Goal: Task Accomplishment & Management: Manage account settings

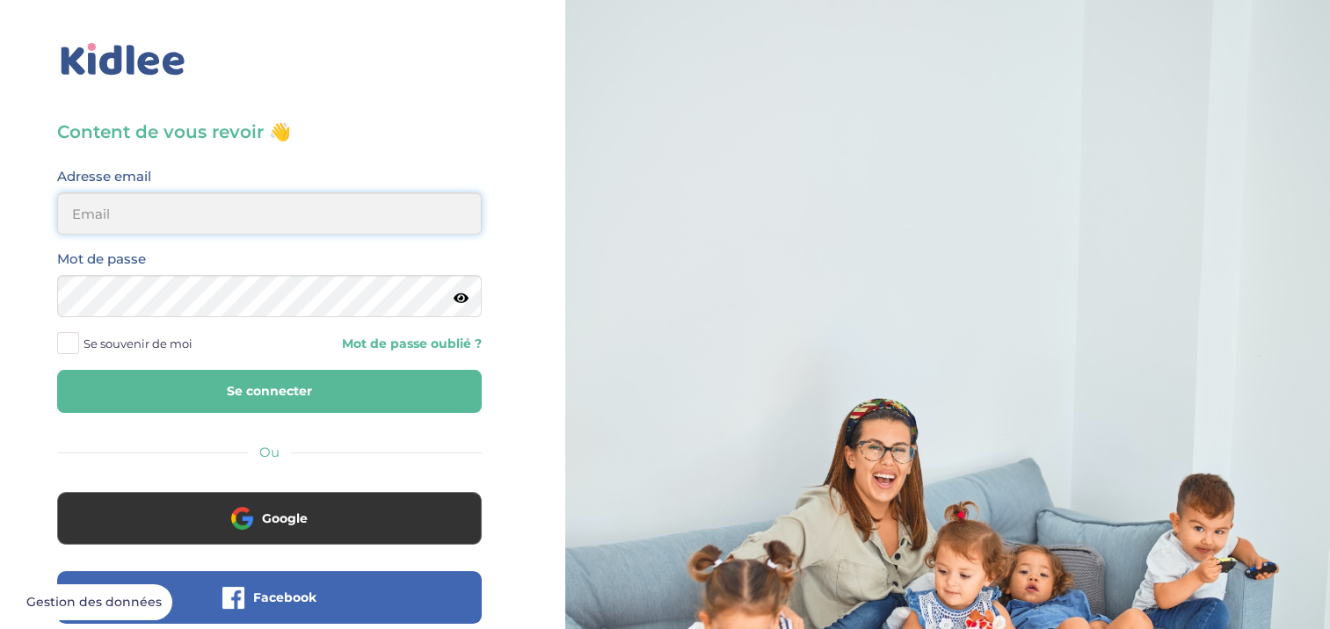
click at [354, 218] on input "email" at bounding box center [269, 213] width 425 height 42
type input "Sheireen@gmx.fr"
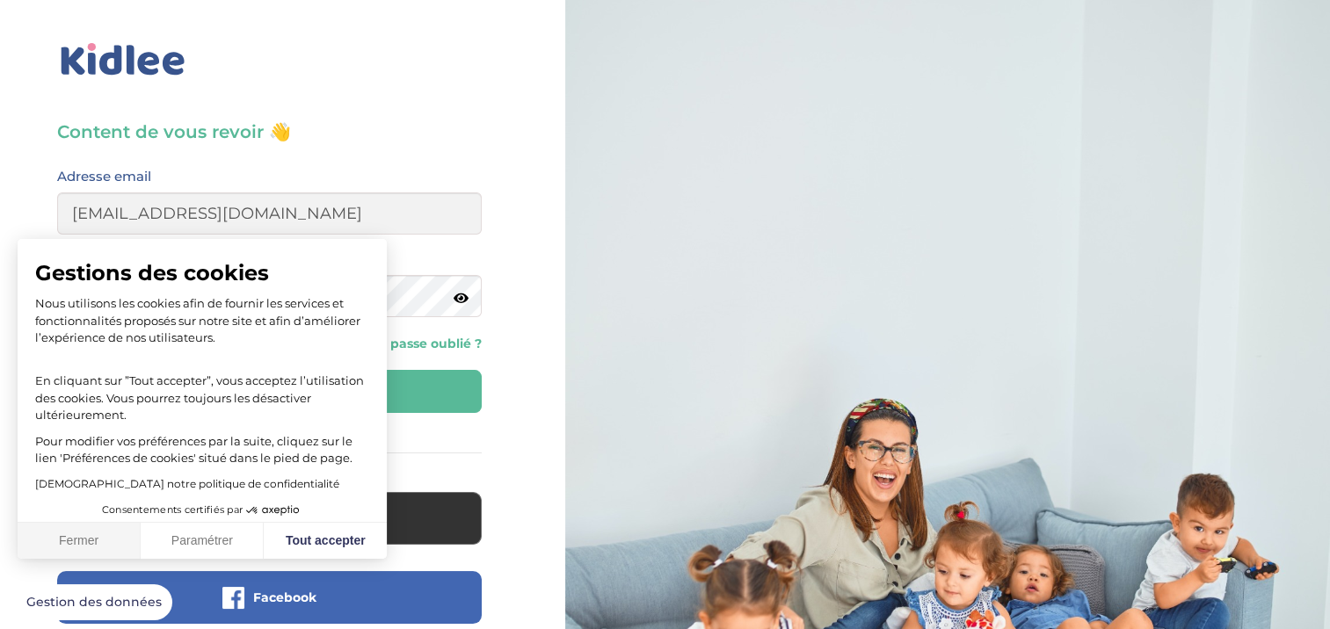
click at [98, 541] on button "Fermer" at bounding box center [79, 541] width 123 height 37
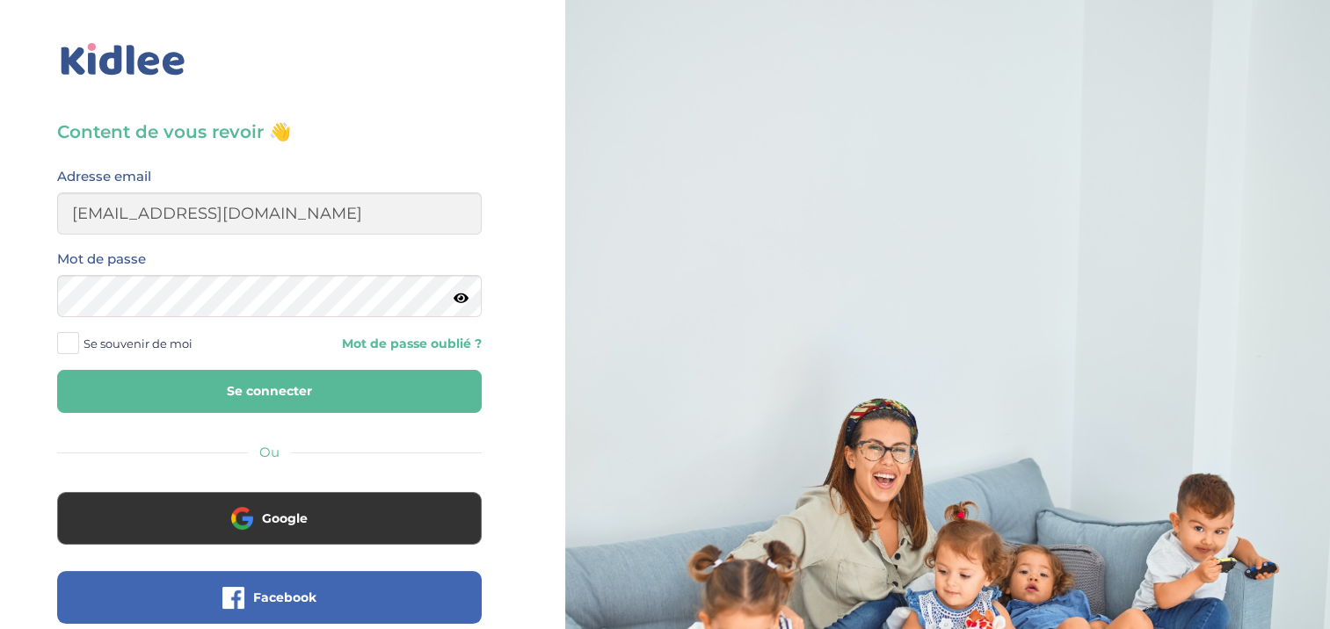
click at [313, 393] on button "Se connecter" at bounding box center [269, 391] width 425 height 43
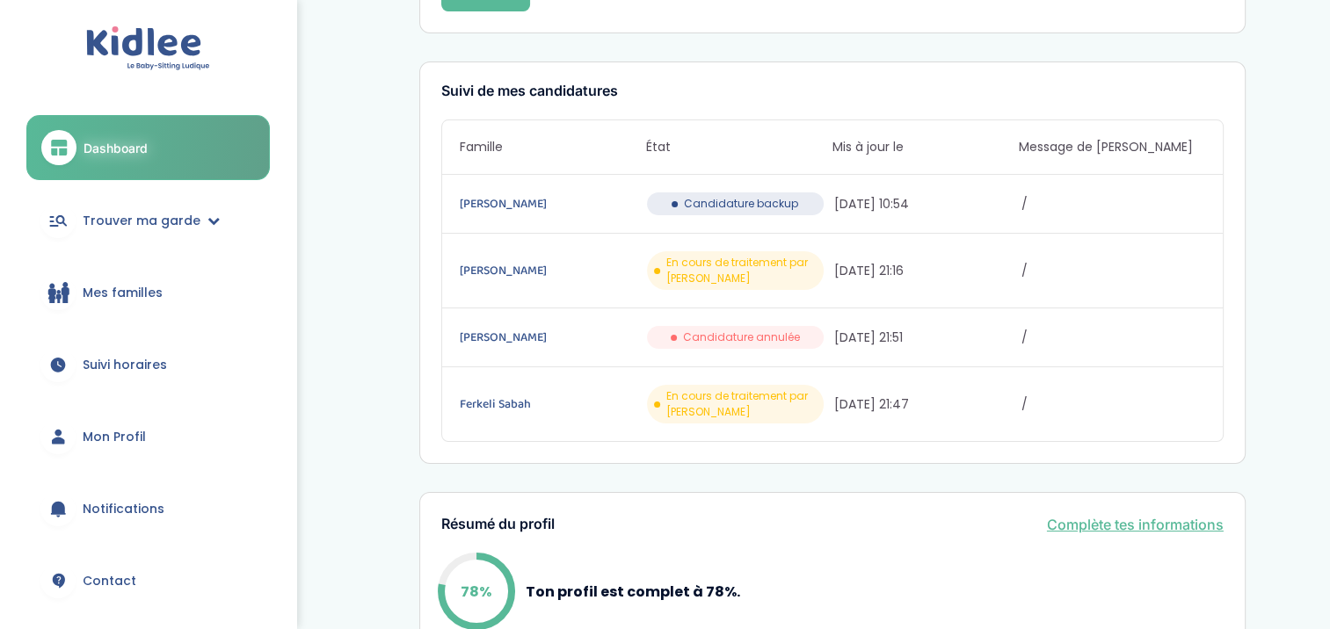
scroll to position [185, 0]
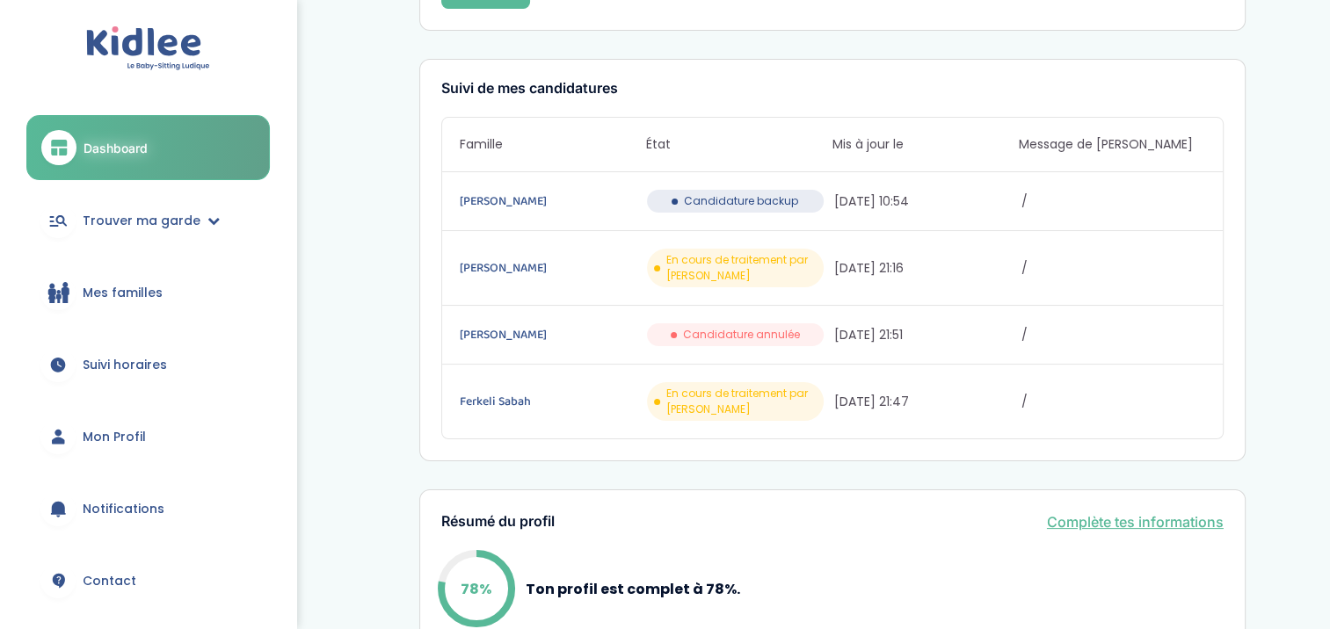
click at [172, 439] on link "Mon Profil" at bounding box center [147, 436] width 243 height 63
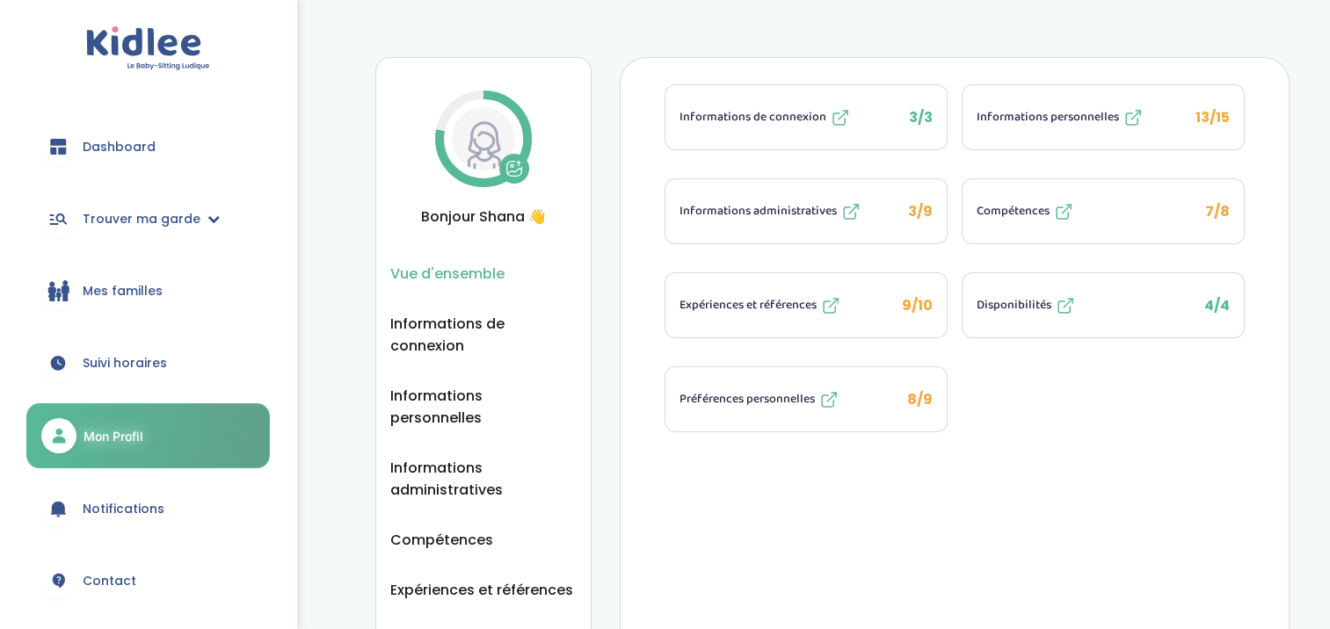
click at [741, 223] on button "Informations administratives 3/9" at bounding box center [805, 211] width 281 height 64
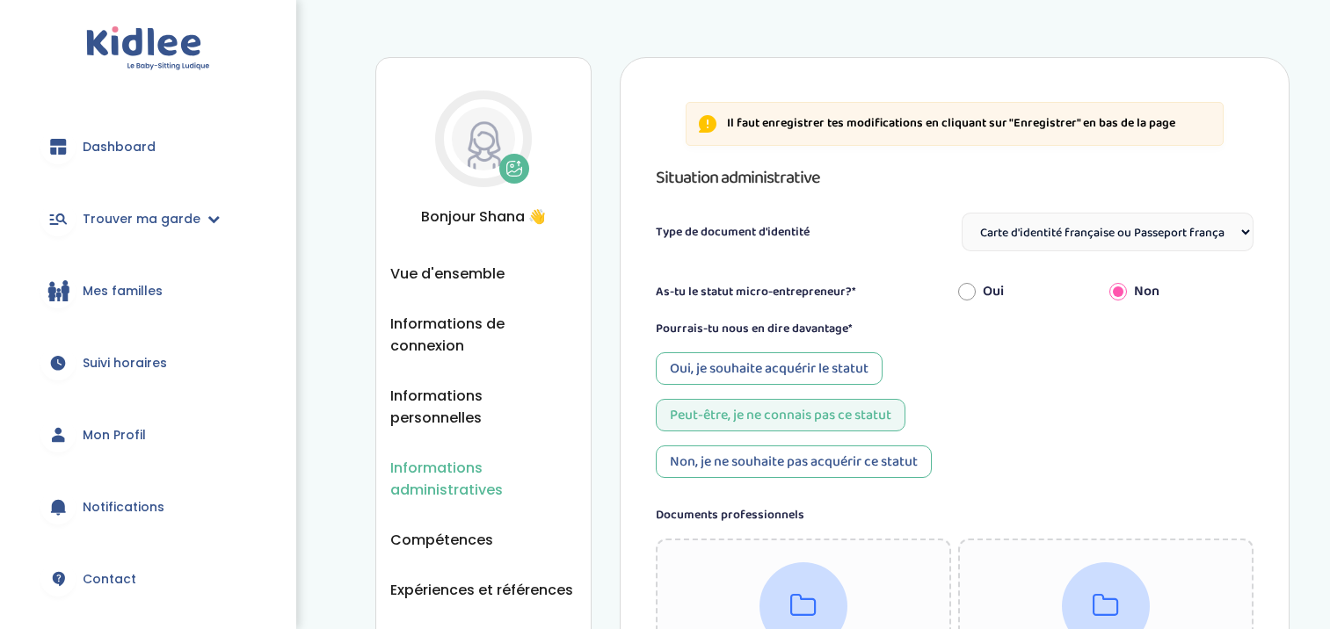
select select "Carte d'identité française ou Passeport français daté de moins de 5 ans"
click at [1236, 242] on select "Sélectionne Carte d'identité française ou Passeport français daté de moins de 5…" at bounding box center [1108, 232] width 292 height 39
click at [1167, 452] on div "Oui, je souhaite acquérir le statut Peut-être, je ne connais pas ce statut Non,…" at bounding box center [955, 415] width 599 height 126
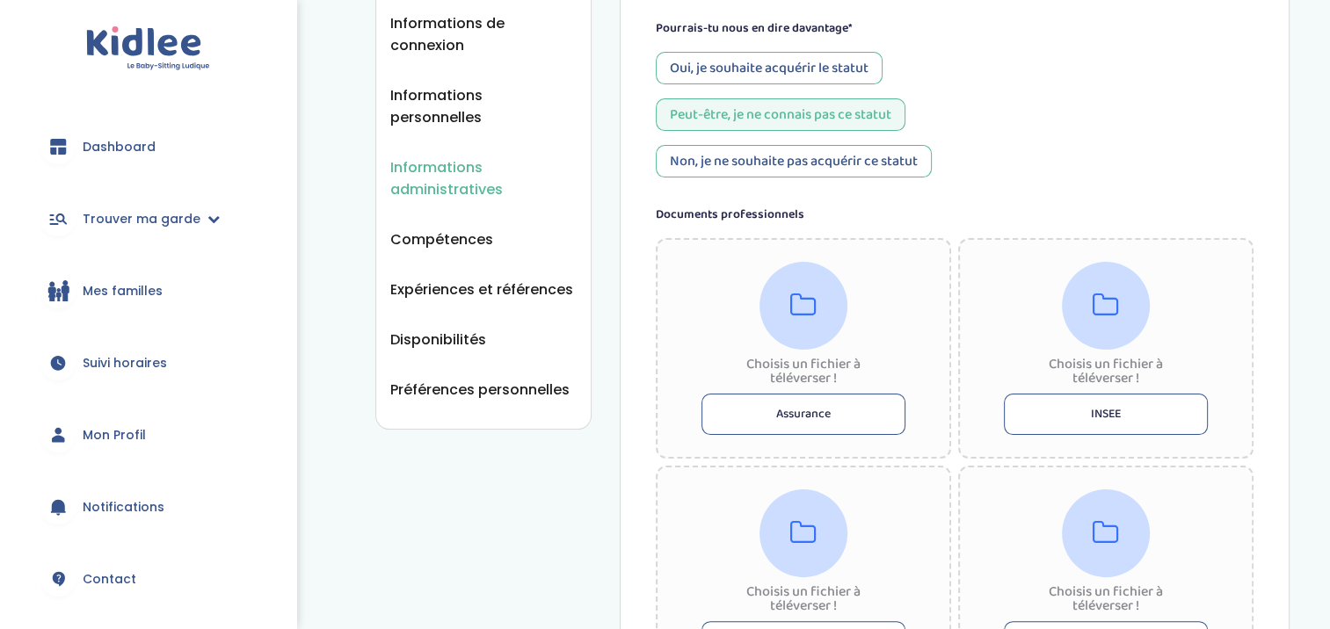
scroll to position [309, 0]
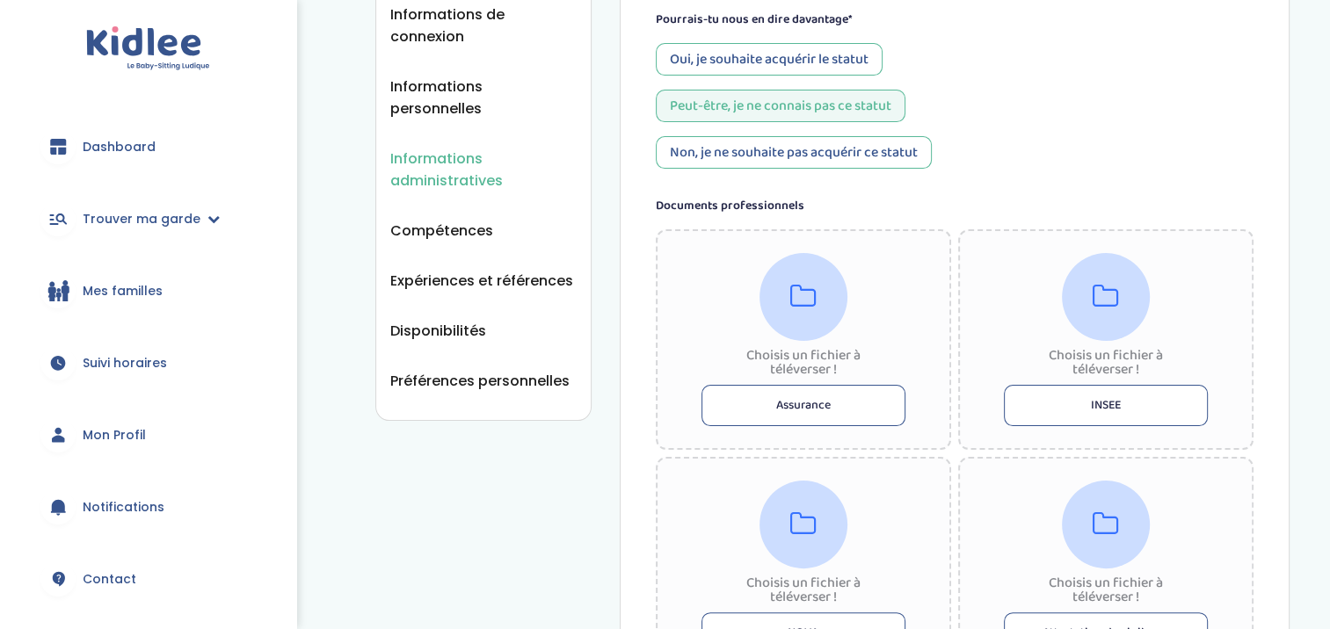
click at [848, 397] on button "Assurance" at bounding box center [803, 405] width 204 height 41
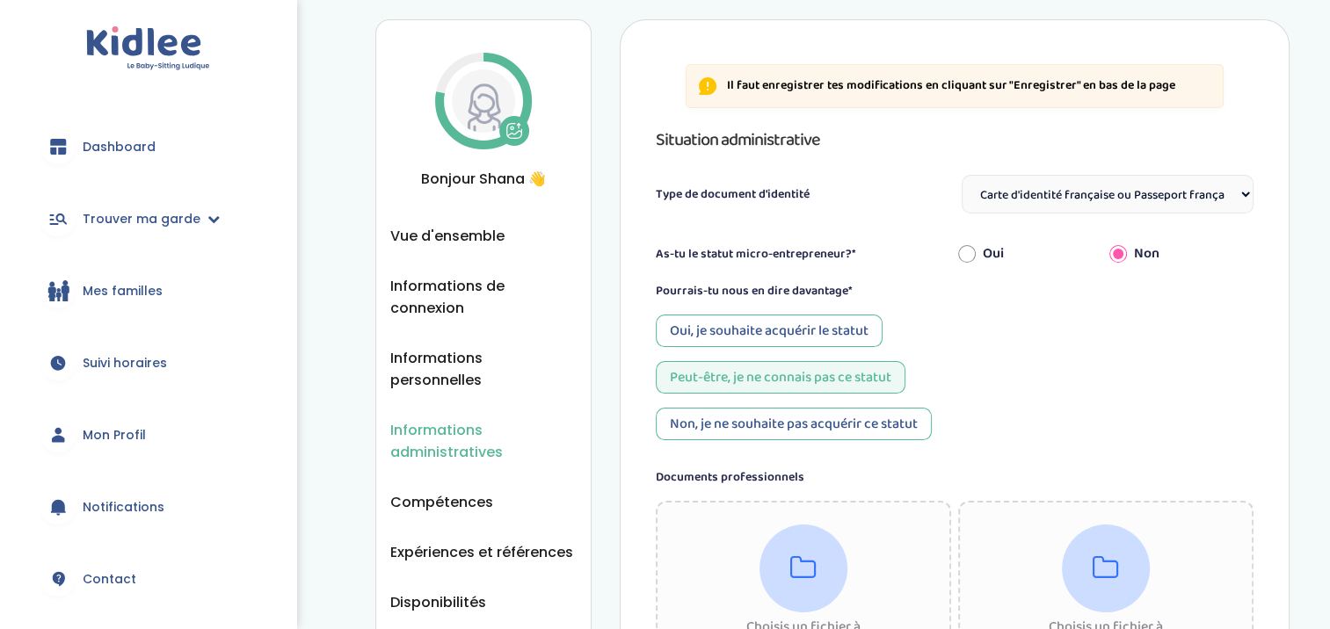
scroll to position [35, 0]
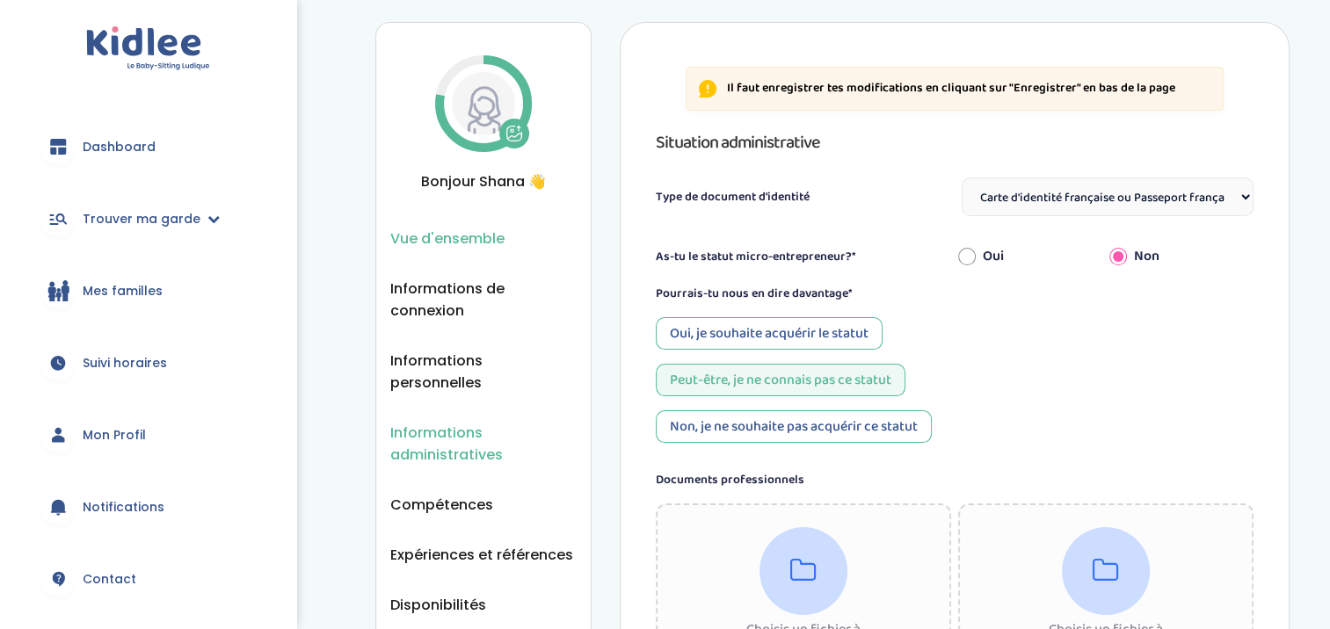
click at [471, 236] on span "Vue d'ensemble" at bounding box center [447, 239] width 114 height 22
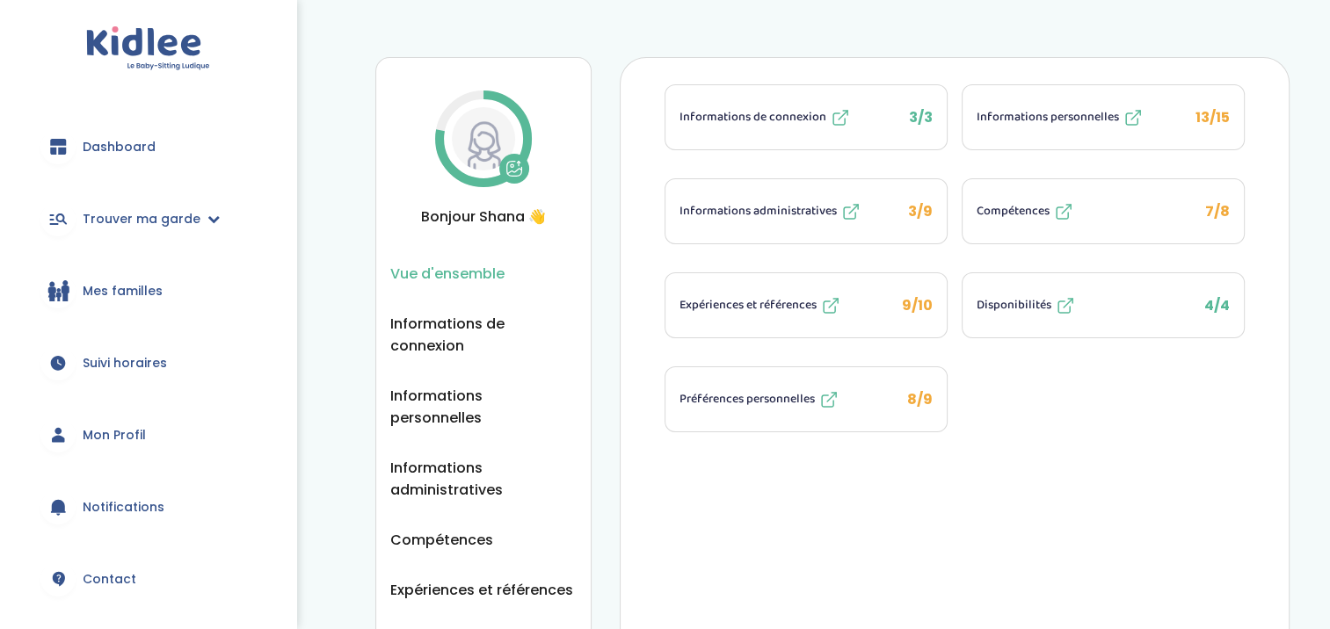
click at [872, 318] on button "Expériences et références 9/10" at bounding box center [805, 305] width 281 height 64
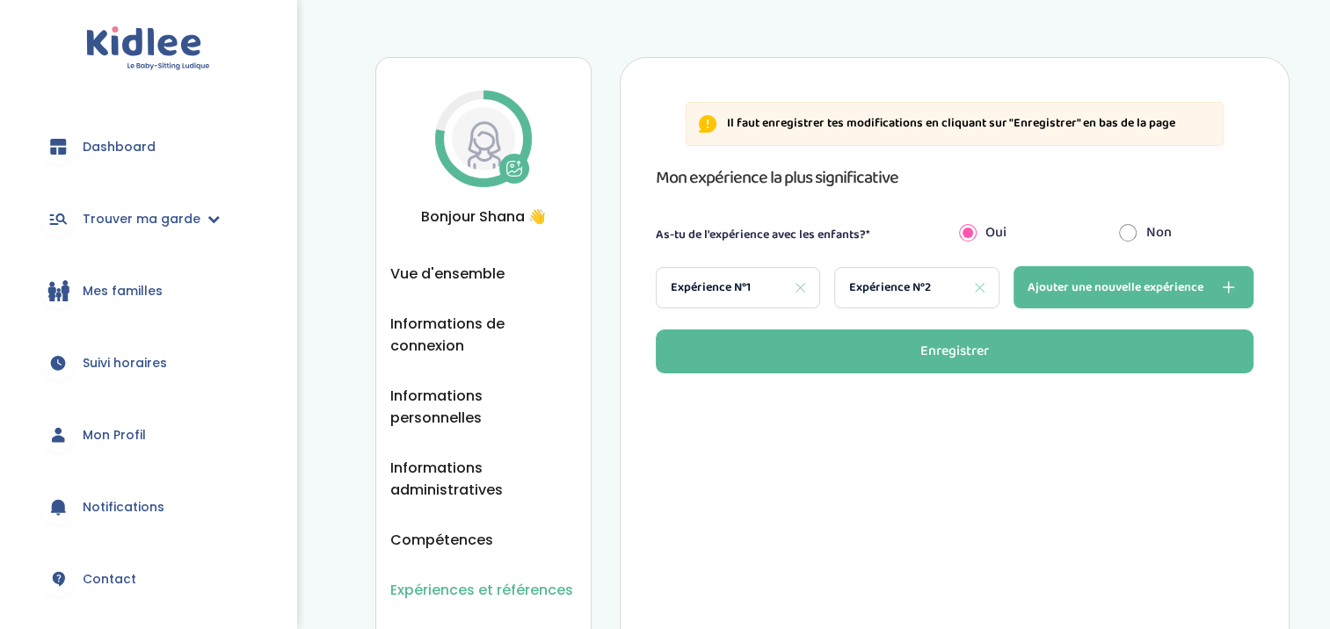
click at [951, 327] on div "Mon expérience la plus significative As-tu de l'expérience avec les enfants?* O…" at bounding box center [955, 268] width 599 height 210
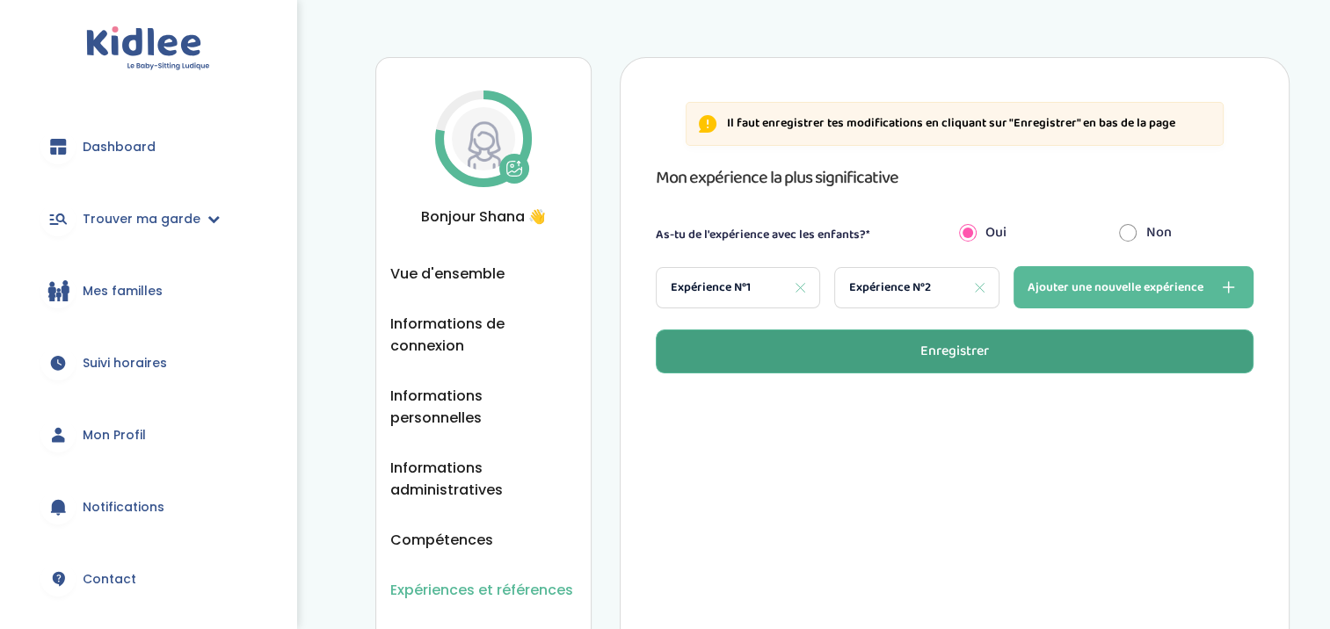
click at [974, 355] on div "Enregistrer" at bounding box center [954, 352] width 69 height 20
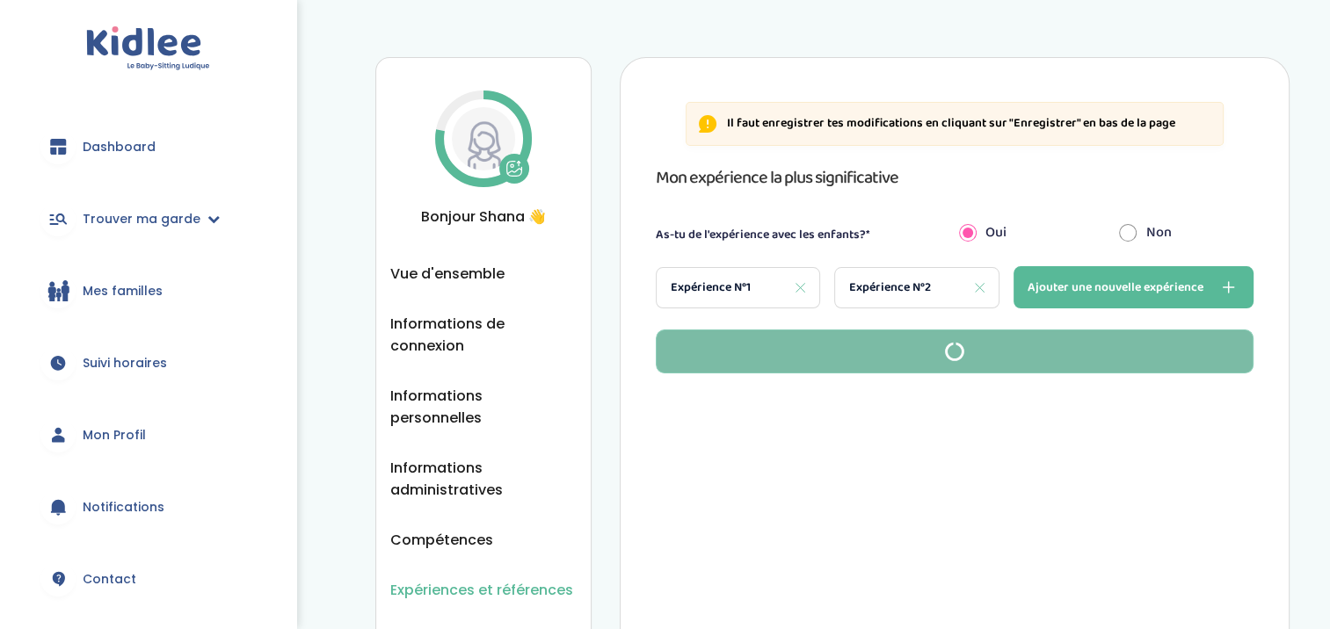
scroll to position [56, 0]
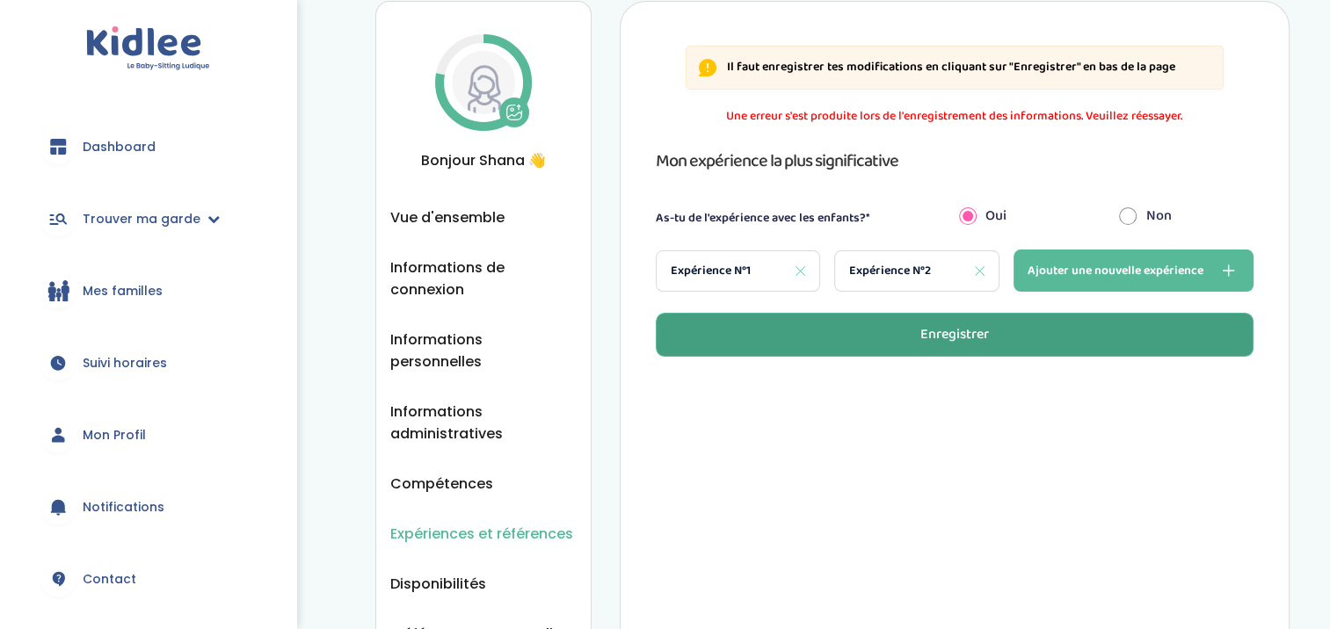
click at [1045, 134] on div "Une erreur s'est produite lors de l'enregistrement des informations. Veuillez r…" at bounding box center [955, 232] width 599 height 250
click at [999, 338] on button "Enregistrer" at bounding box center [955, 335] width 599 height 44
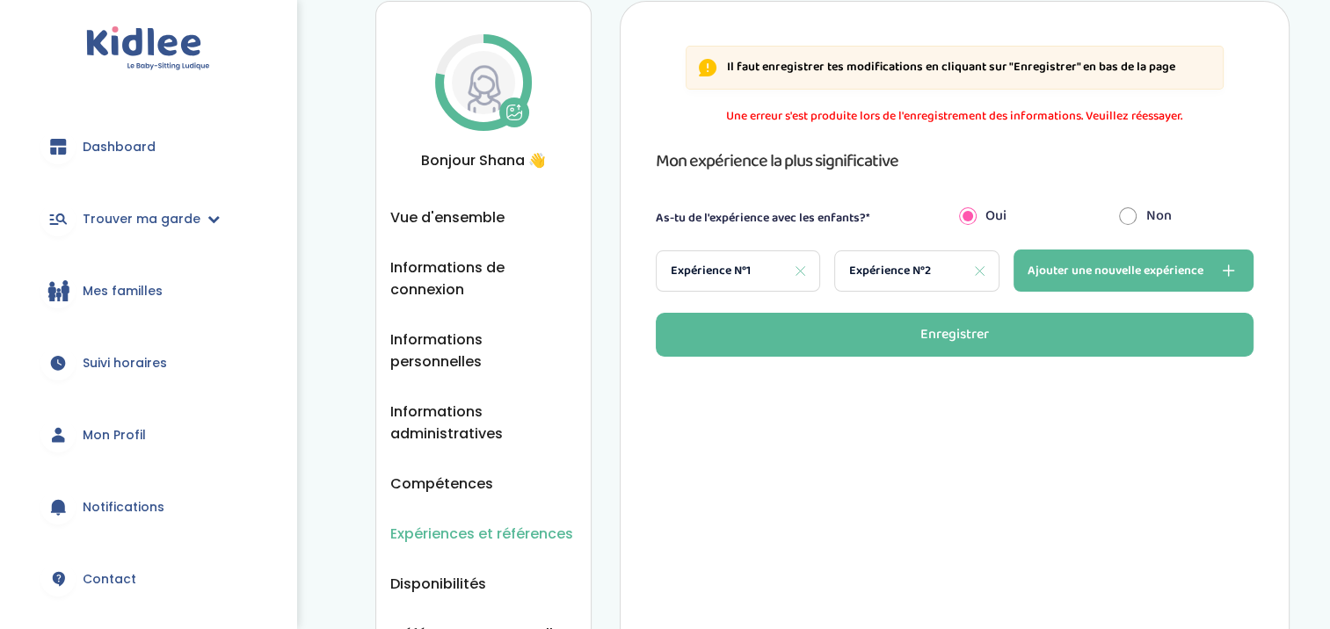
click at [731, 274] on span "Expérience N°1" at bounding box center [711, 271] width 80 height 18
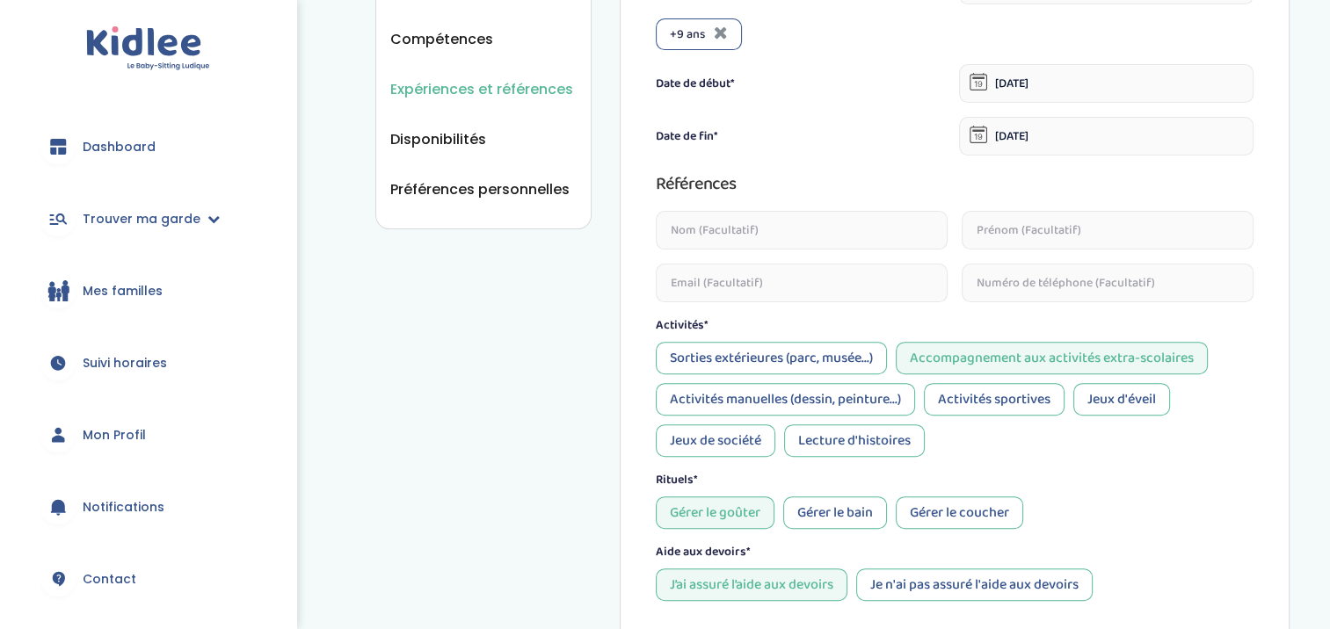
scroll to position [496, 0]
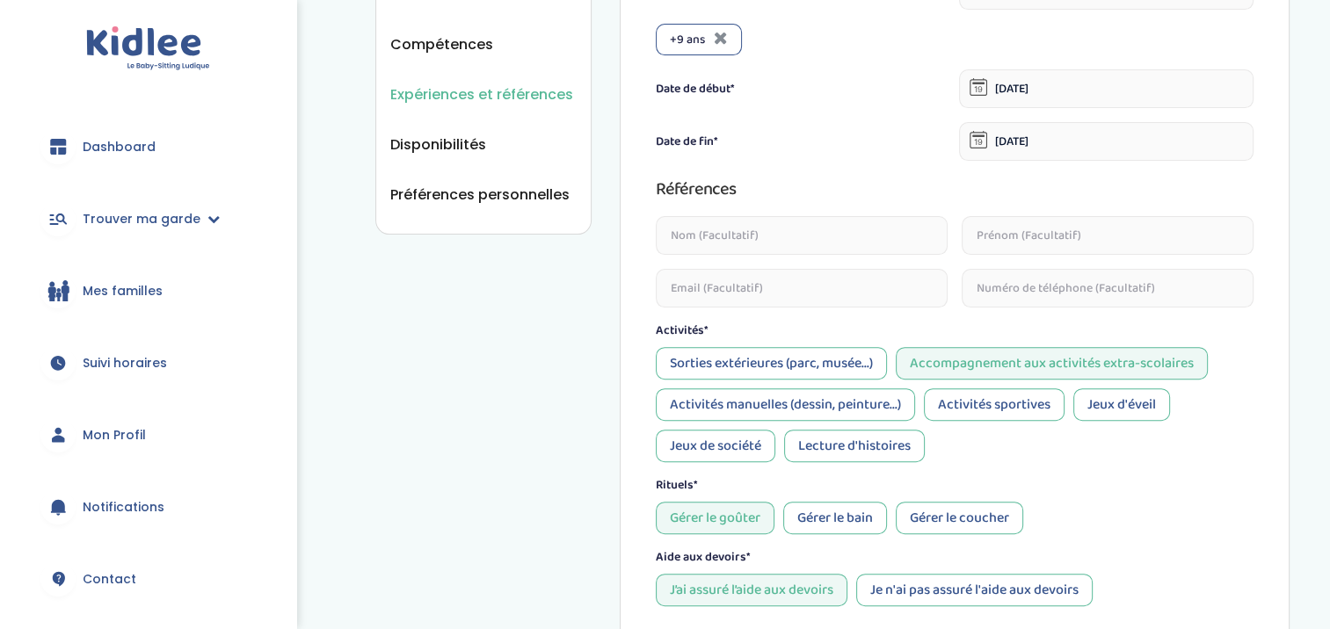
click at [805, 222] on input "text" at bounding box center [802, 235] width 292 height 39
click at [823, 122] on div "Date de fin* 31-08-2024" at bounding box center [955, 141] width 599 height 39
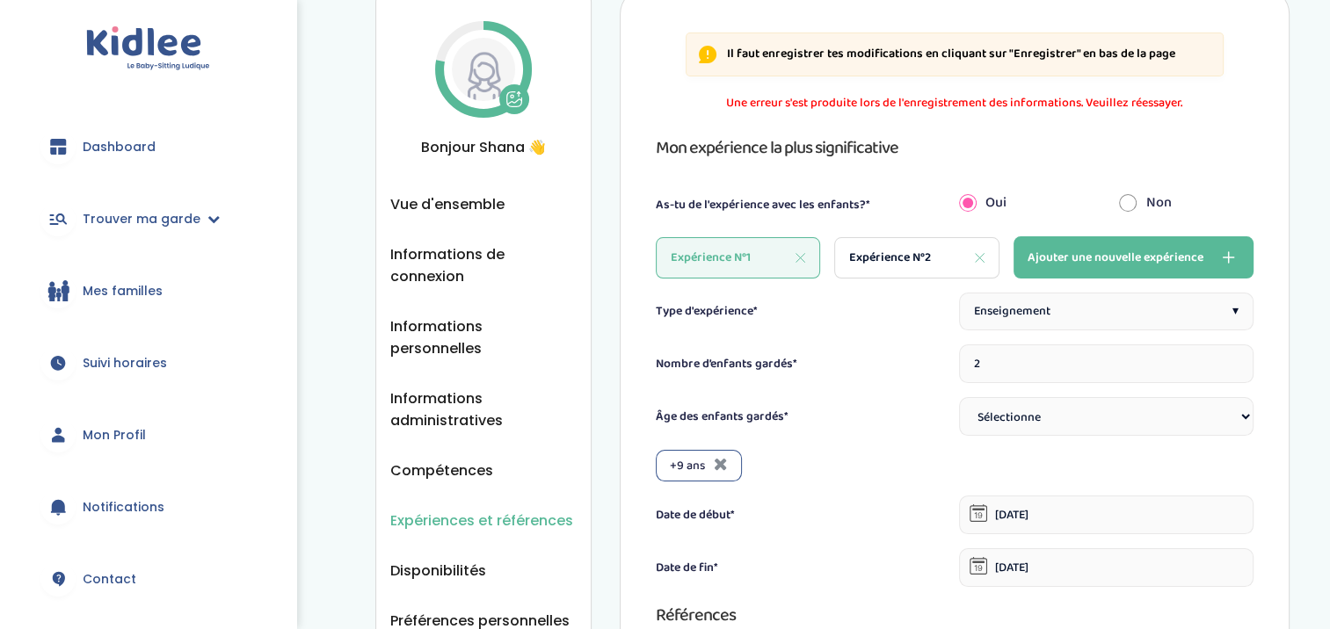
scroll to position [60, 0]
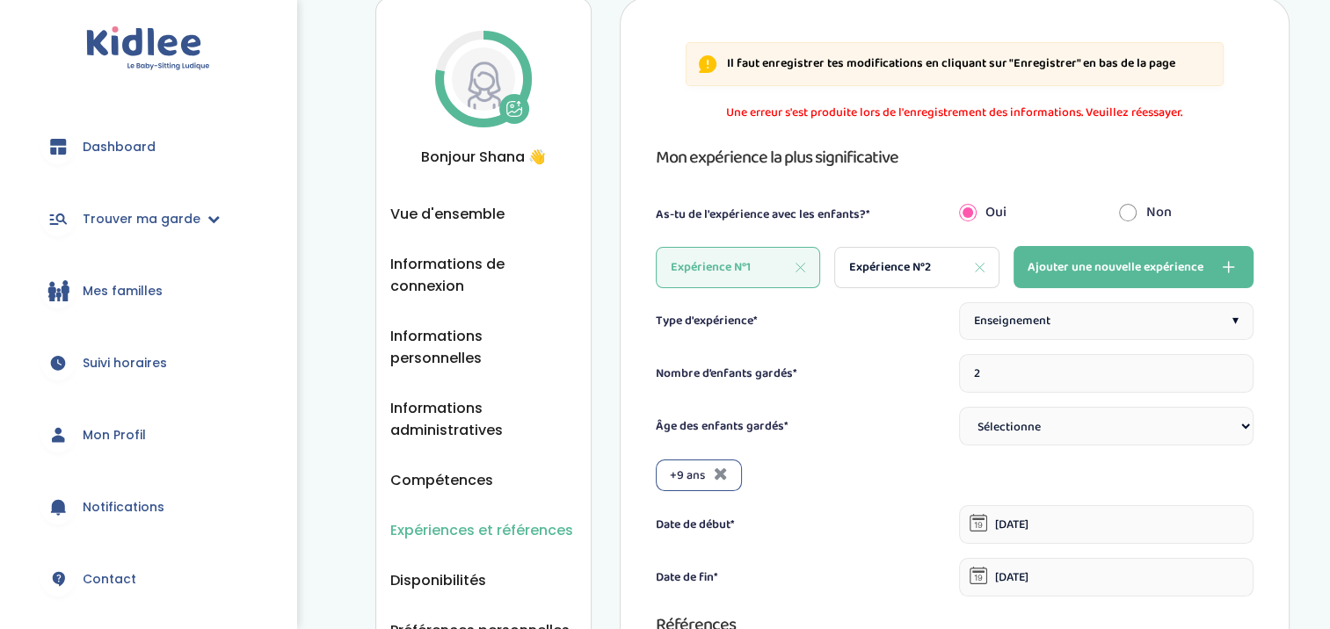
click at [911, 253] on div "Expérience N°2" at bounding box center [916, 267] width 165 height 41
type input "3"
type input "30-09-2022"
type input "30-10-2023"
type textarea "."
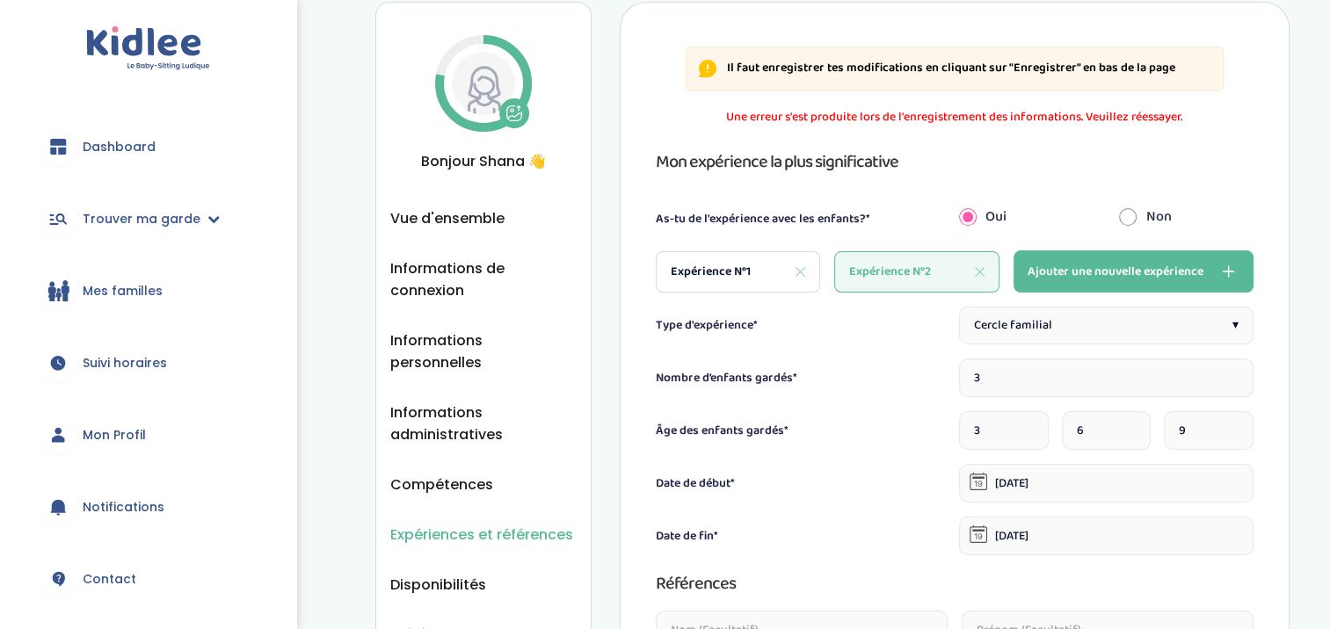
scroll to position [0, 0]
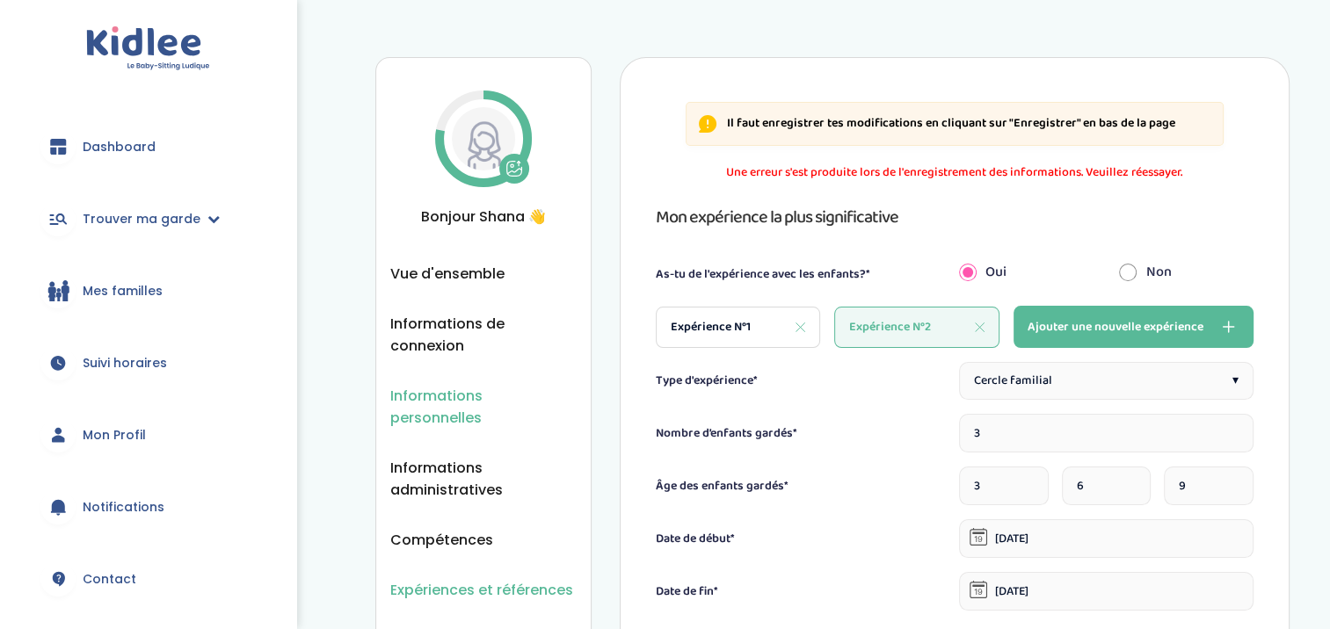
click at [493, 385] on span "Informations personnelles" at bounding box center [483, 407] width 186 height 44
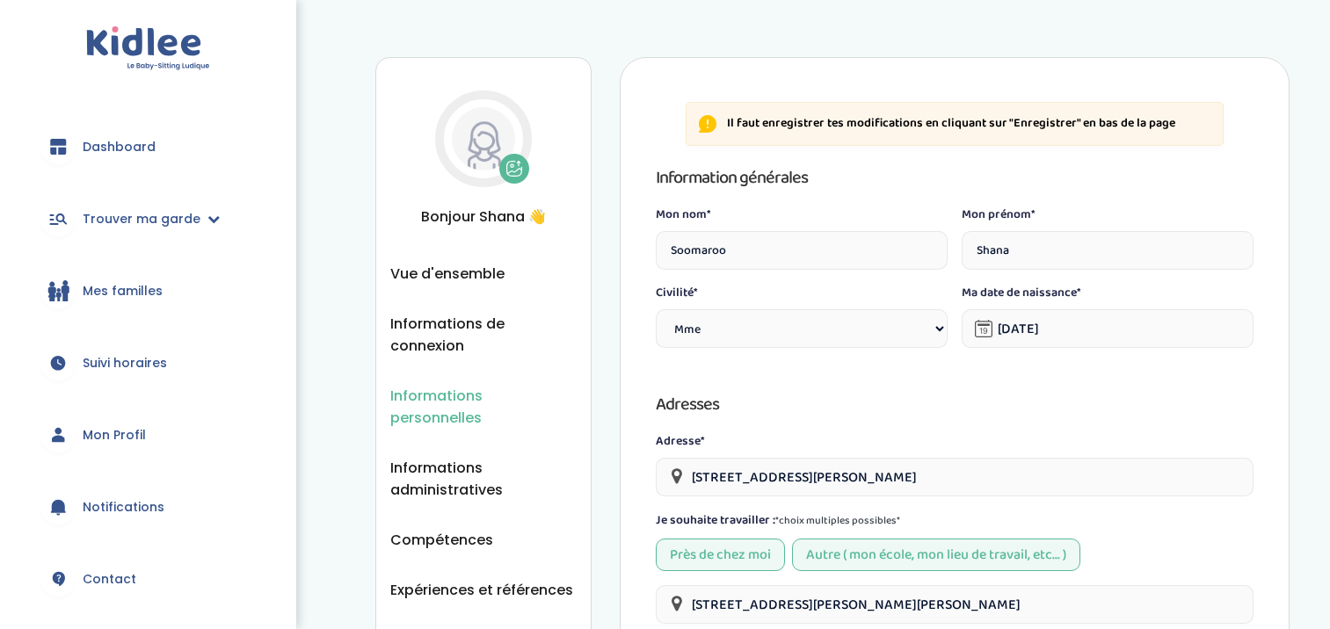
select select "1"
click at [477, 272] on span "Vue d'ensemble" at bounding box center [447, 274] width 114 height 22
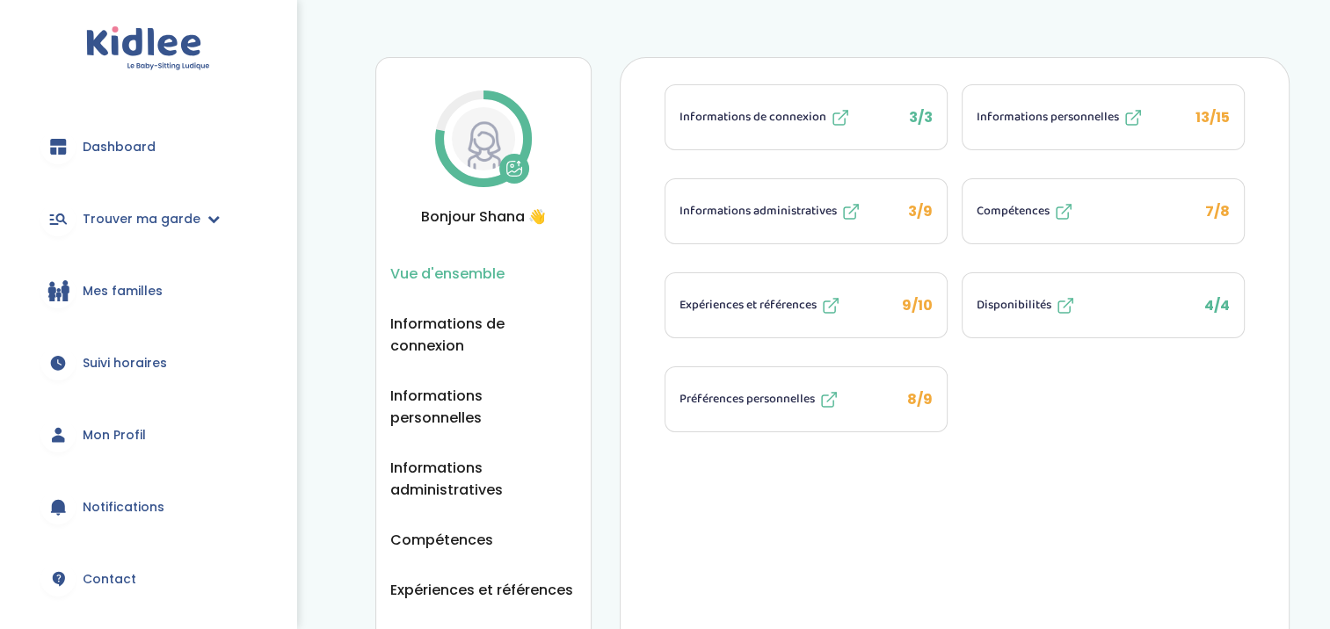
drag, startPoint x: 802, startPoint y: 320, endPoint x: 747, endPoint y: 402, distance: 98.2
click at [747, 402] on ul "Informations de connexion 3/3 Informations personnelles 13/15 Informations admi…" at bounding box center [954, 258] width 581 height 348
click at [747, 402] on span "Préférences personnelles" at bounding box center [746, 399] width 135 height 18
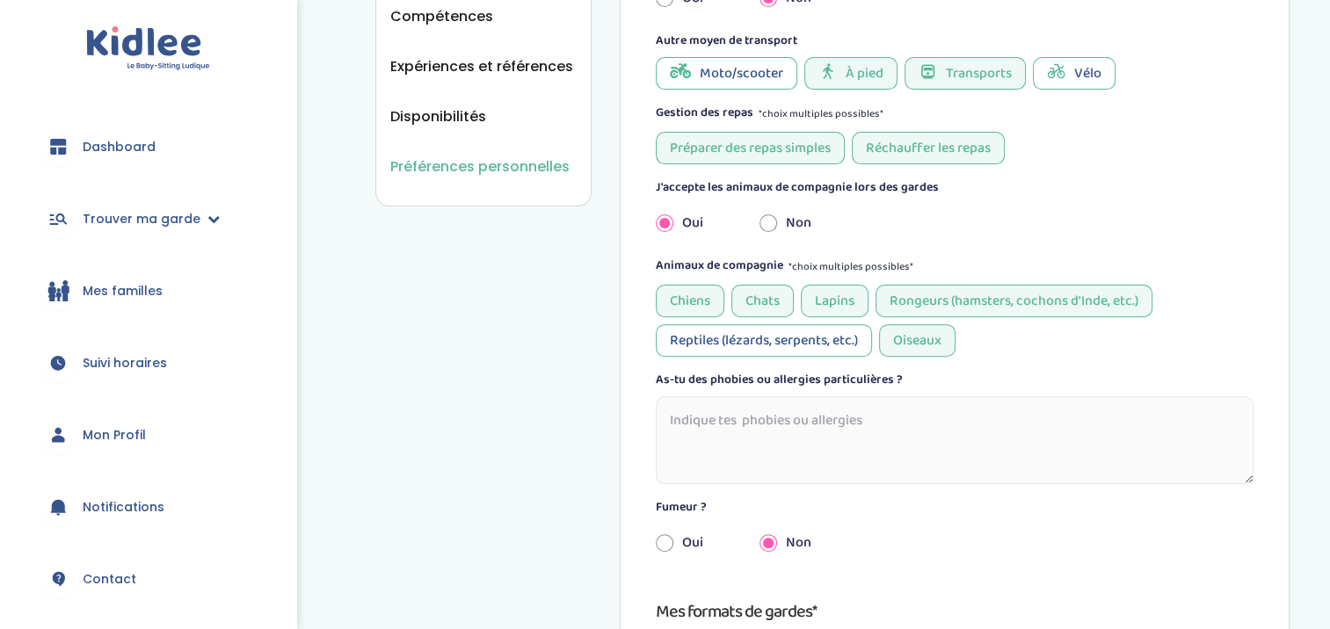
scroll to position [552, 0]
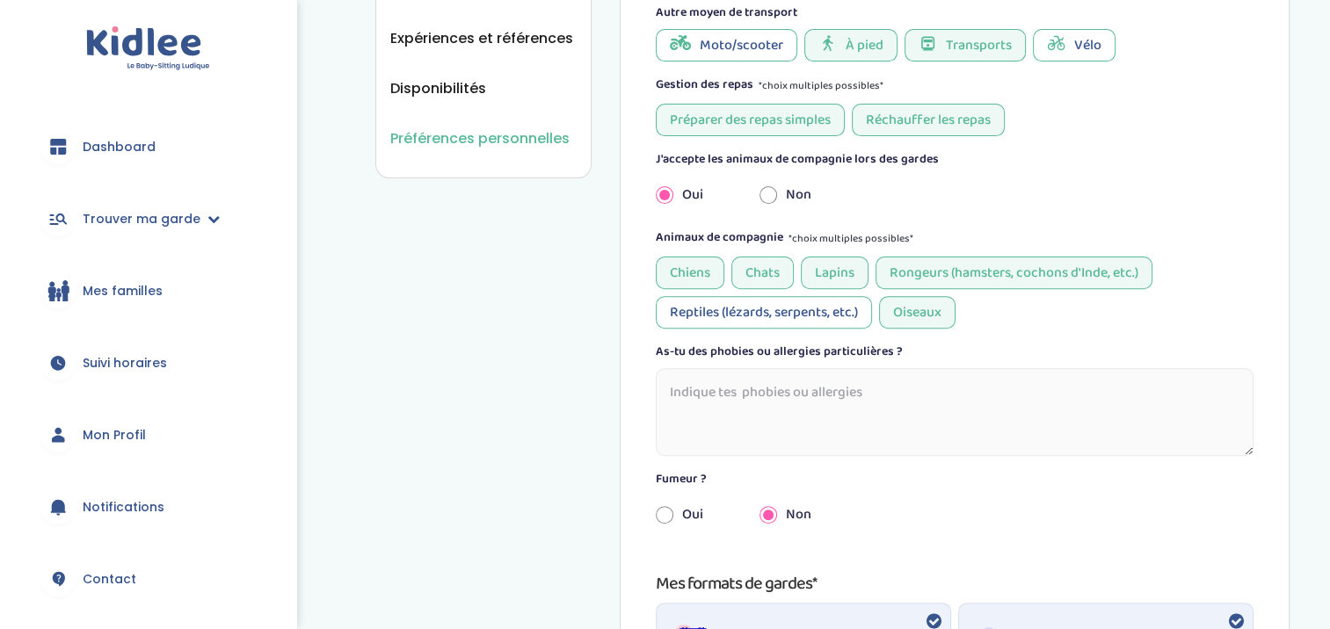
click at [812, 396] on textarea at bounding box center [955, 412] width 599 height 88
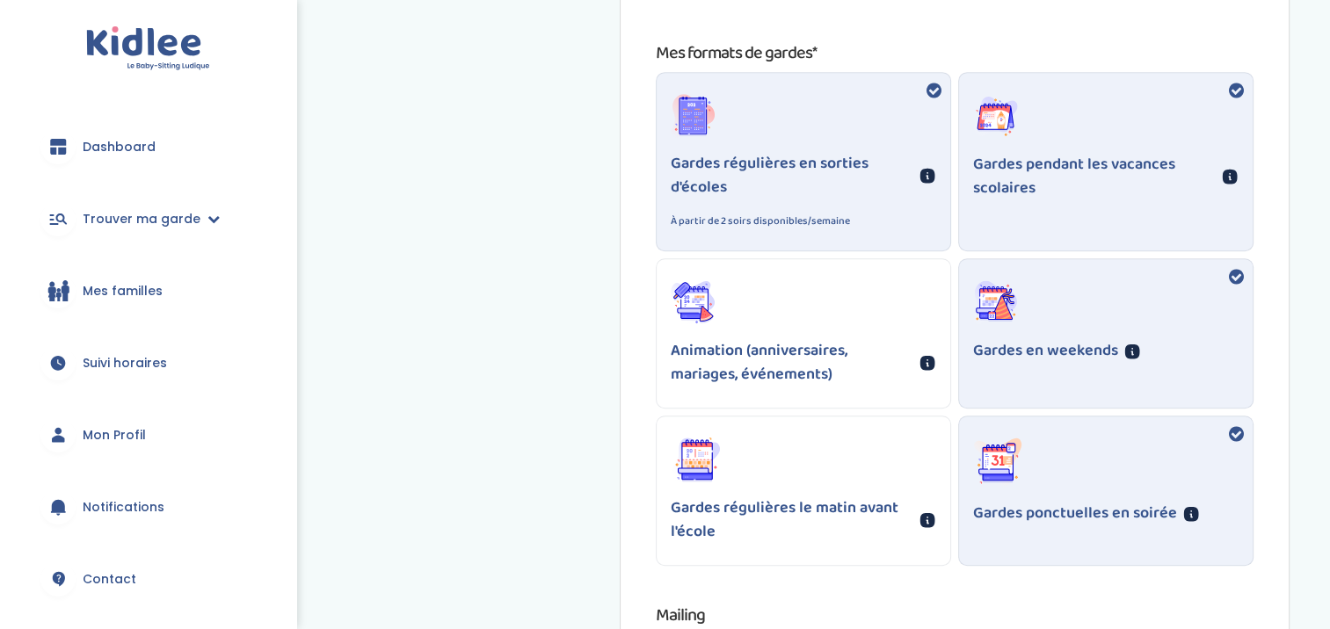
scroll to position [1079, 0]
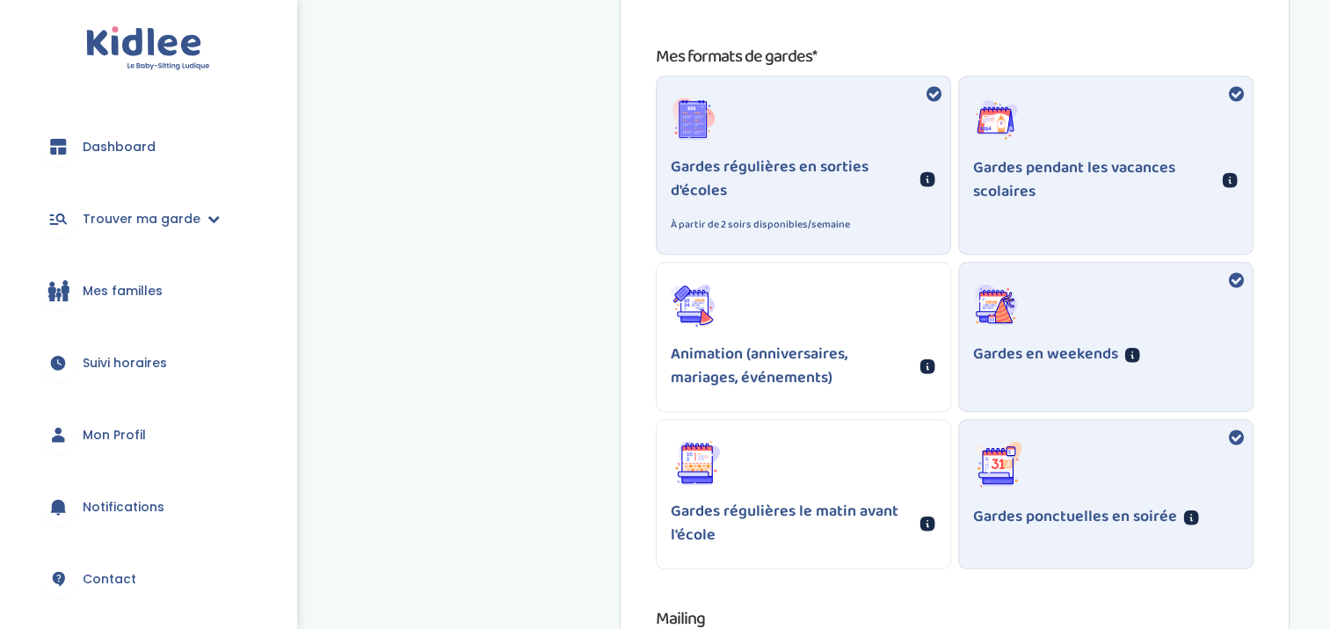
type textarea "Non"
click at [754, 323] on div "Animation (anniversaires, mariages, événements)" at bounding box center [804, 337] width 294 height 149
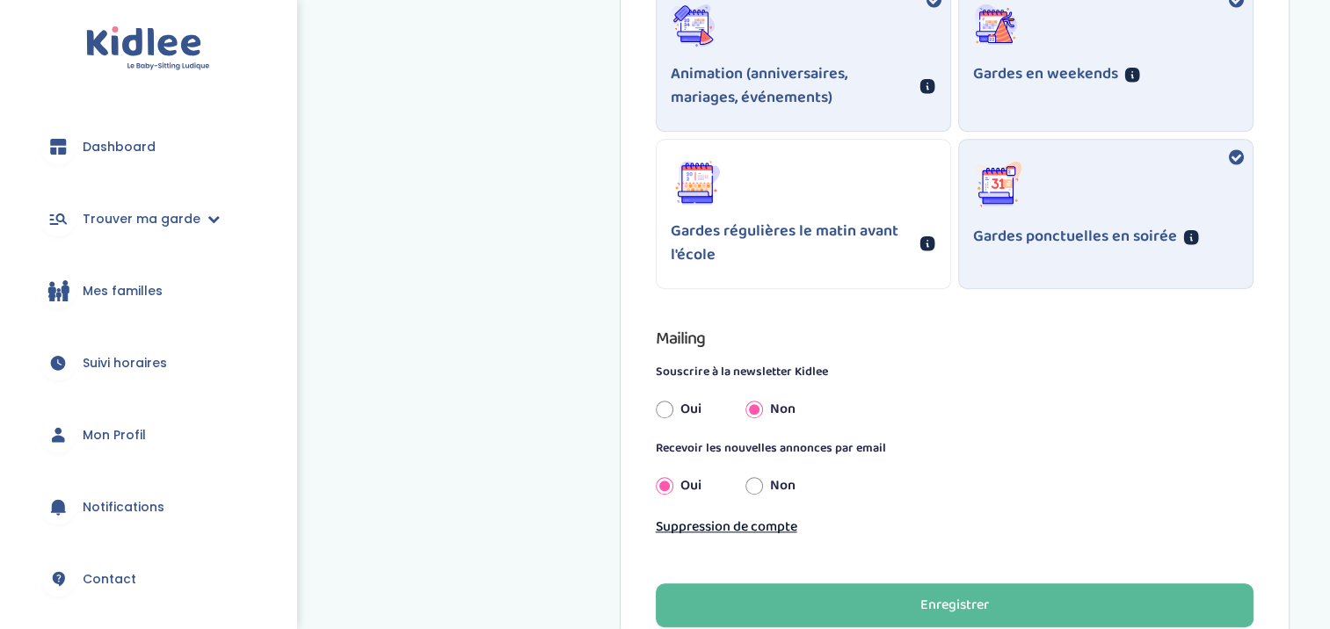
click at [911, 598] on button "Enregistrer" at bounding box center [955, 606] width 599 height 44
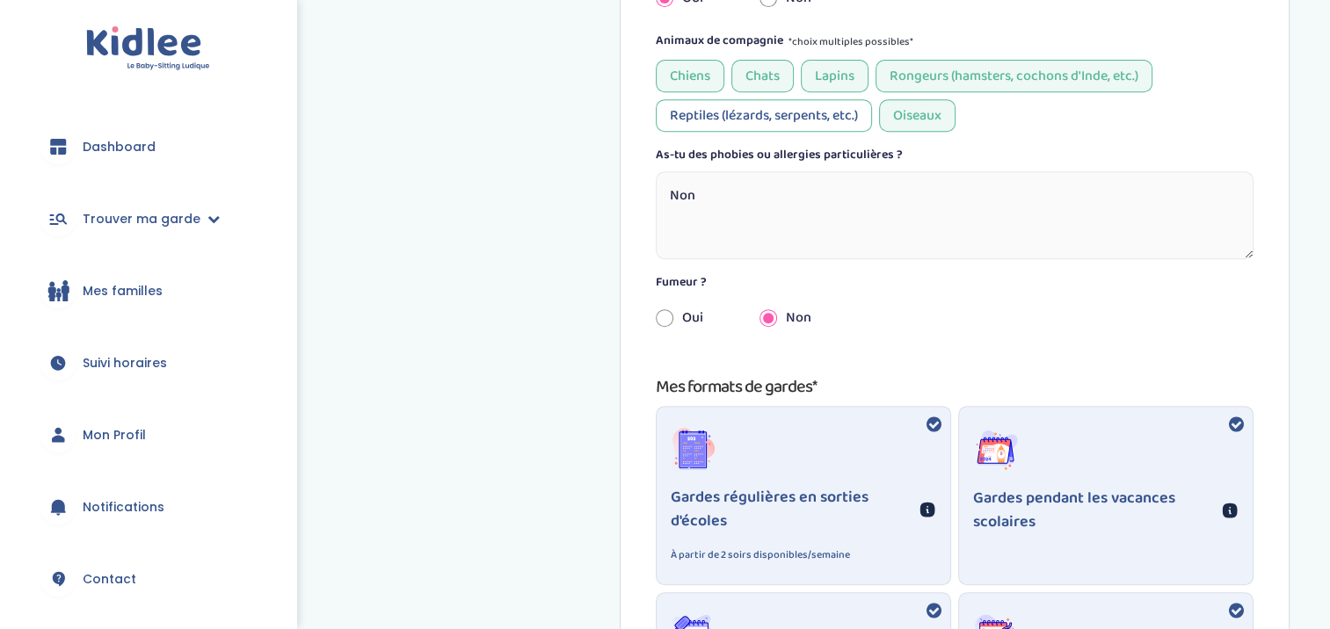
scroll to position [0, 0]
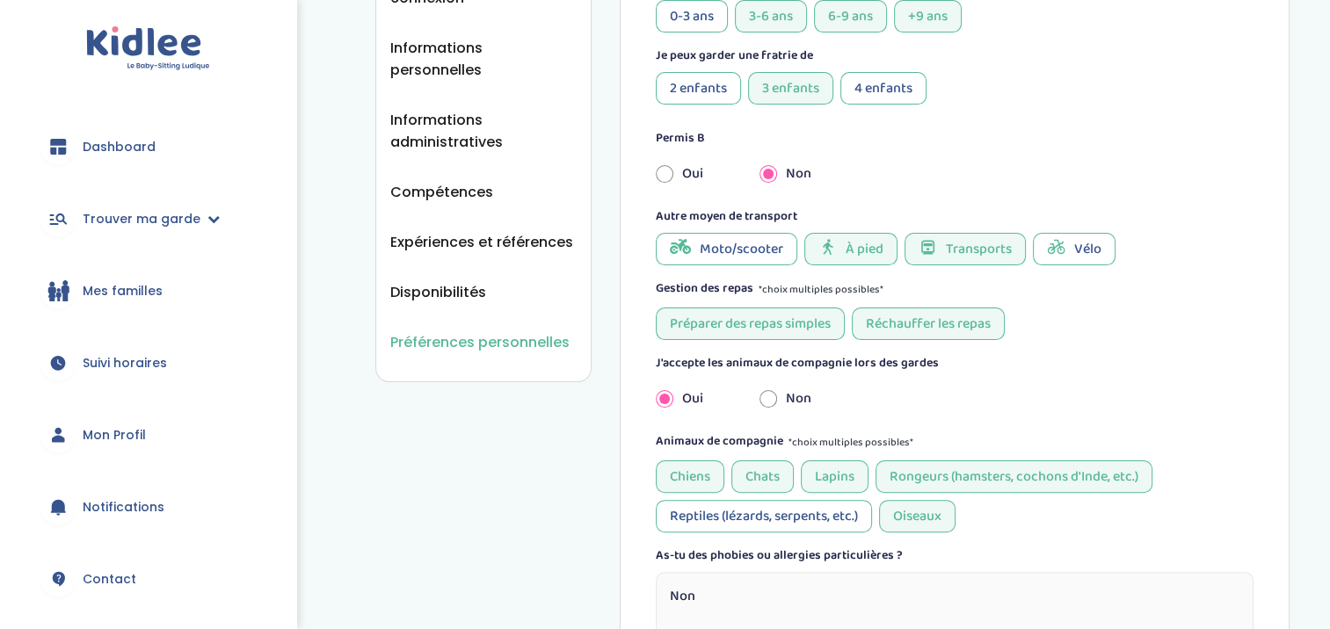
click at [1006, 607] on textarea "Non" at bounding box center [955, 616] width 599 height 88
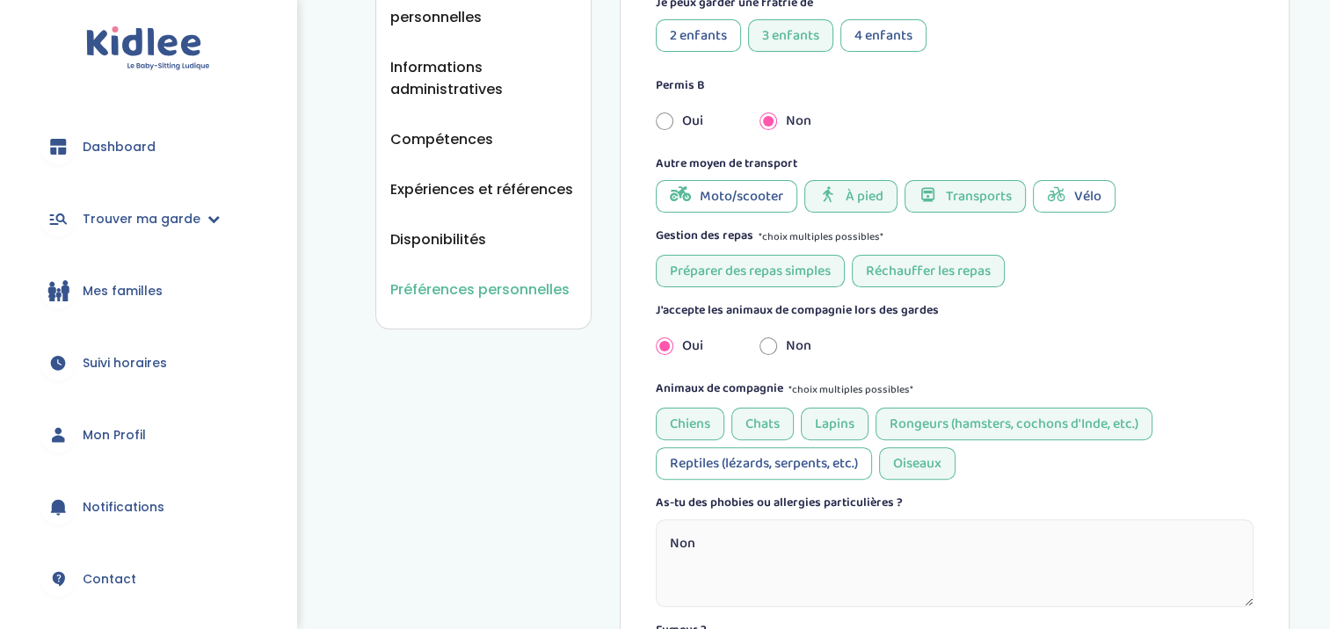
scroll to position [403, 0]
click at [538, 277] on span "Préférences personnelles" at bounding box center [479, 288] width 179 height 22
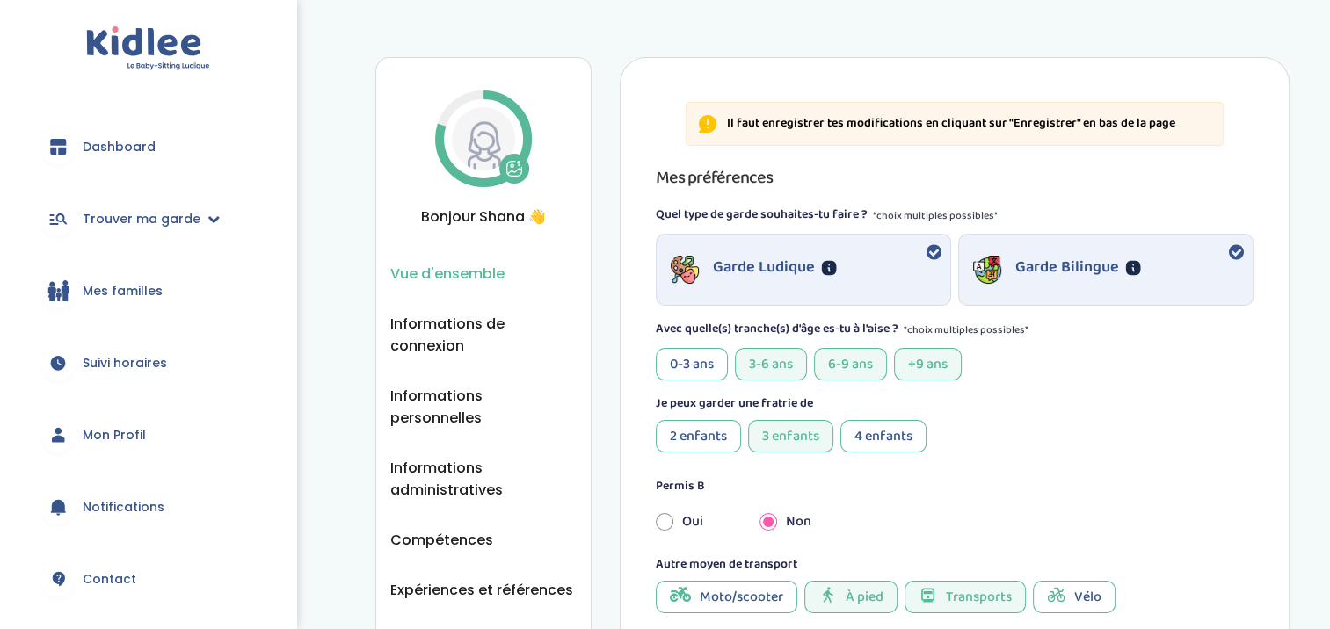
click at [471, 266] on span "Vue d'ensemble" at bounding box center [447, 274] width 114 height 22
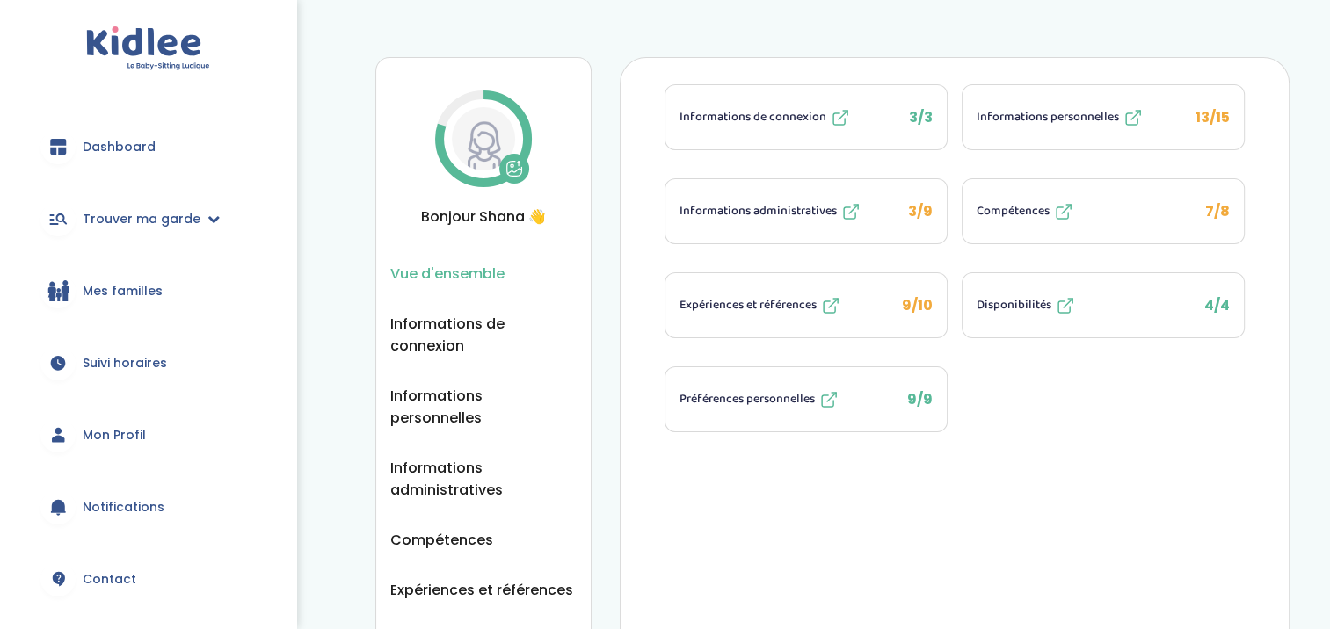
click at [1009, 214] on span "Compétences" at bounding box center [1012, 211] width 73 height 18
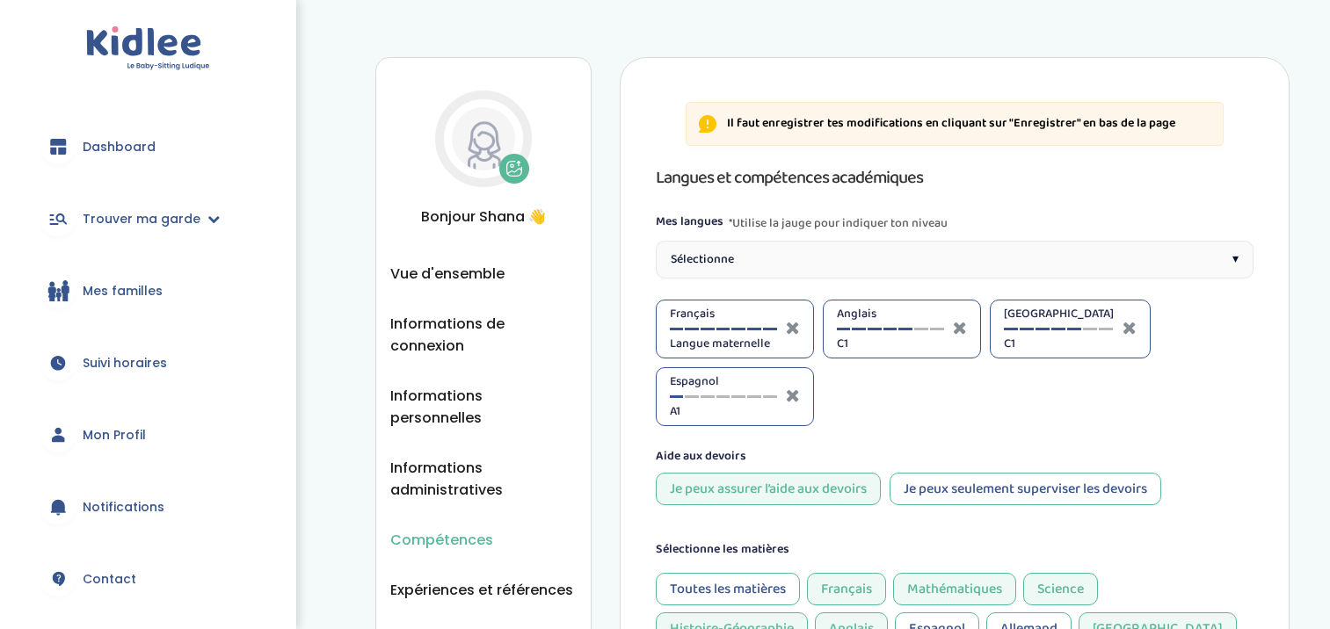
select select "Terminale"
select select "5eme"
select select "3eme"
select select "Terminale"
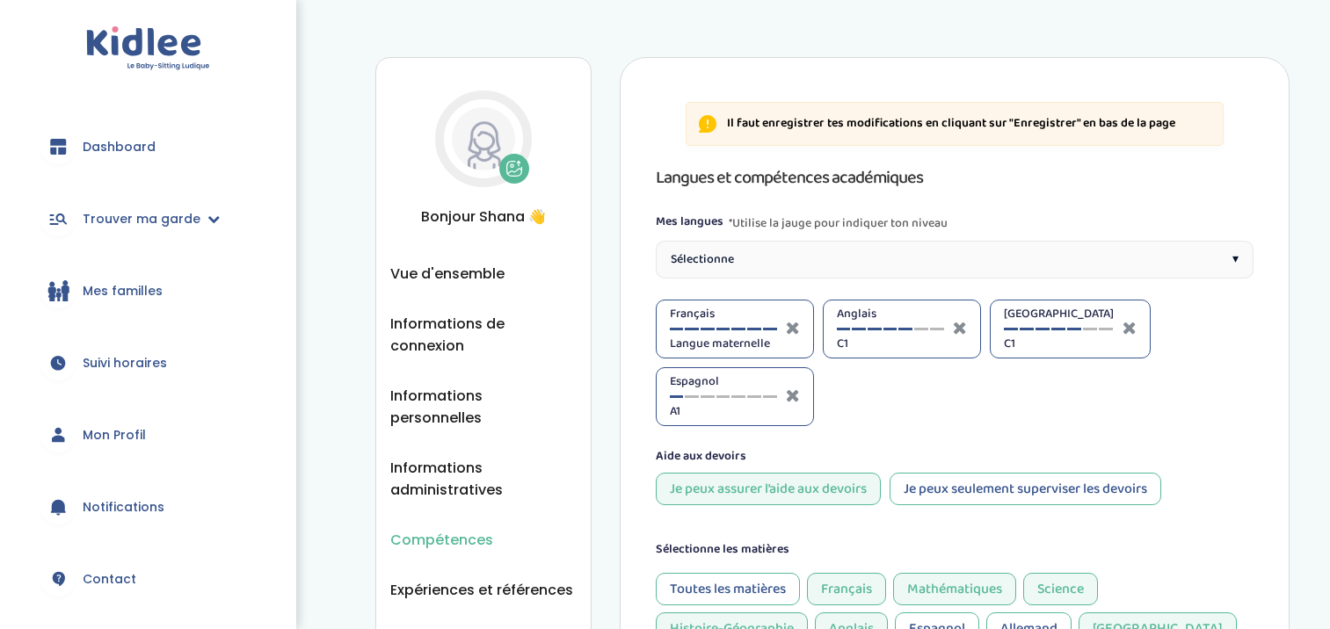
select select "Terminale"
select select "3eme"
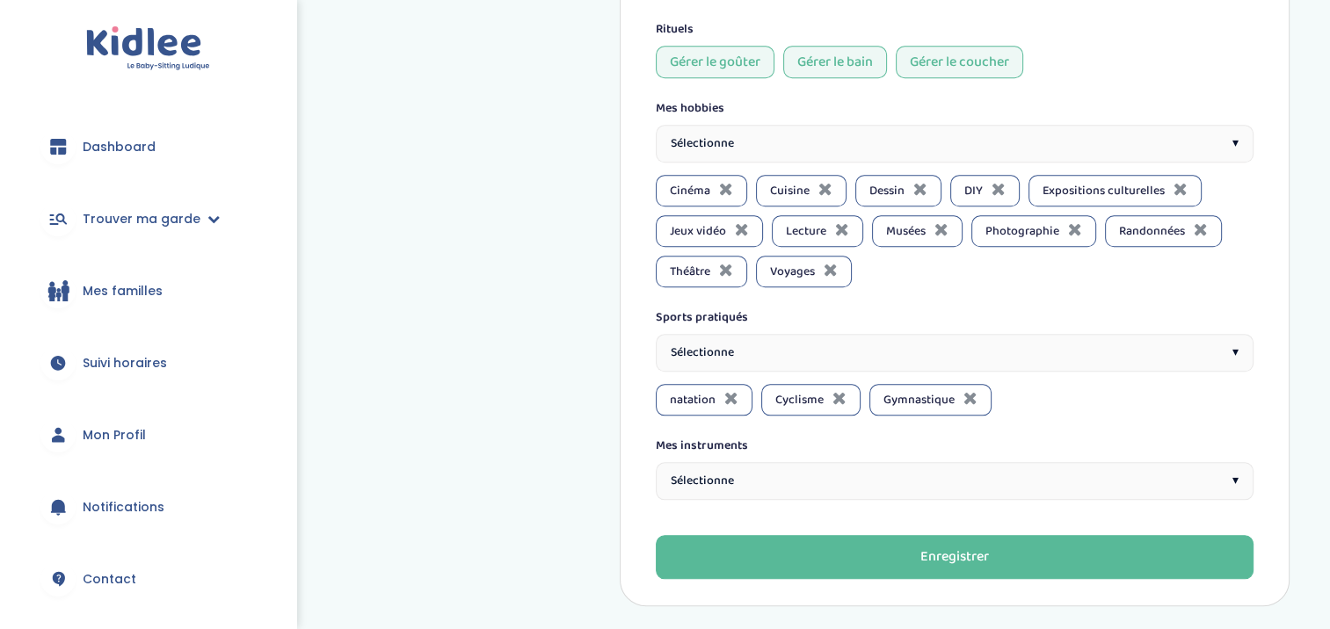
scroll to position [1733, 0]
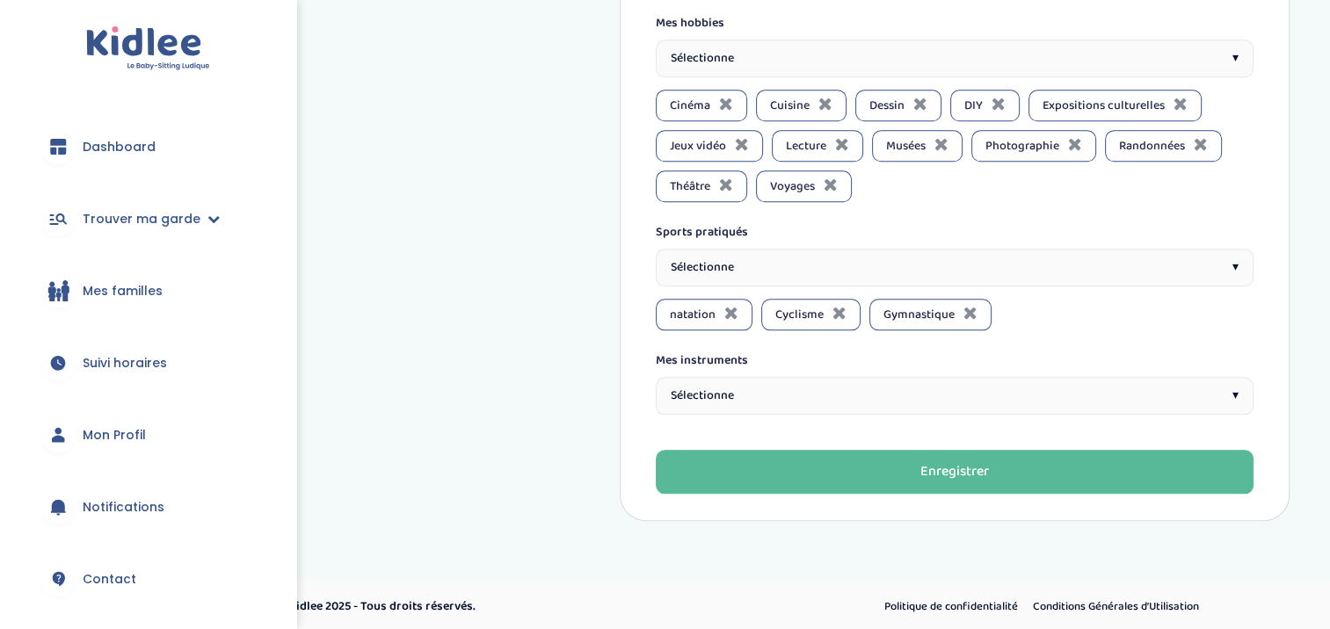
click at [856, 383] on div "Sélectionne ▾" at bounding box center [955, 396] width 599 height 38
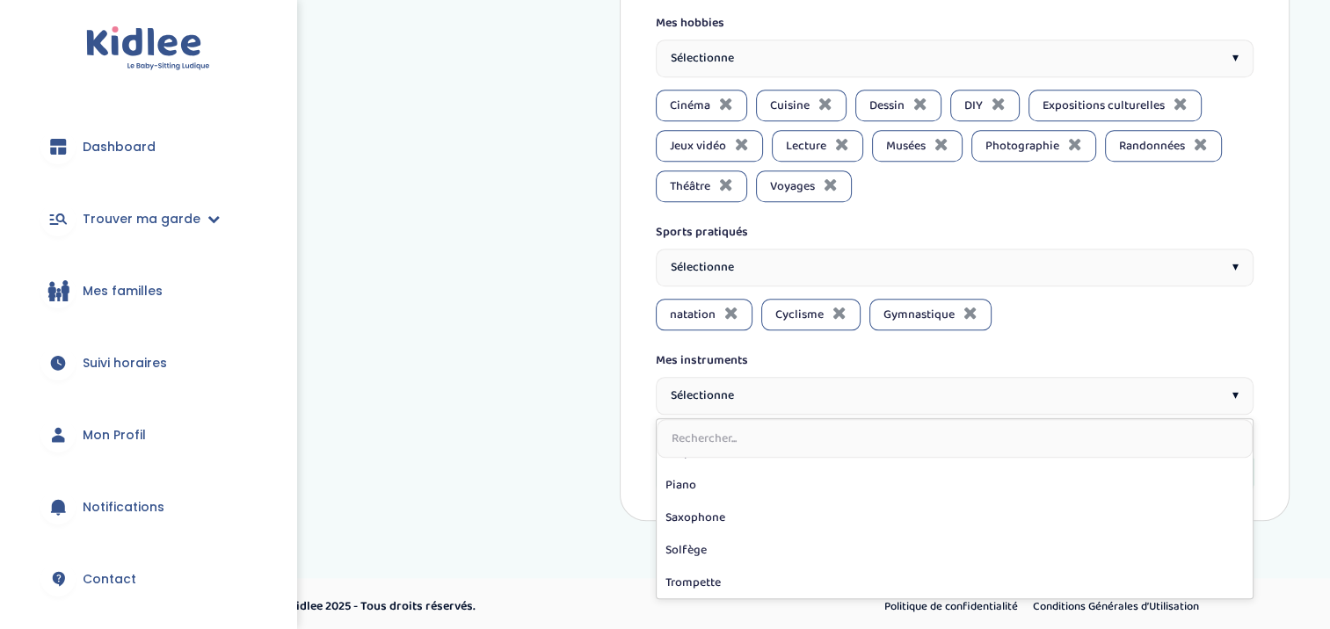
scroll to position [411, 0]
click at [770, 426] on input "text" at bounding box center [955, 438] width 597 height 39
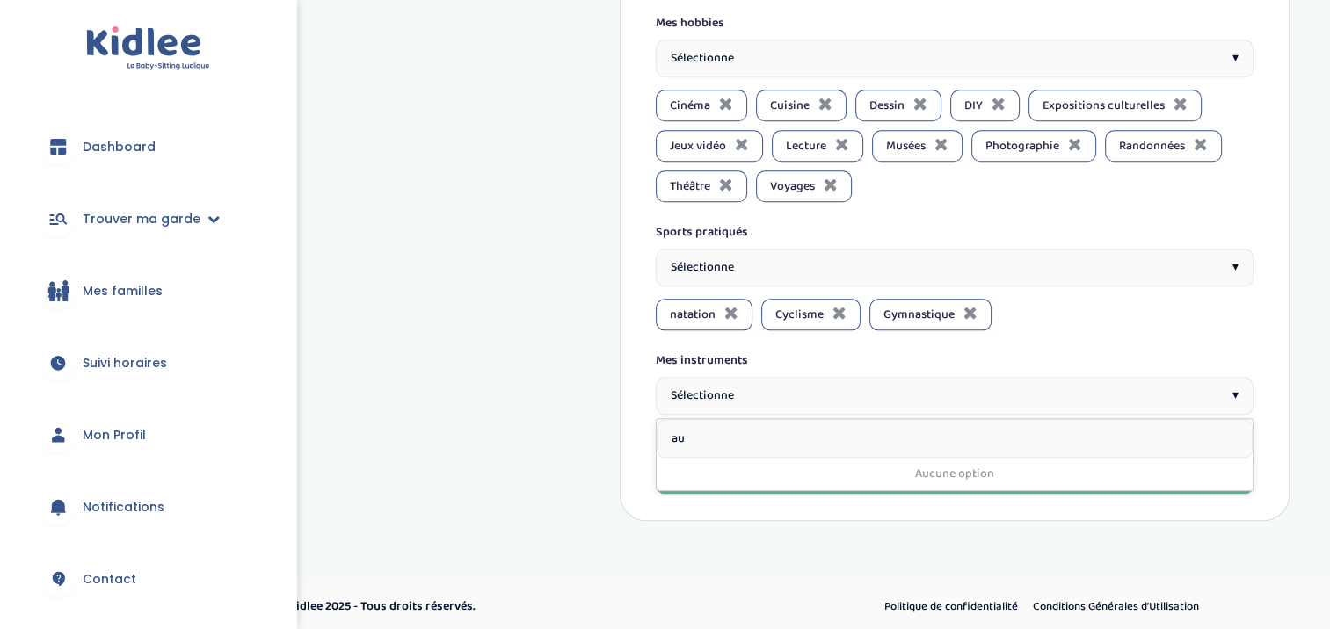
scroll to position [0, 0]
type input "aucun"
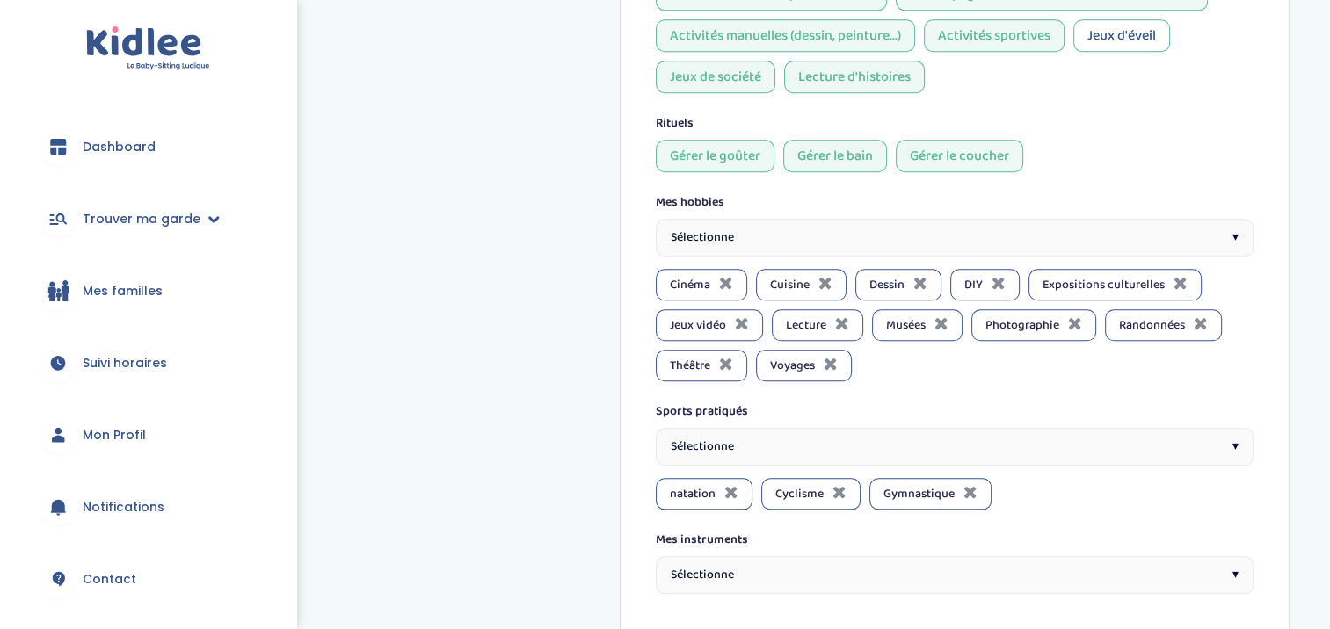
scroll to position [1561, 0]
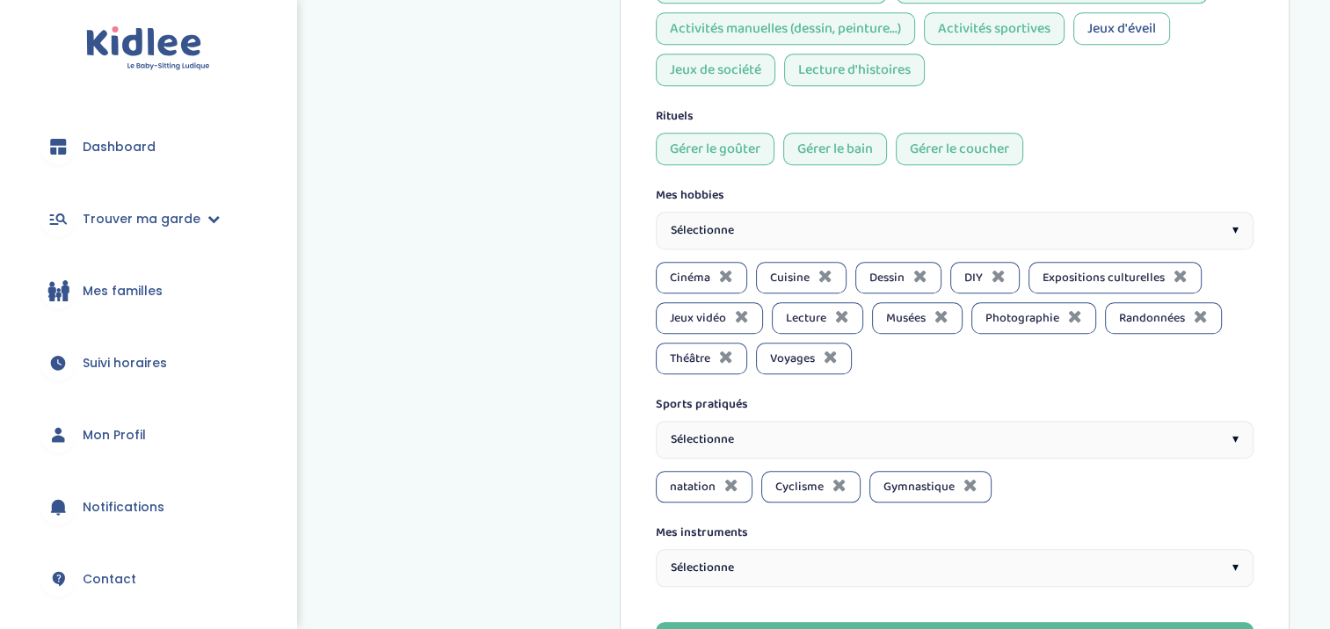
click at [826, 436] on div "Sélectionne ▾" at bounding box center [955, 440] width 599 height 38
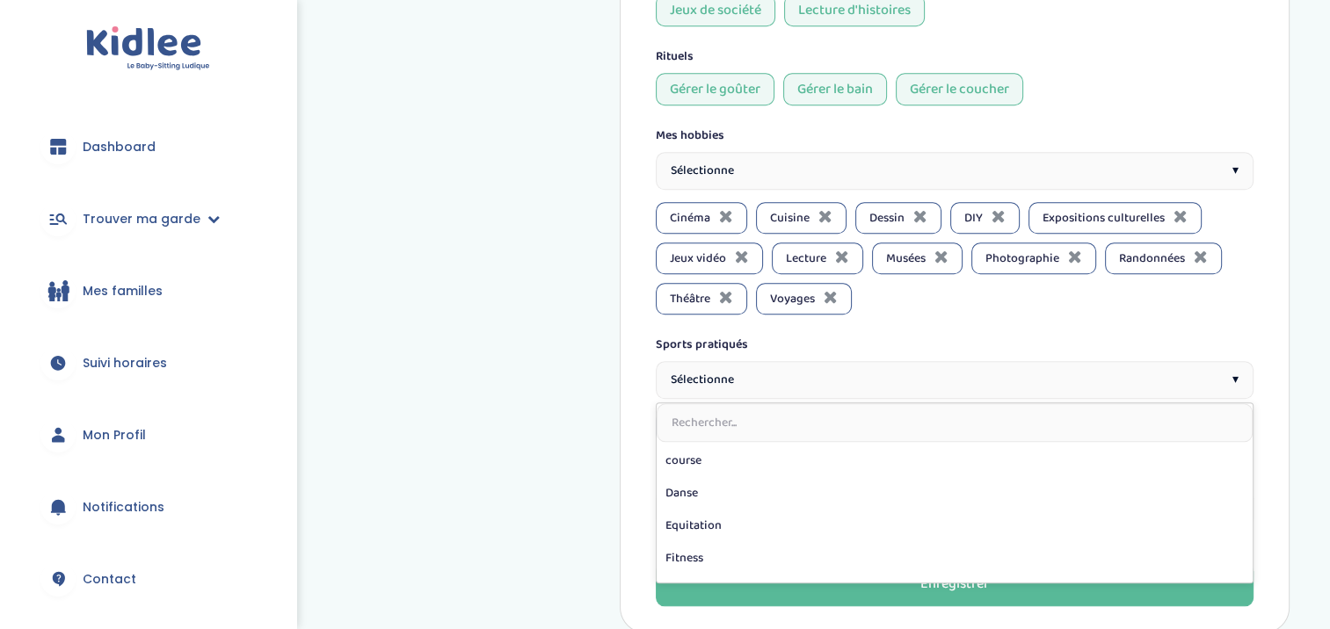
scroll to position [171, 0]
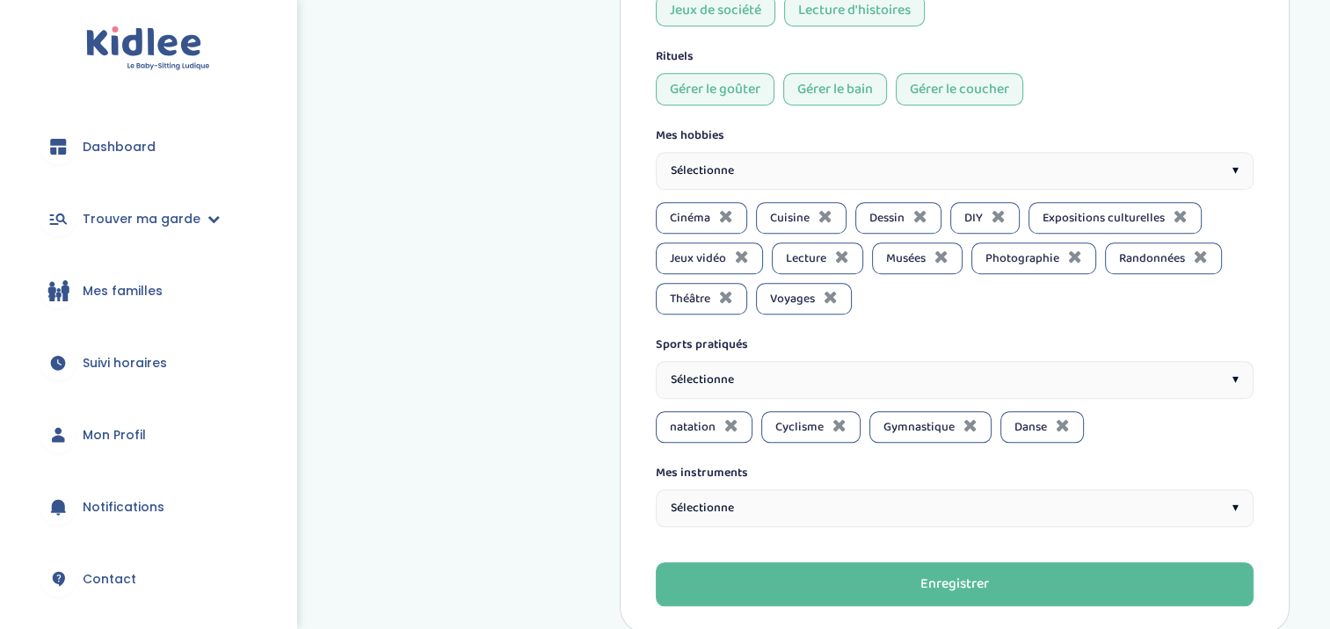
click at [782, 372] on div "Sélectionne ▾" at bounding box center [955, 380] width 599 height 38
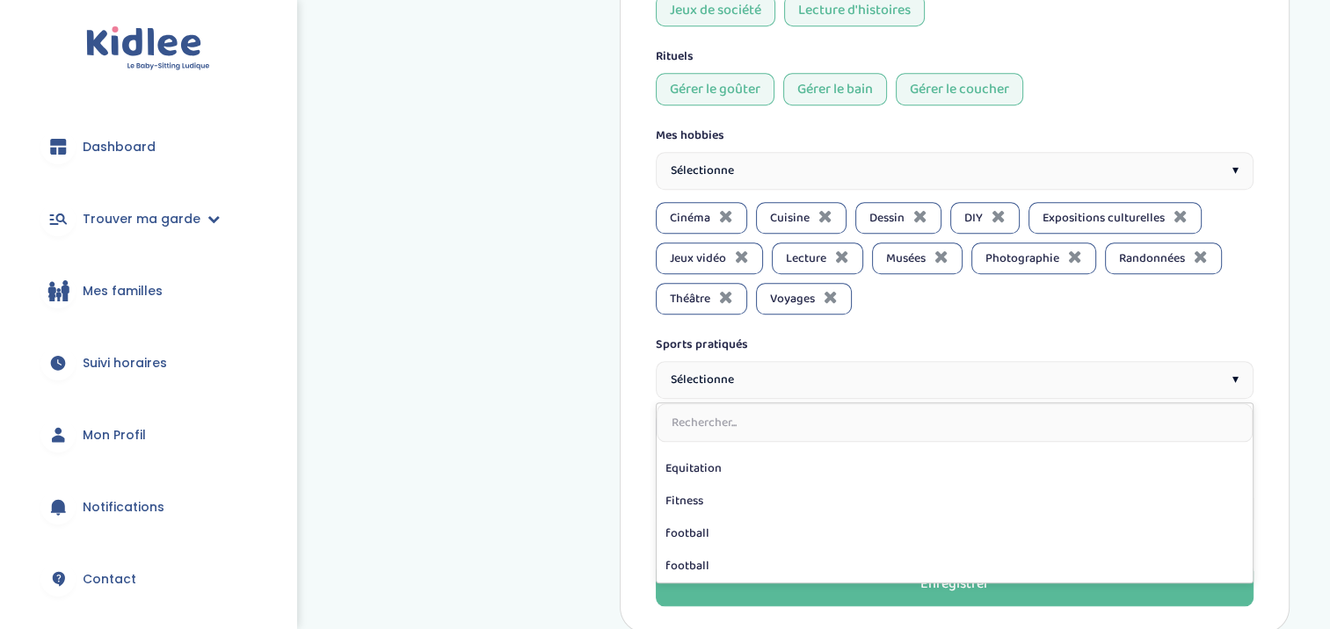
scroll to position [186, 0]
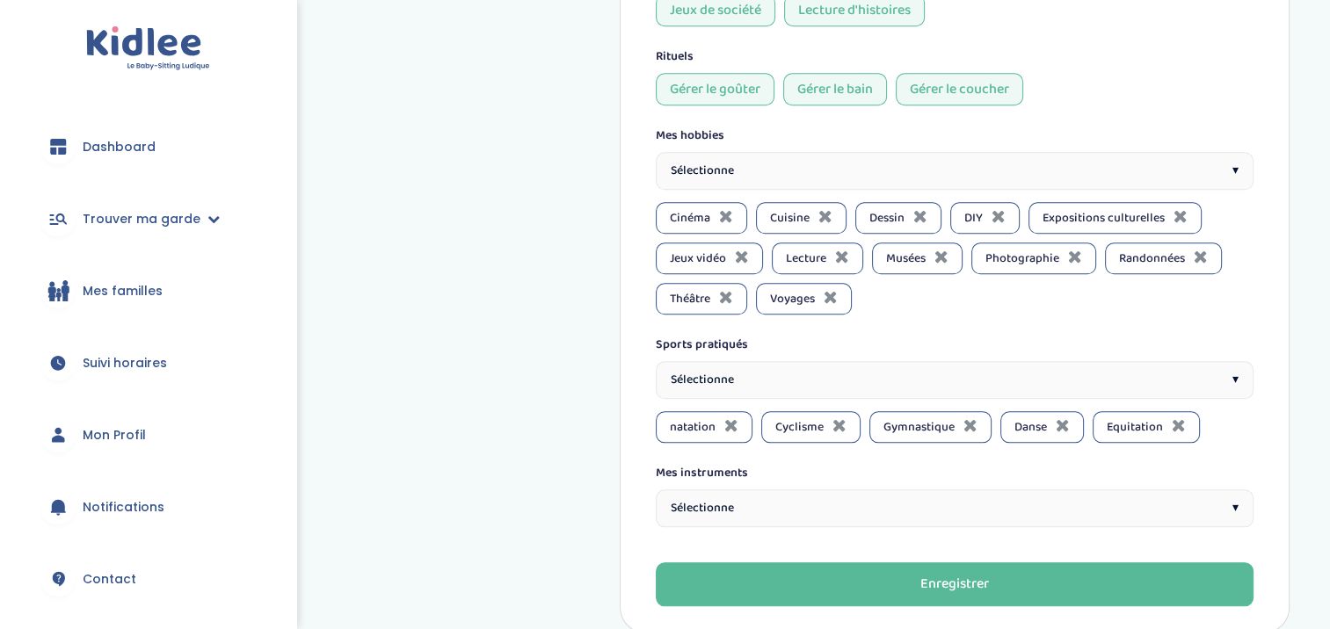
click at [751, 379] on div "Sélectionne ▾" at bounding box center [955, 380] width 599 height 38
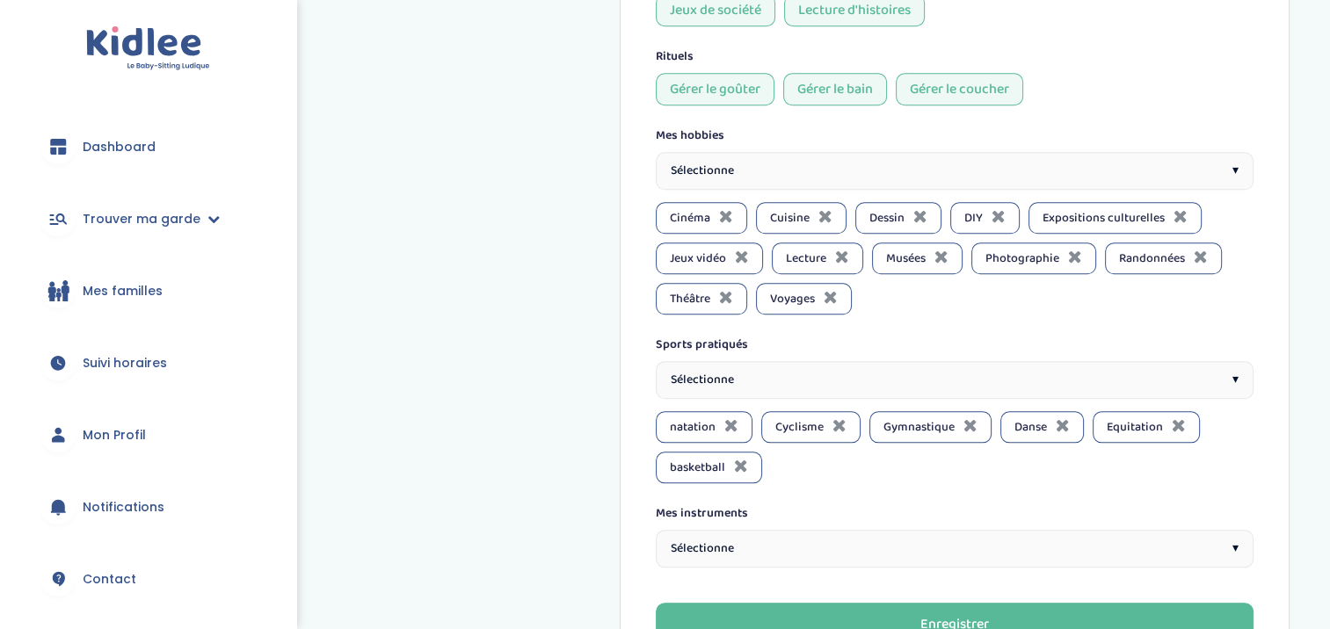
scroll to position [1622, 0]
drag, startPoint x: 747, startPoint y: 530, endPoint x: 615, endPoint y: 467, distance: 146.2
click at [745, 462] on icon at bounding box center [741, 465] width 14 height 18
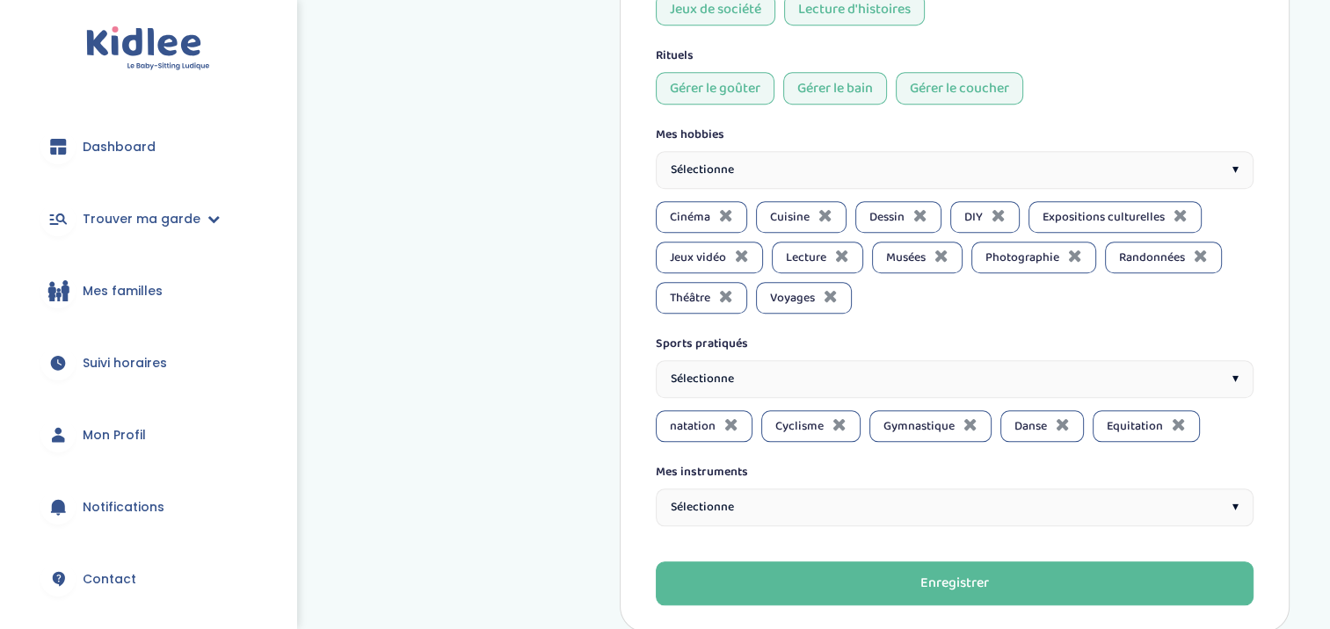
click at [744, 378] on div "Sélectionne ▾" at bounding box center [955, 379] width 599 height 38
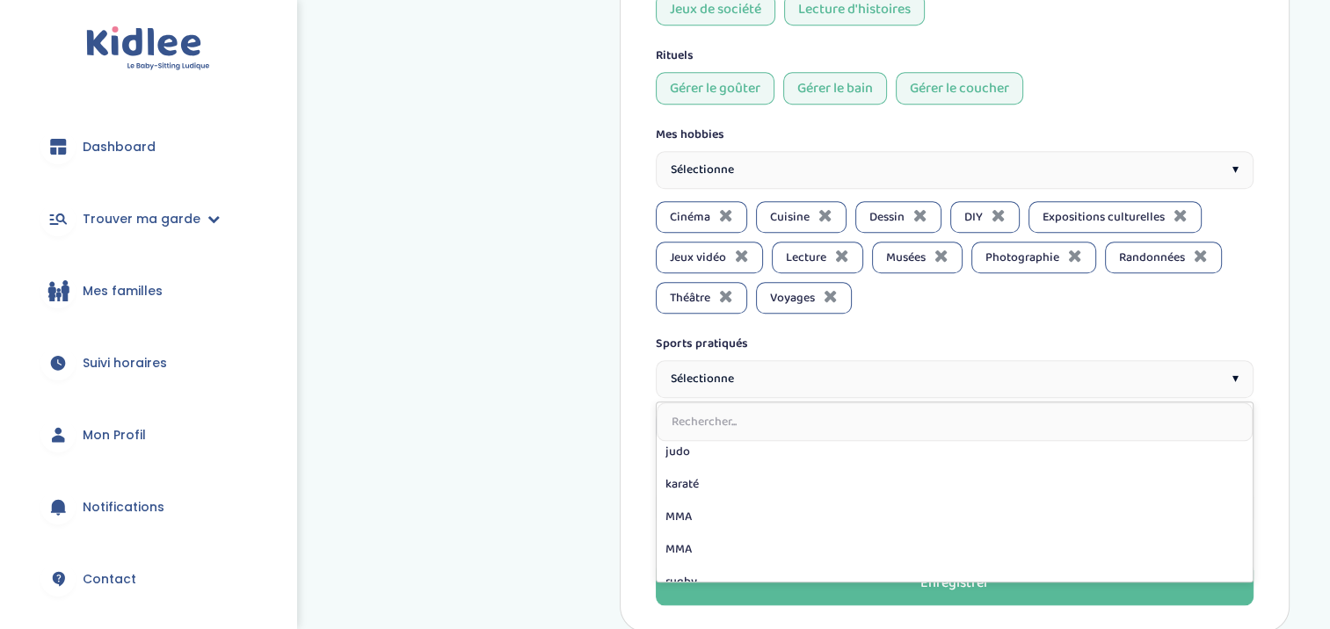
scroll to position [339, 0]
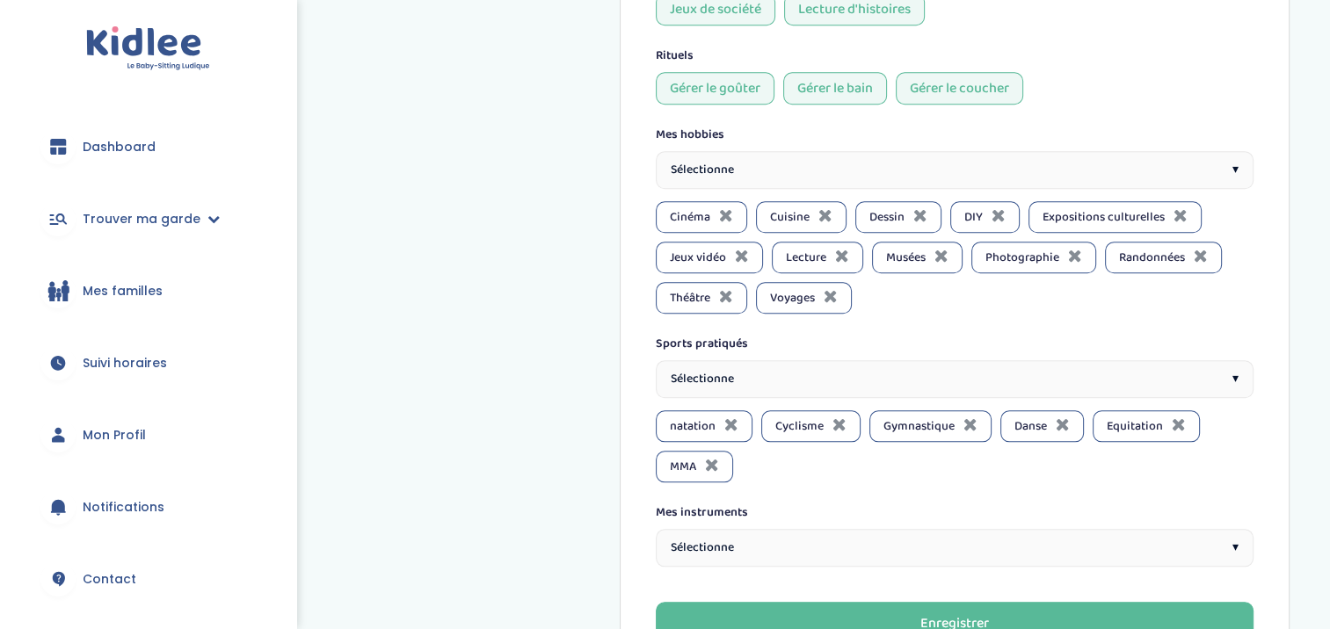
click at [809, 360] on div "Sélectionne ▾" at bounding box center [955, 379] width 599 height 38
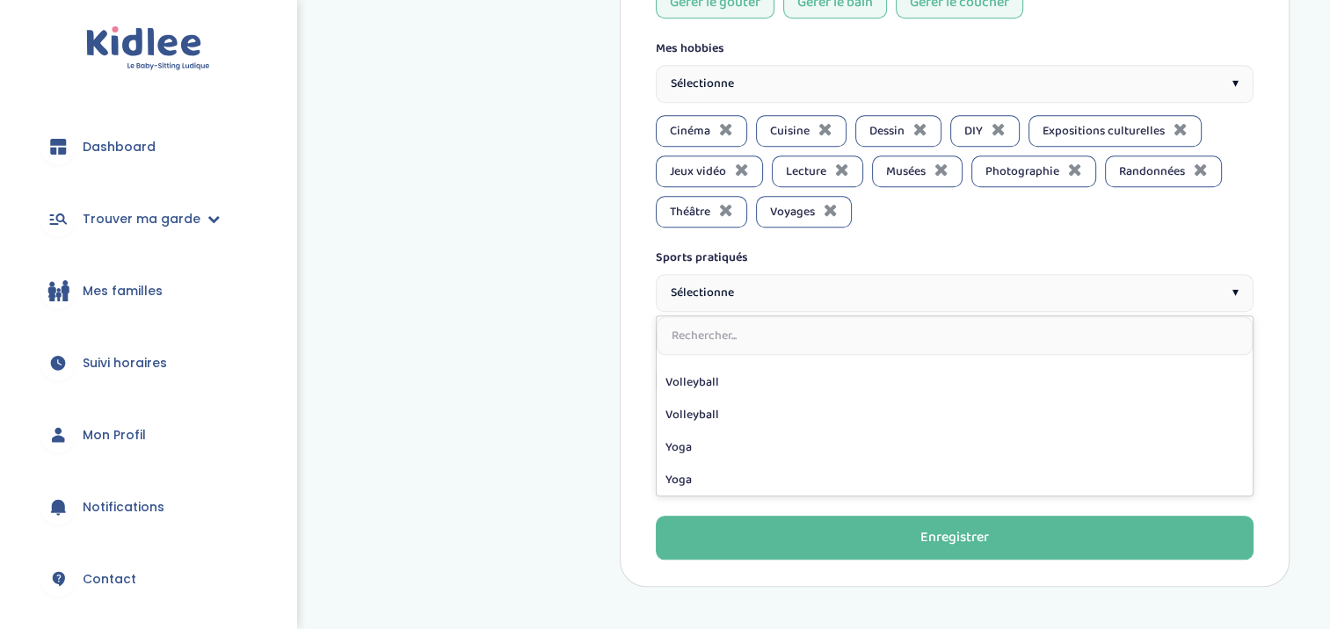
scroll to position [1709, 0]
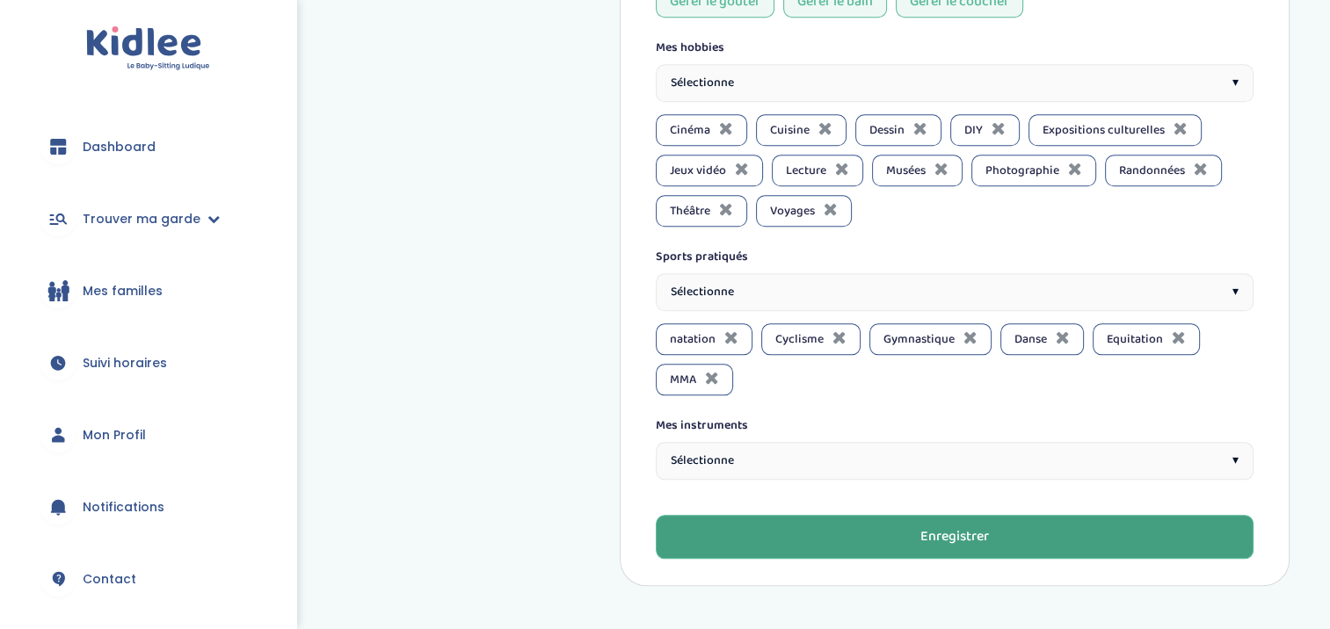
click at [872, 520] on button "Enregistrer" at bounding box center [955, 537] width 599 height 44
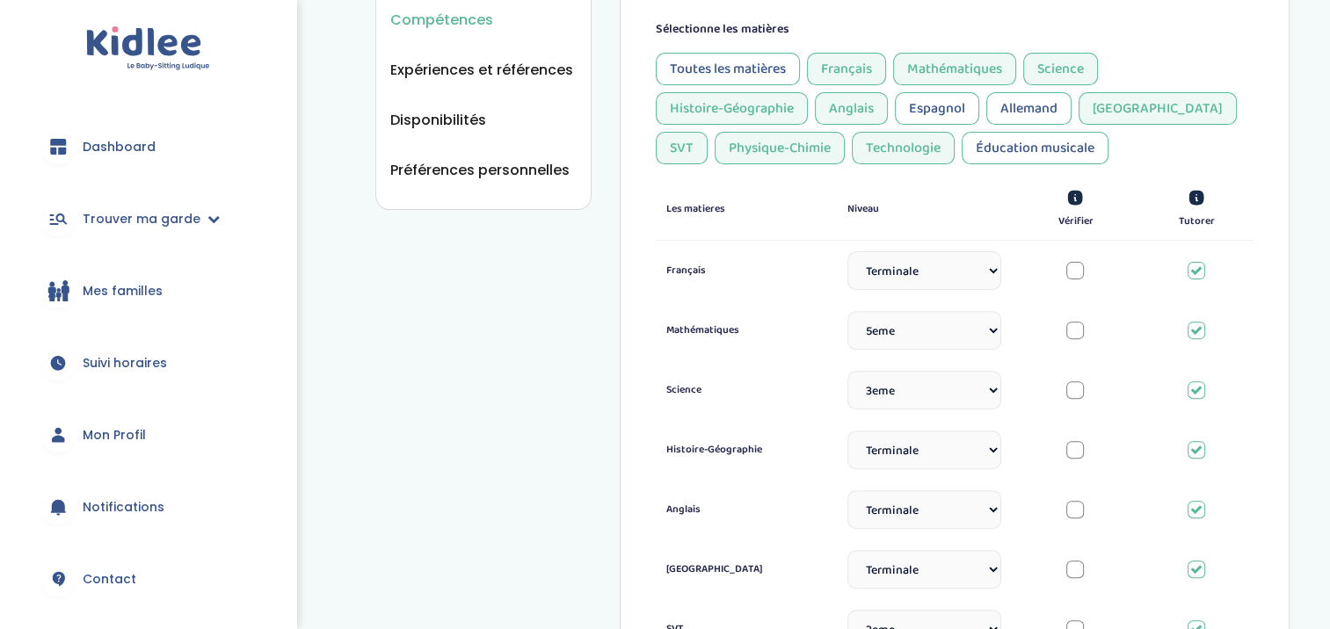
scroll to position [519, 0]
click at [988, 337] on select "Sélectionne CP CE1 CE2 CM1 CM2 6eme 5eme 4eme 3eme Seconde Prémière Terminale" at bounding box center [924, 331] width 154 height 39
click at [847, 312] on select "Sélectionne CP CE1 CE2 CM1 CM2 6eme 5eme 4eme 3eme Seconde Prémière Terminale" at bounding box center [924, 331] width 154 height 39
click at [981, 381] on select "Sélectionne CP CE1 CE2 CM1 CM2 6eme 5eme 4eme 3eme Seconde Prémière Terminale" at bounding box center [924, 391] width 154 height 39
click at [847, 372] on select "Sélectionne CP CE1 CE2 CM1 CM2 6eme 5eme 4eme 3eme Seconde Prémière Terminale" at bounding box center [924, 391] width 154 height 39
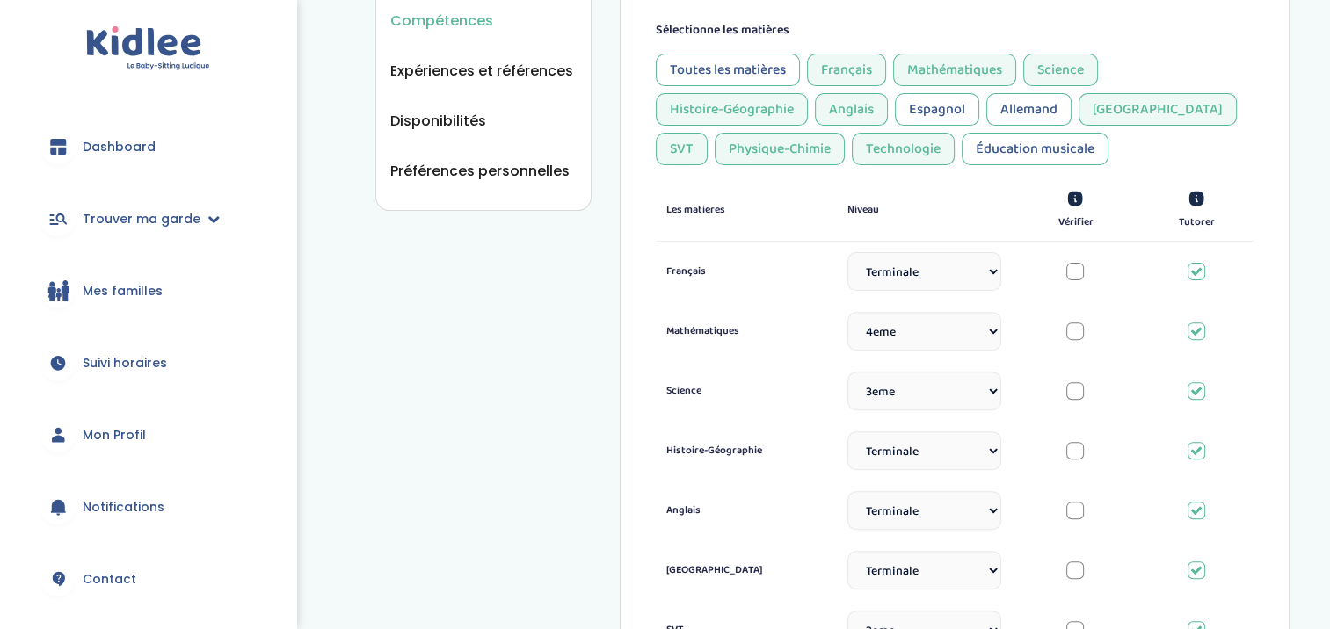
click at [967, 334] on select "Sélectionne CP CE1 CE2 CM1 CM2 6eme 5eme 4eme 3eme Seconde Prémière Terminale" at bounding box center [924, 331] width 154 height 39
select select "3eme"
click at [847, 312] on select "Sélectionne CP CE1 CE2 CM1 CM2 6eme 5eme 4eme 3eme Seconde Prémière Terminale" at bounding box center [924, 331] width 154 height 39
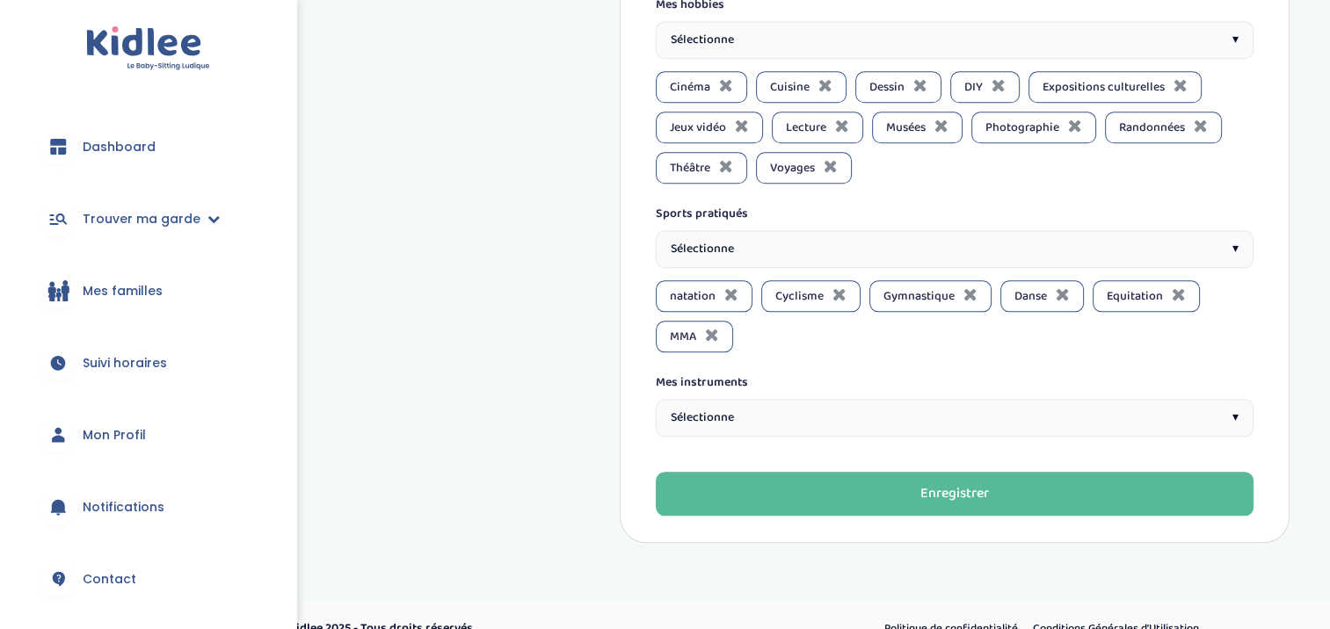
scroll to position [1772, 0]
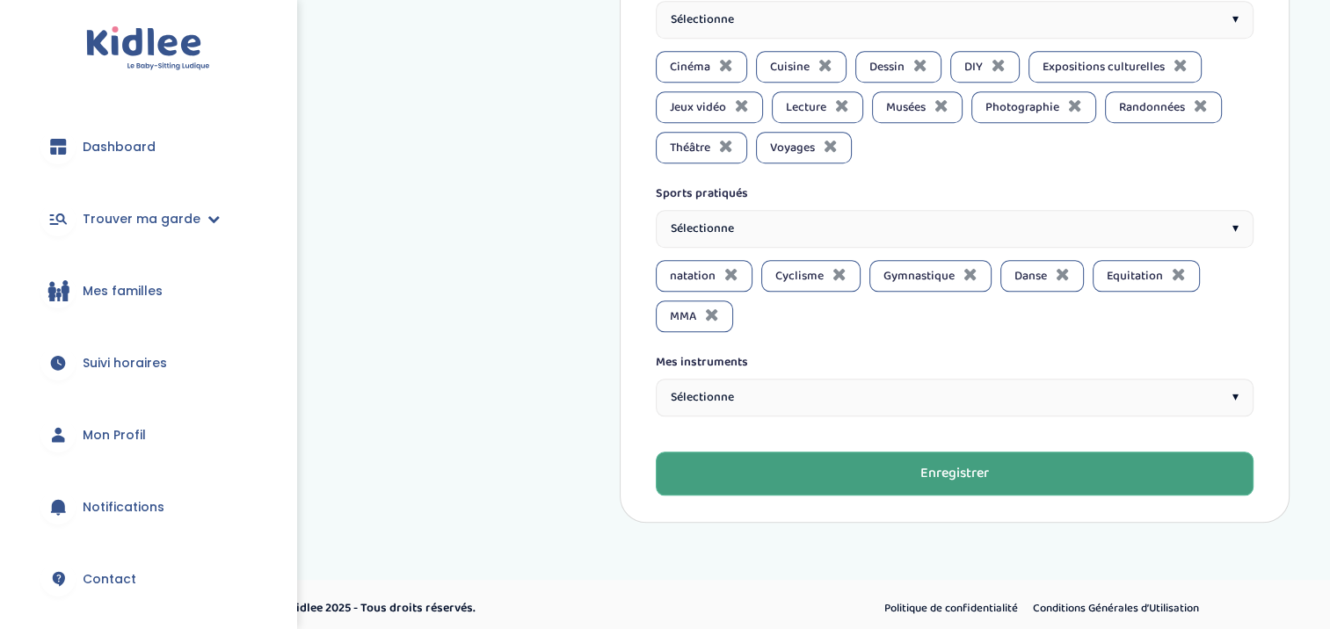
click at [996, 458] on button "Enregistrer" at bounding box center [955, 474] width 599 height 44
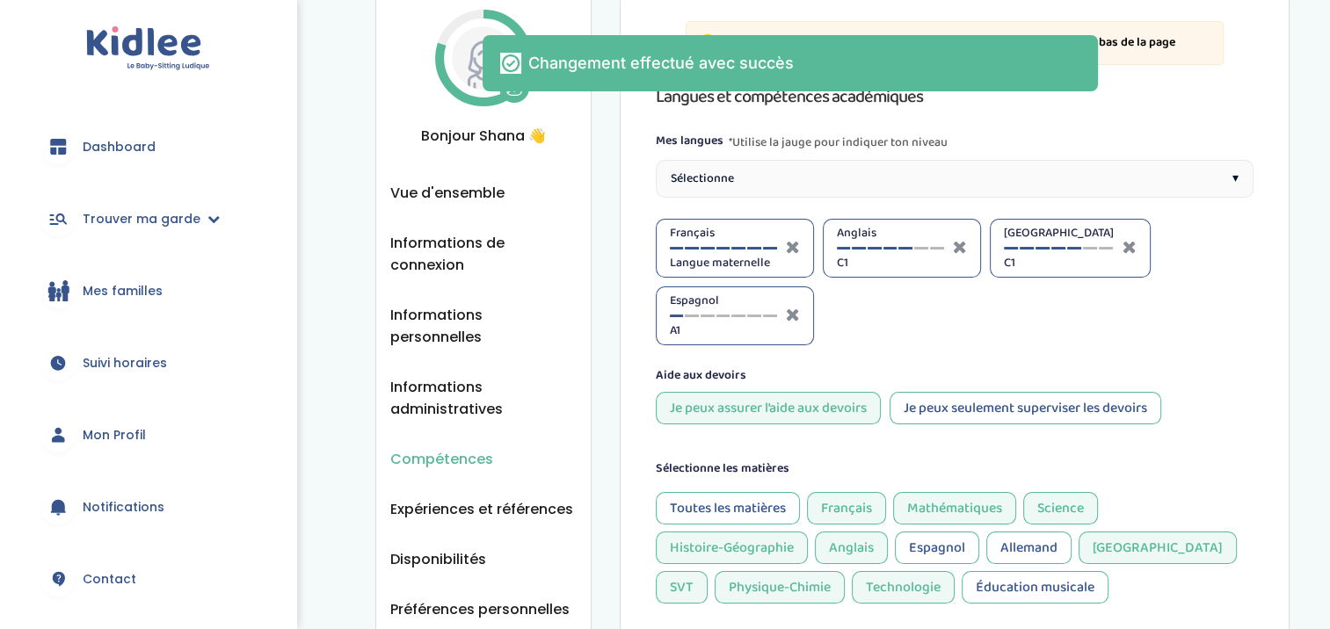
scroll to position [0, 0]
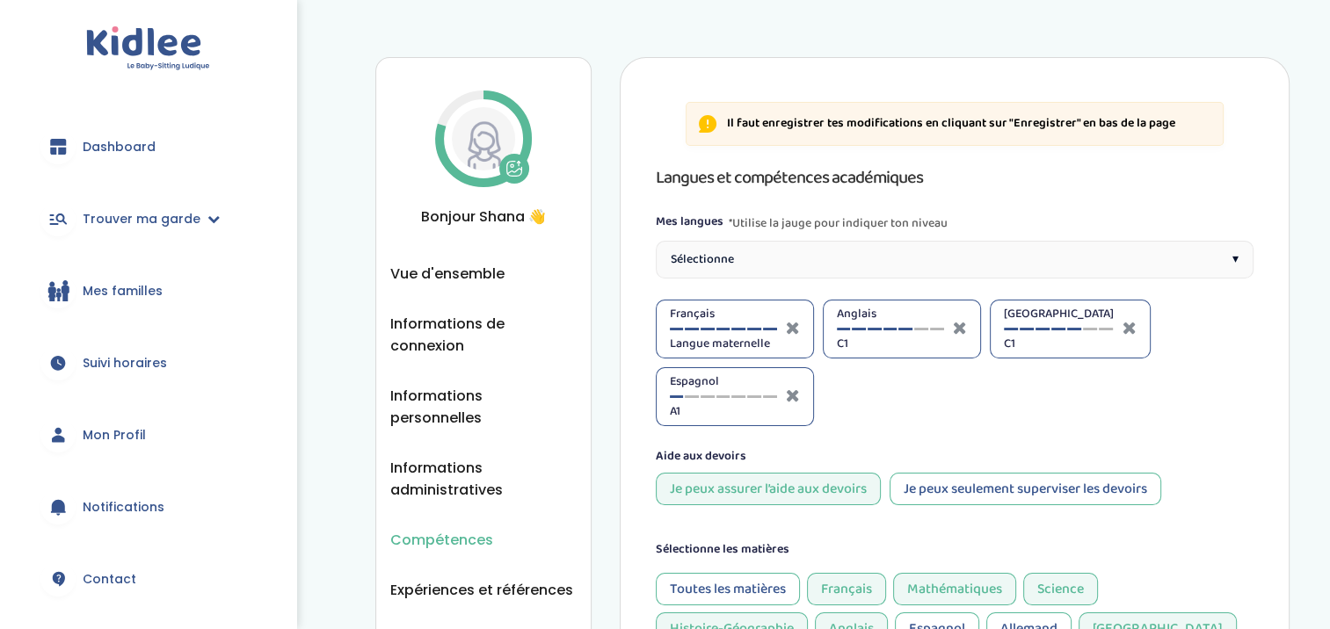
click at [909, 254] on div "Sélectionne ▾" at bounding box center [955, 260] width 599 height 38
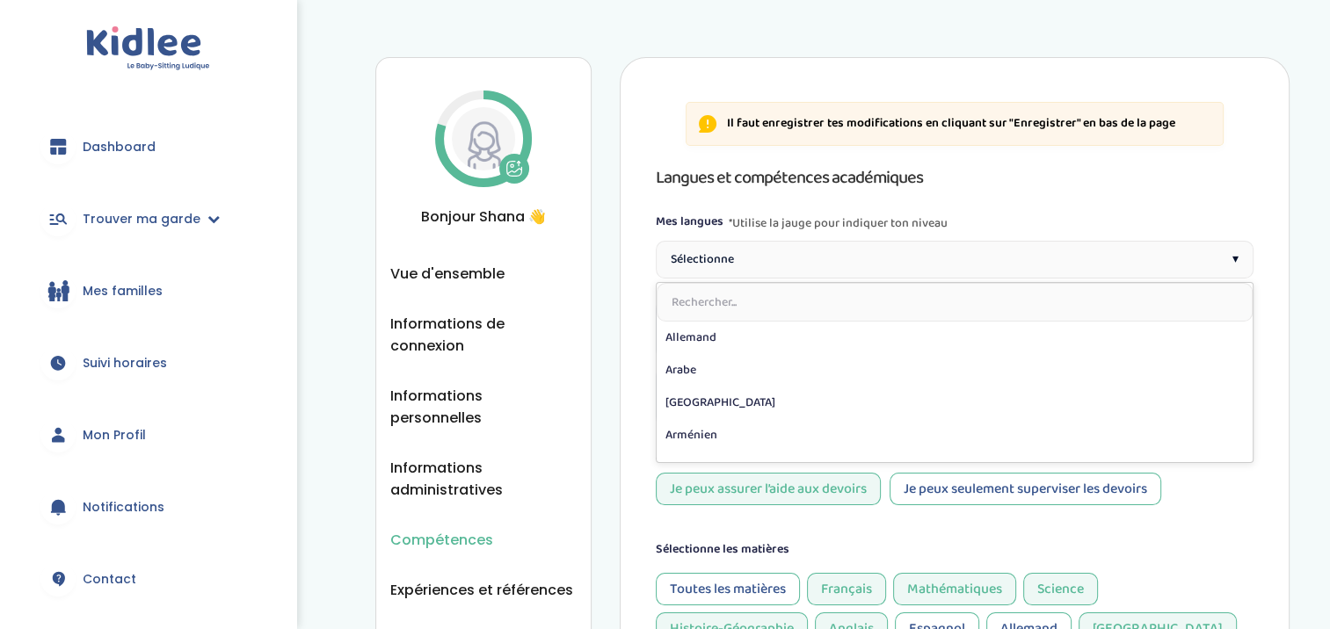
click at [909, 254] on div "Sélectionne ▾" at bounding box center [955, 260] width 599 height 38
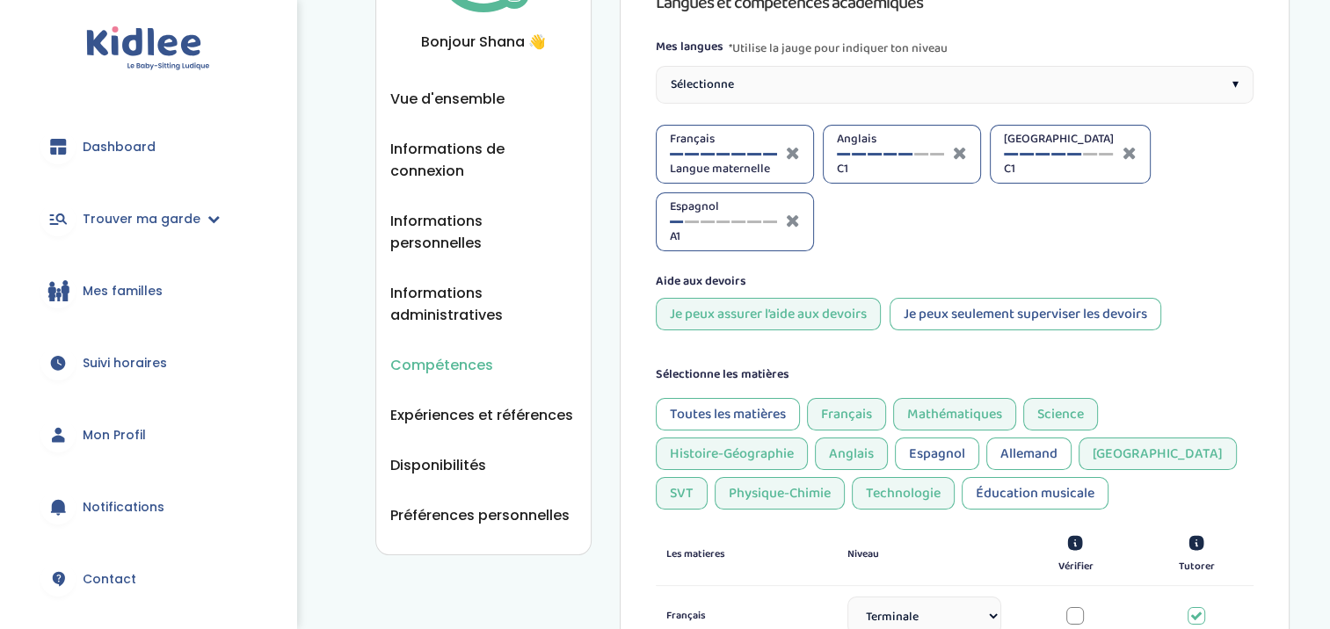
scroll to position [179, 0]
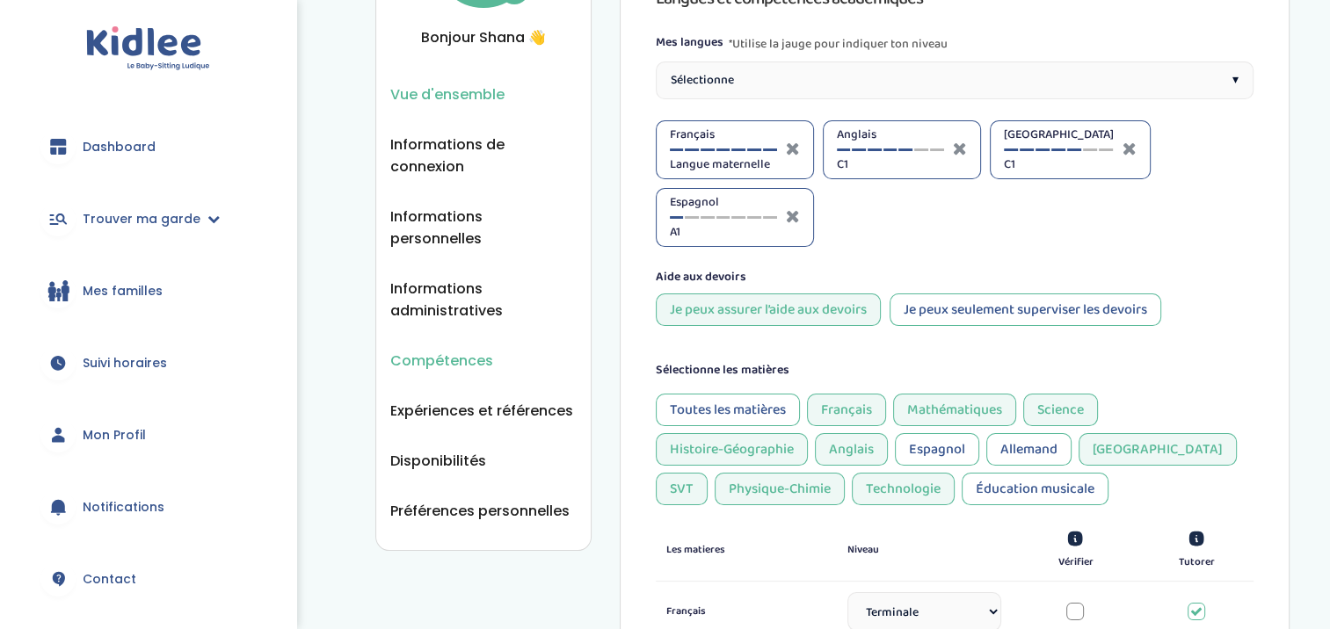
click at [465, 87] on span "Vue d'ensemble" at bounding box center [447, 94] width 114 height 22
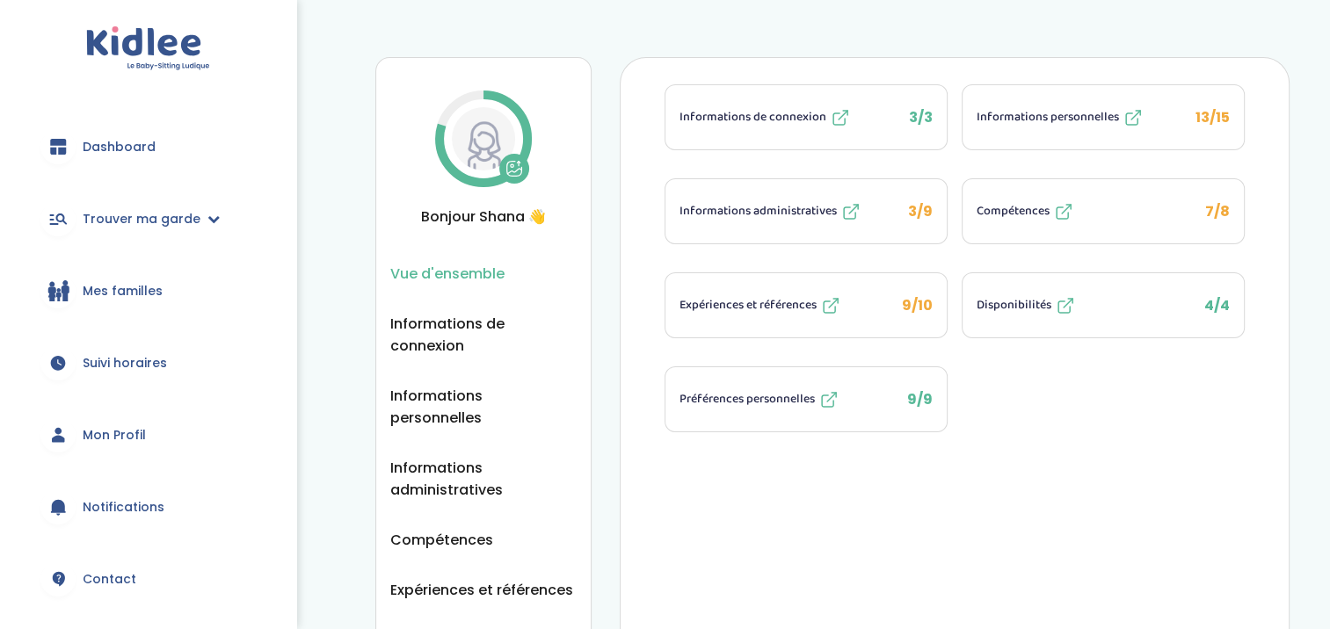
click at [1049, 132] on button "Informations personnelles 13/15" at bounding box center [1102, 117] width 281 height 64
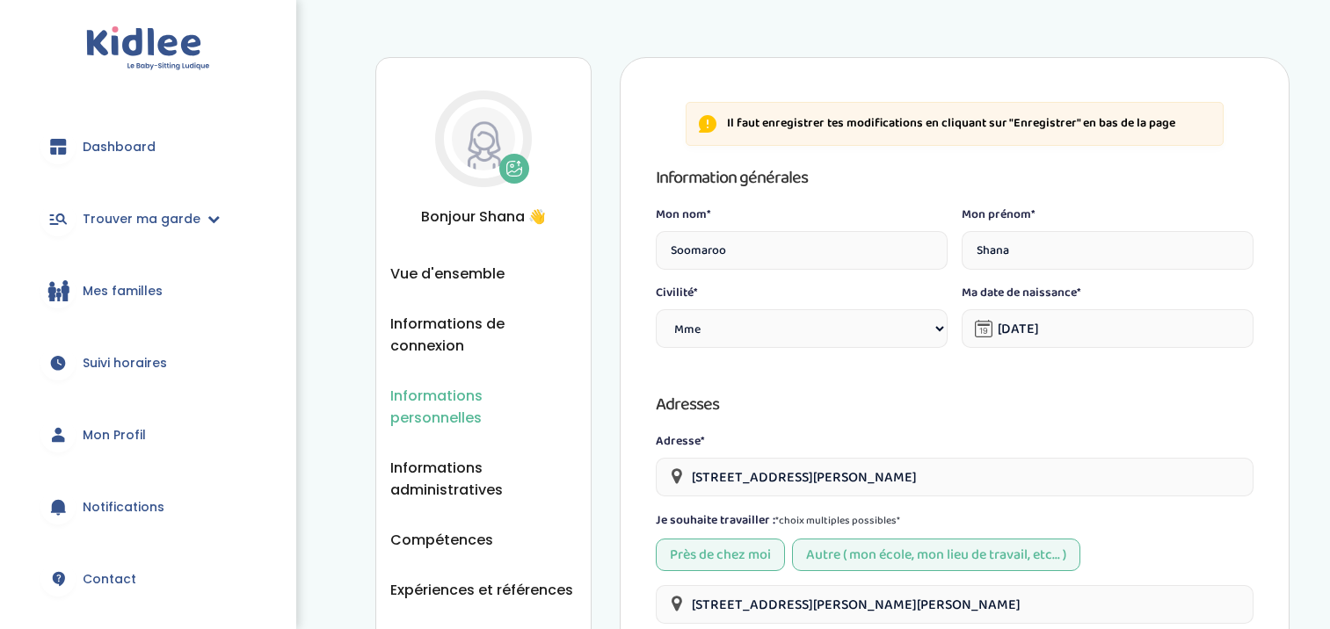
select select "1"
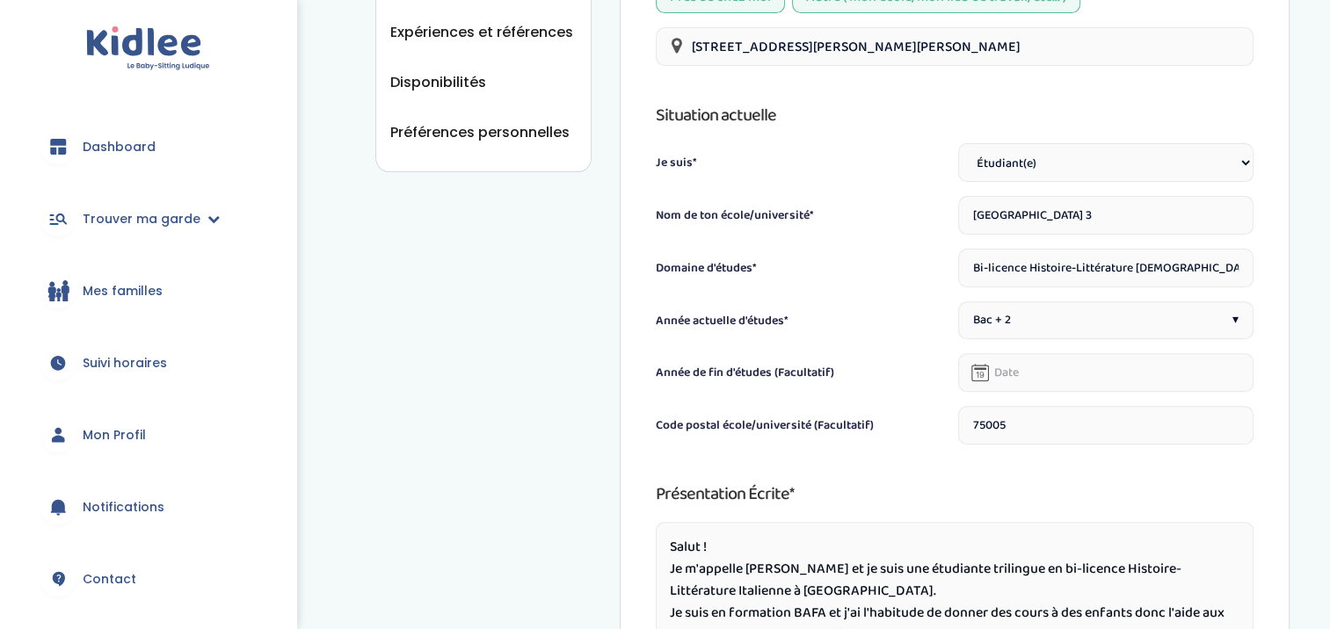
scroll to position [570, 0]
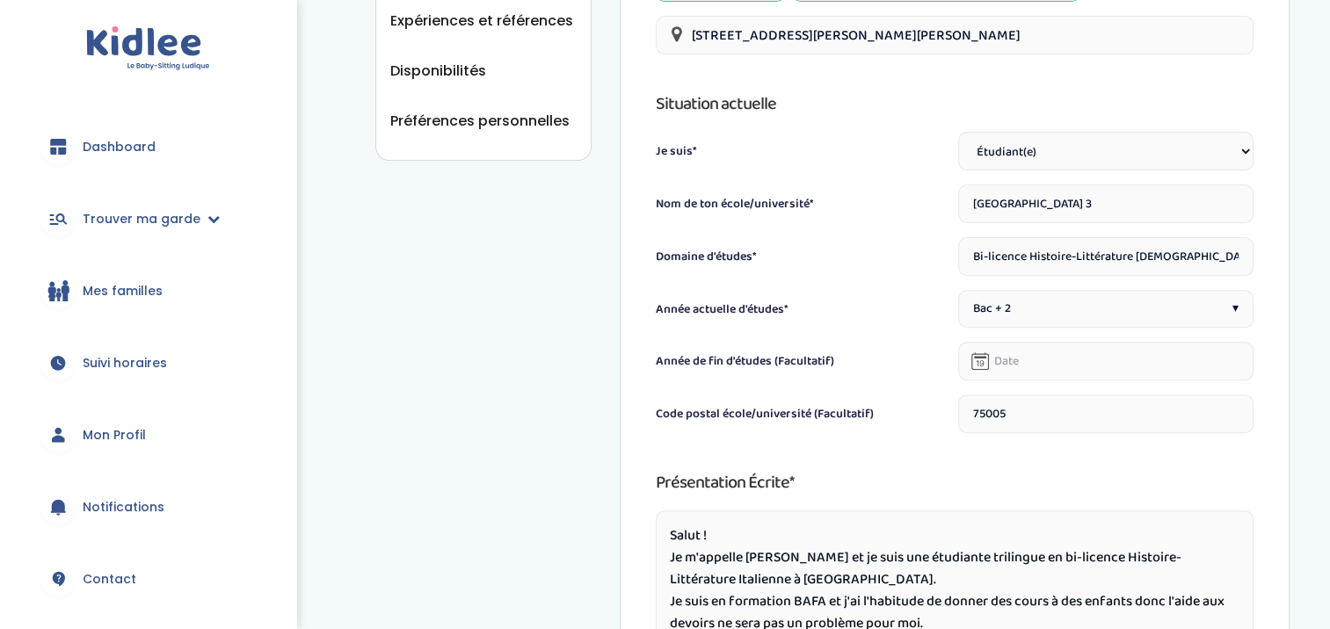
click at [1042, 360] on input "text" at bounding box center [1105, 361] width 295 height 39
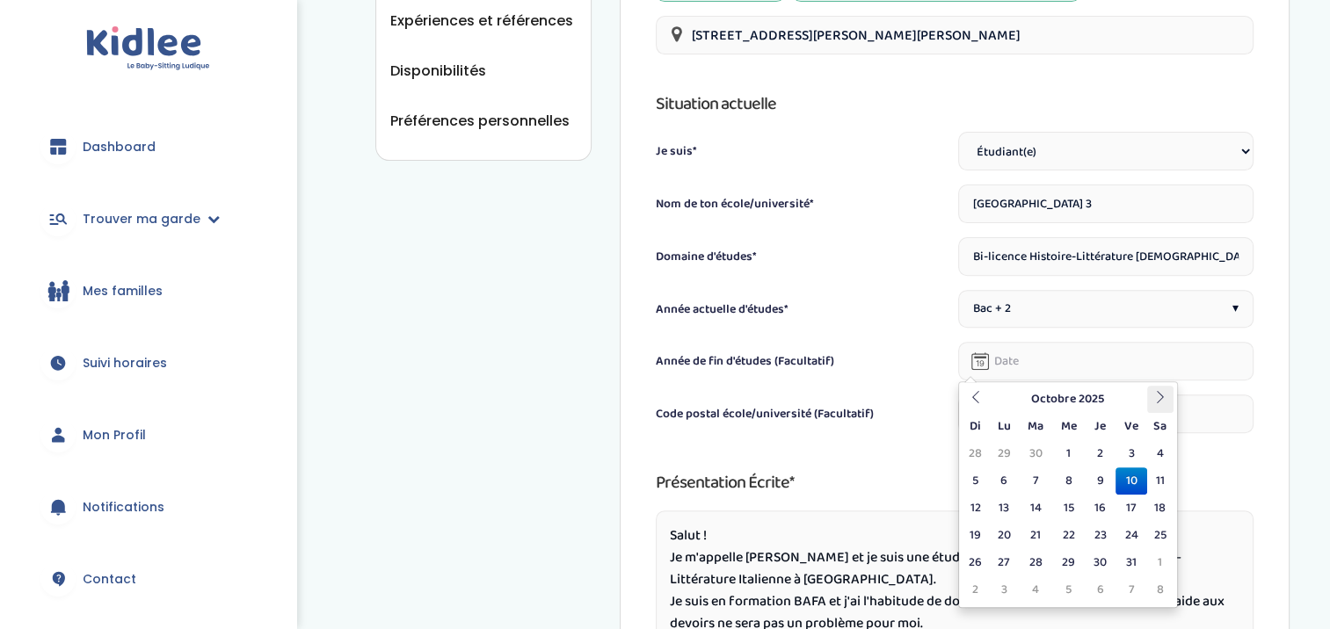
click at [1154, 396] on icon at bounding box center [1160, 397] width 12 height 12
drag, startPoint x: 1154, startPoint y: 396, endPoint x: 1090, endPoint y: 398, distance: 64.2
click at [1090, 398] on tr "Décembre 2025" at bounding box center [1067, 399] width 211 height 27
click at [1090, 398] on th "Décembre 2025" at bounding box center [1067, 399] width 158 height 27
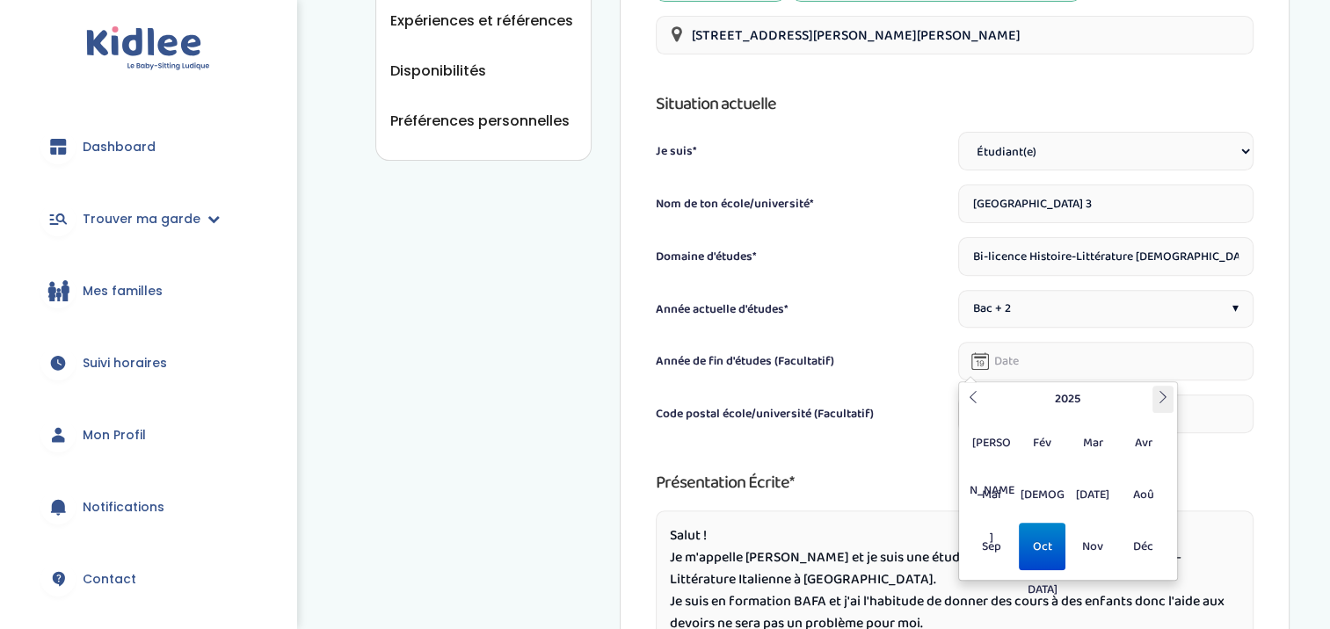
click at [1160, 396] on icon at bounding box center [1163, 397] width 12 height 12
click at [963, 398] on th at bounding box center [972, 399] width 21 height 27
click at [1047, 494] on span "Jui" at bounding box center [1042, 494] width 47 height 47
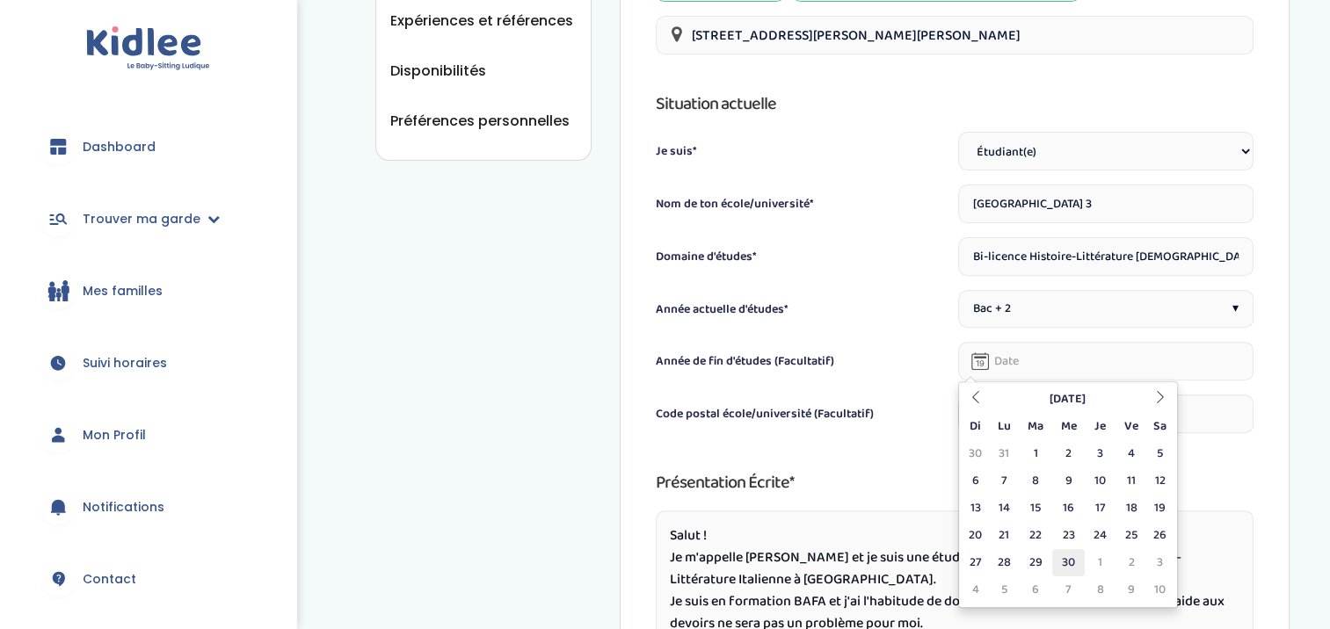
click at [1056, 555] on td "30" at bounding box center [1068, 562] width 33 height 27
type input "30-06-2027"
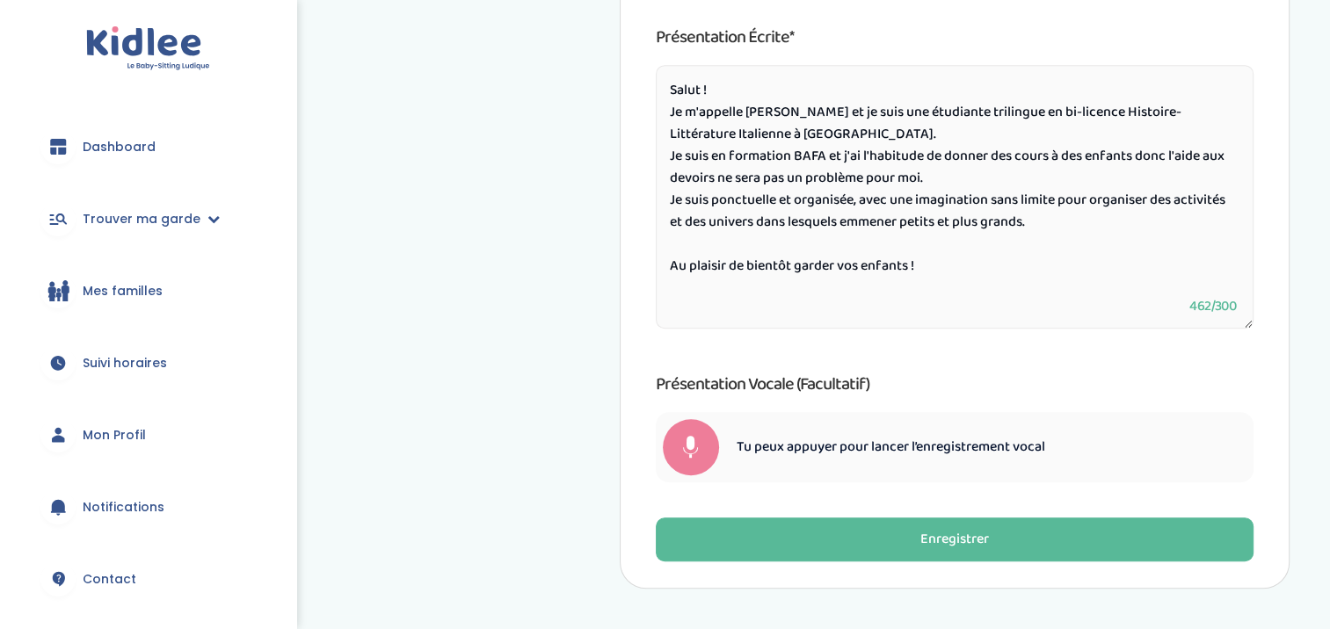
scroll to position [1018, 0]
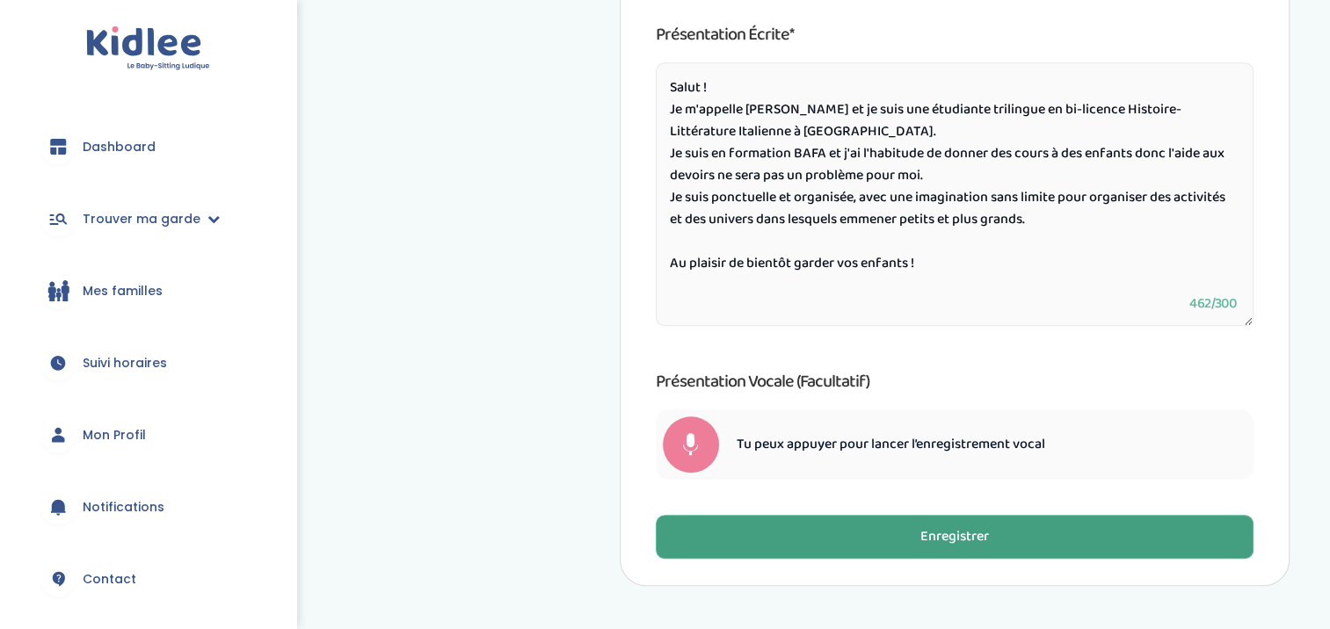
click at [946, 516] on button "Enregistrer" at bounding box center [955, 537] width 599 height 44
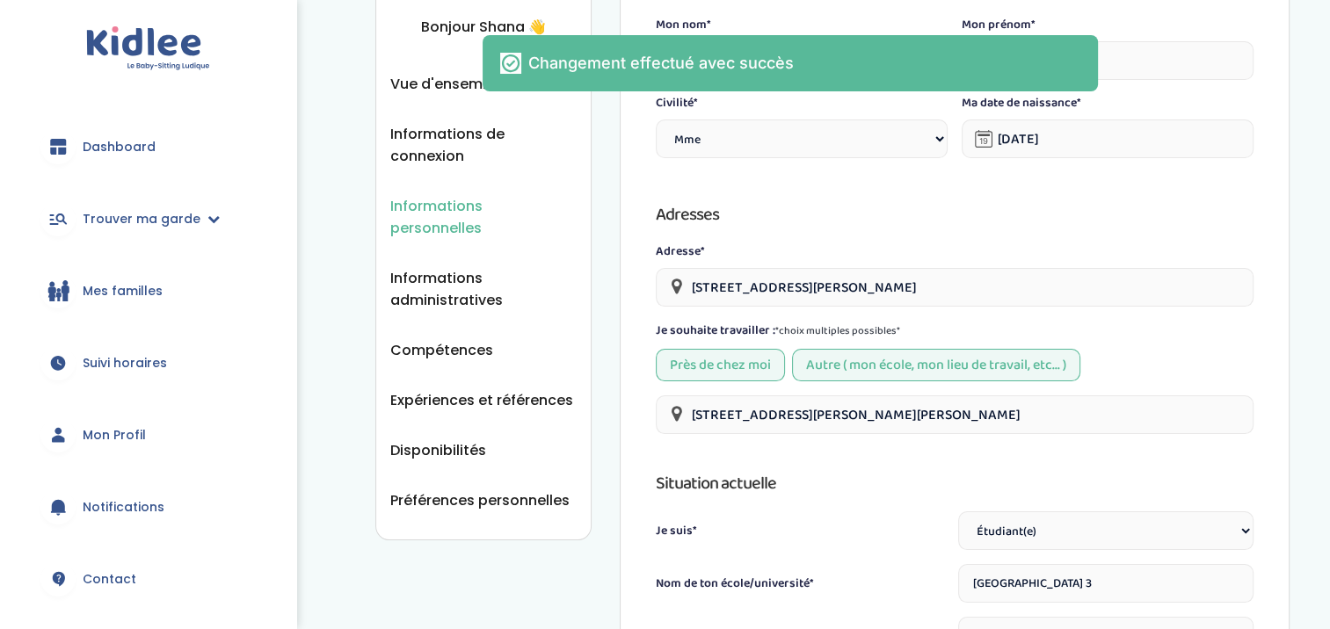
scroll to position [172, 0]
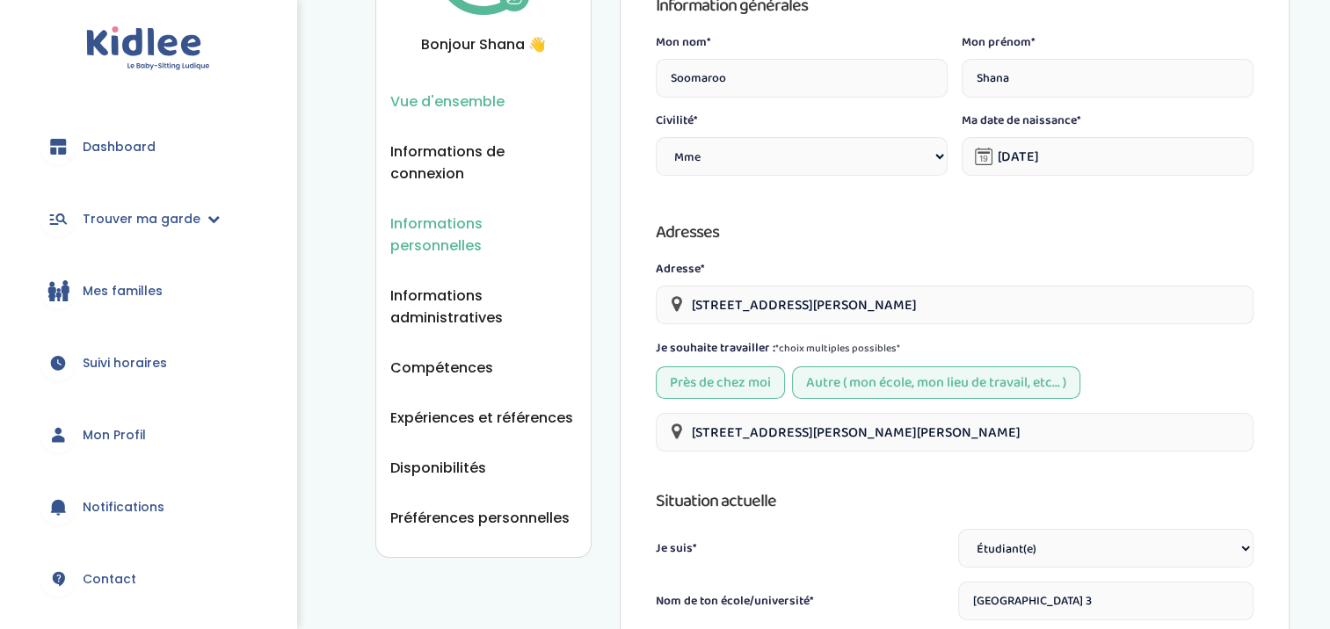
click at [446, 105] on span "Vue d'ensemble" at bounding box center [447, 102] width 114 height 22
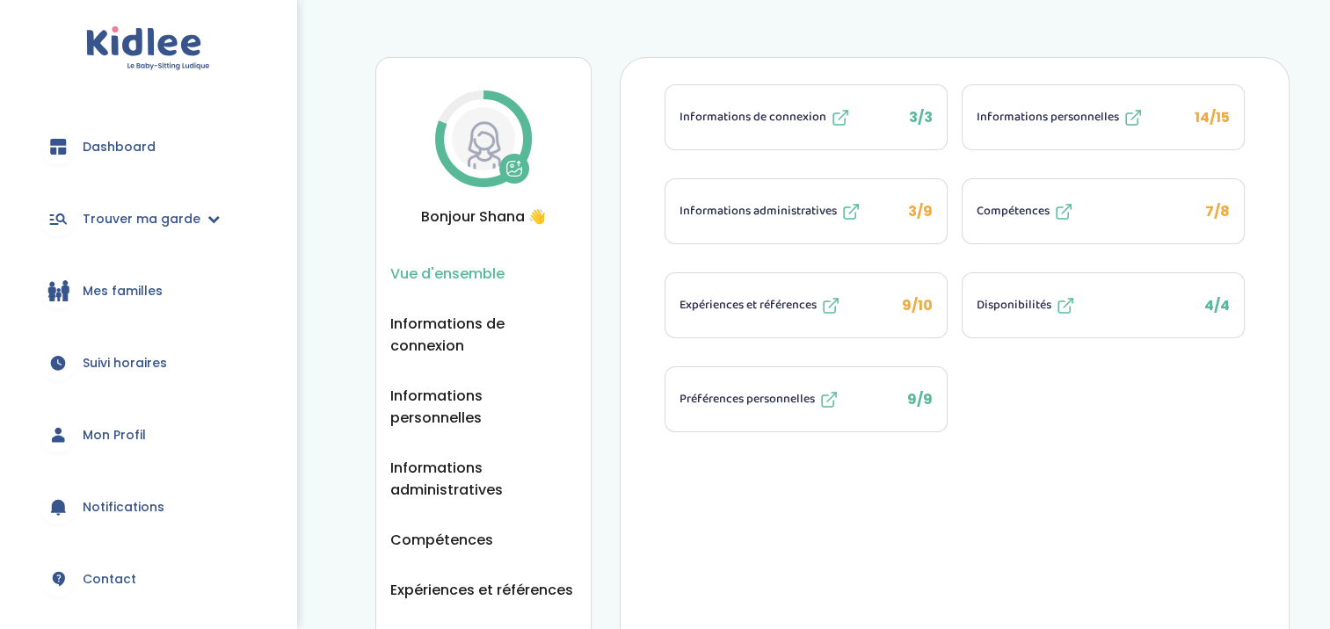
click at [1012, 110] on span "Informations personnelles" at bounding box center [1047, 117] width 142 height 18
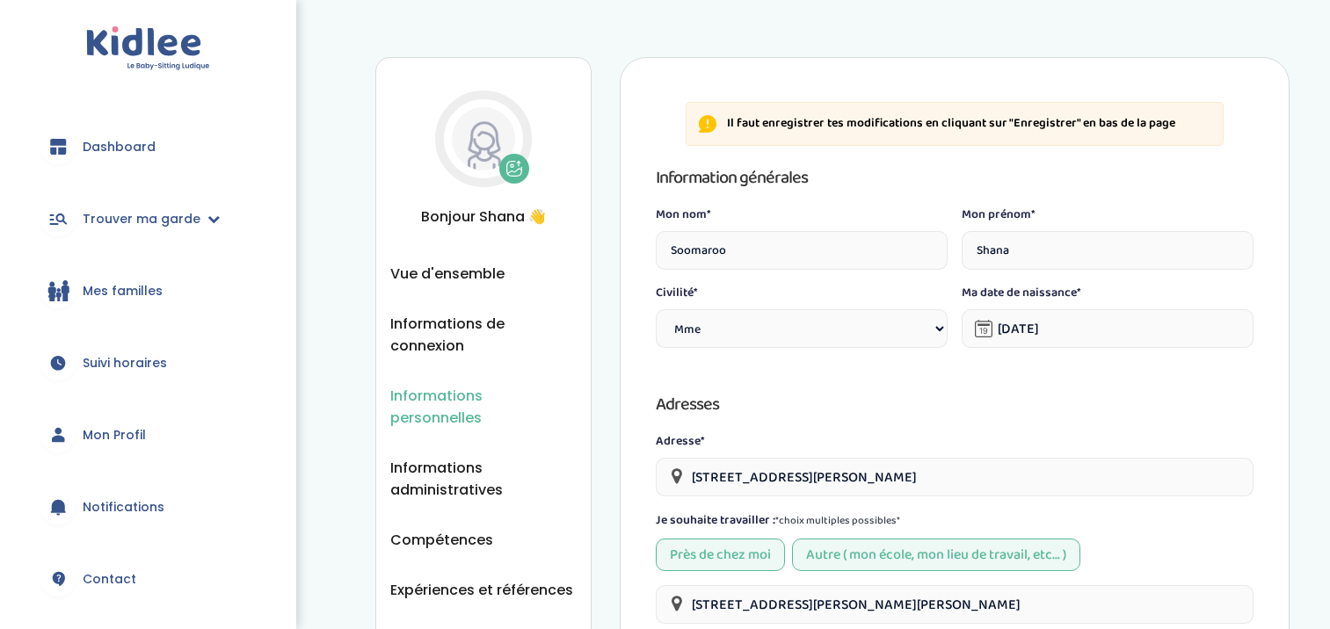
select select "1"
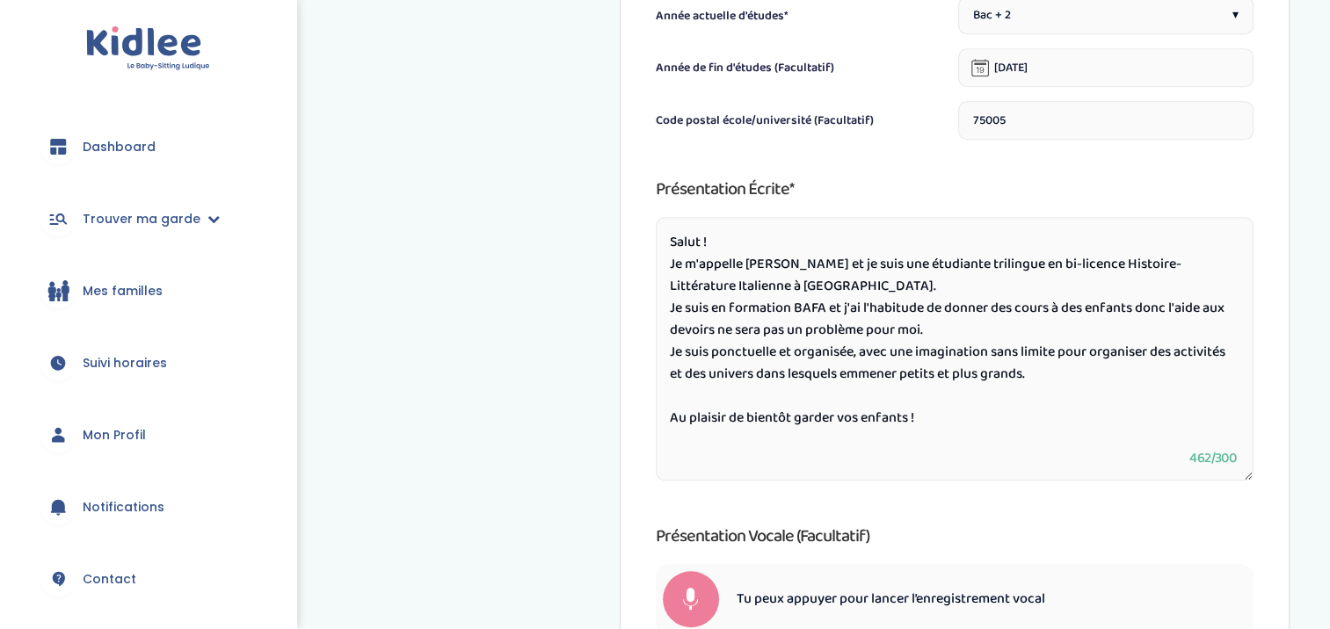
scroll to position [864, 0]
click at [1042, 110] on input "75005" at bounding box center [1105, 119] width 295 height 39
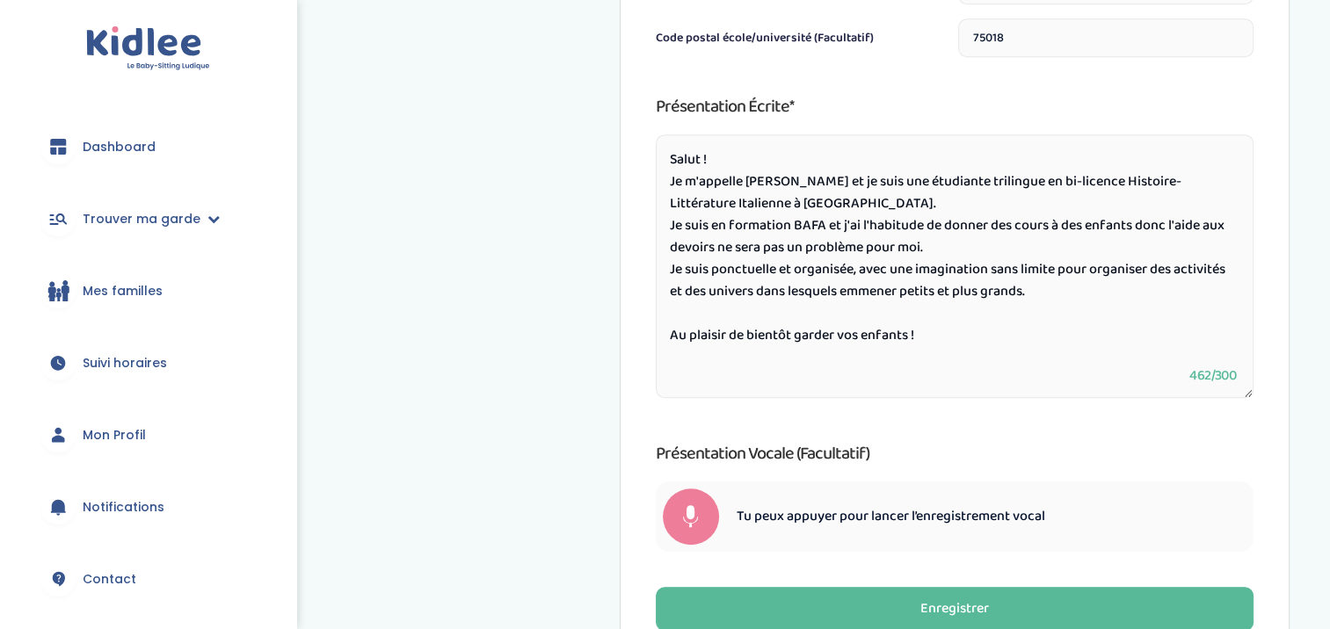
scroll to position [960, 0]
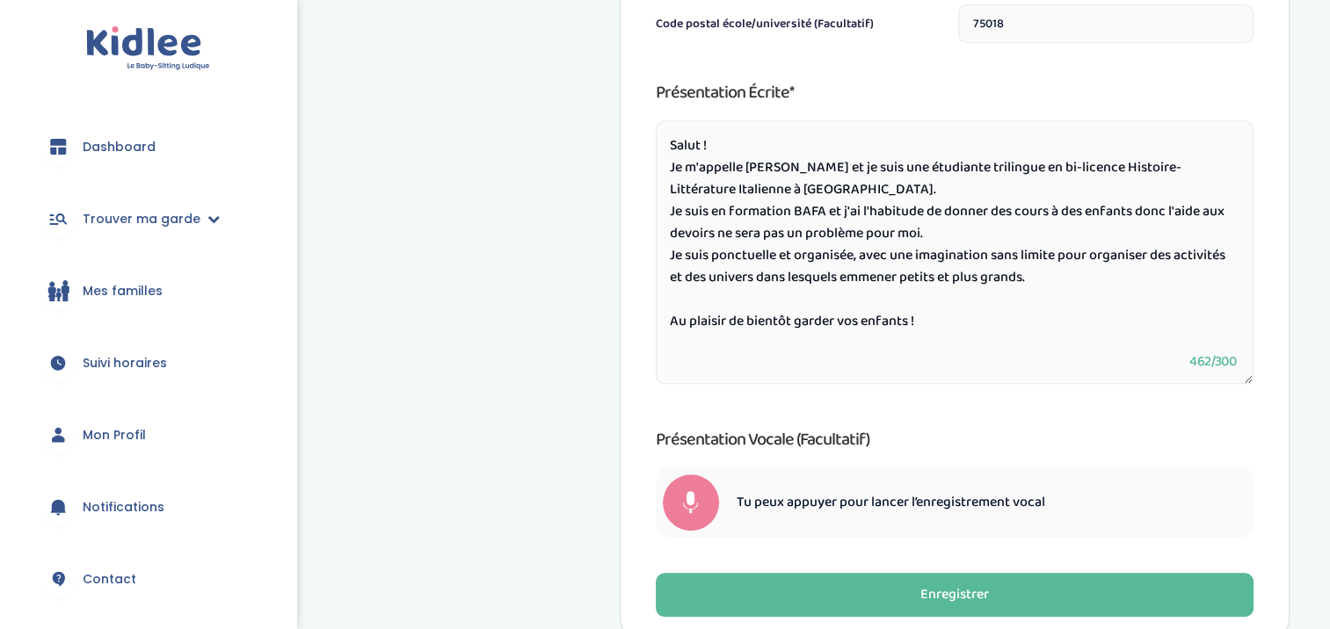
type input "75018"
click at [879, 191] on textarea "Salut ! Je m'appelle [PERSON_NAME] et je suis une étudiante trilingue en bi-lic…" at bounding box center [955, 252] width 599 height 264
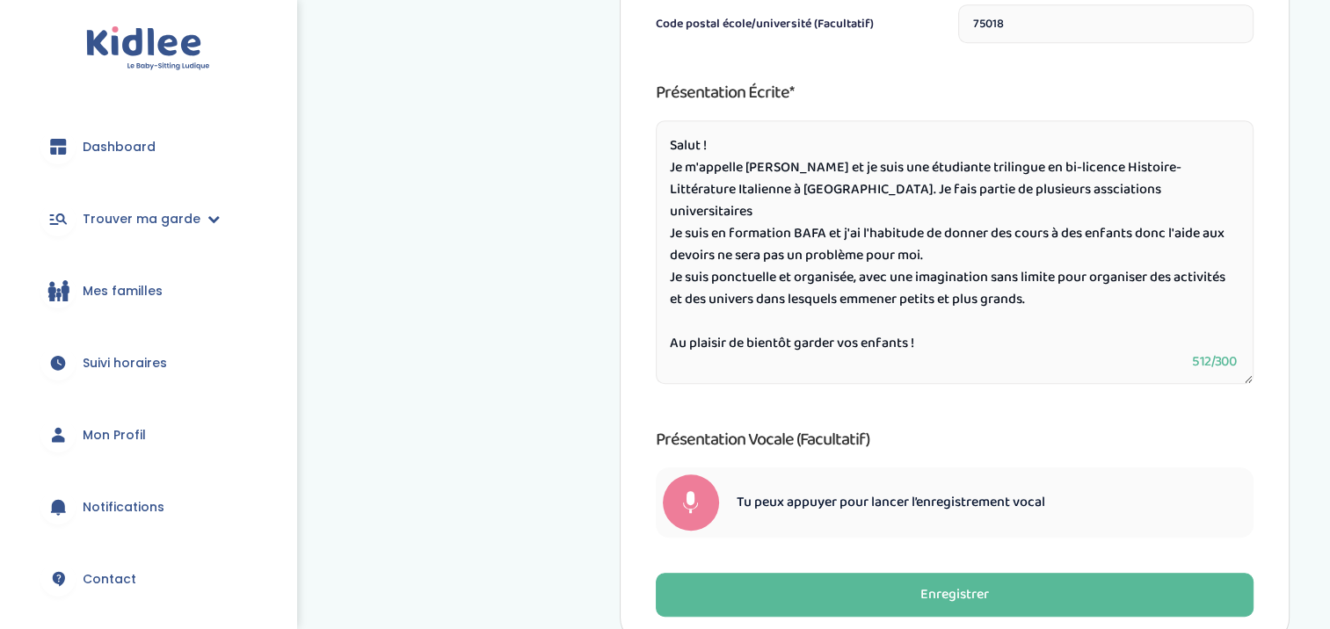
click at [985, 185] on textarea "Salut ! Je m'appelle [PERSON_NAME] et je suis une étudiante trilingue en bi-lic…" at bounding box center [955, 252] width 599 height 264
click at [984, 183] on textarea "Salut ! Je m'appelle Shana et je suis une étudiante trilingue en bi-licence His…" at bounding box center [955, 252] width 599 height 264
click at [1158, 188] on textarea "Salut ! Je m'appelle Shana et je suis une étudiante trilingue en bi-licence His…" at bounding box center [955, 252] width 599 height 264
click at [1098, 269] on textarea "Salut ! Je m'appelle Shana et je suis une étudiante trilingue en bi-licence His…" at bounding box center [955, 252] width 599 height 264
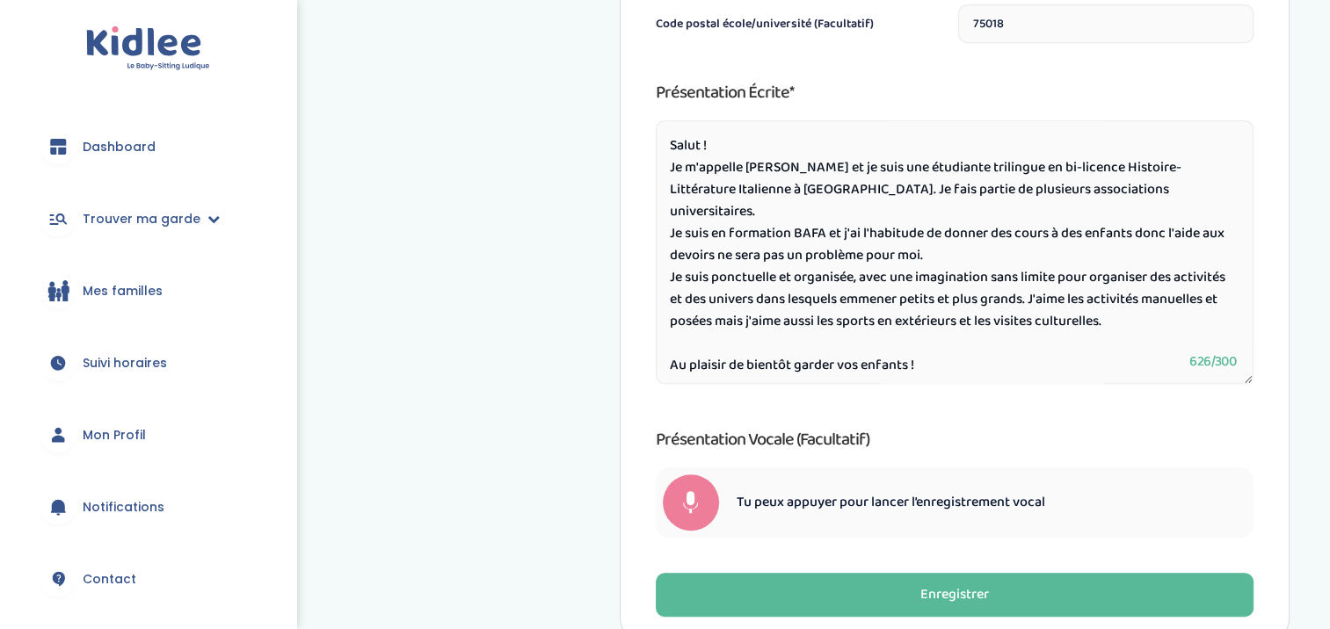
click at [708, 260] on textarea "Salut ! Je m'appelle Shana et je suis une étudiante trilingue en bi-licence His…" at bounding box center [955, 252] width 599 height 264
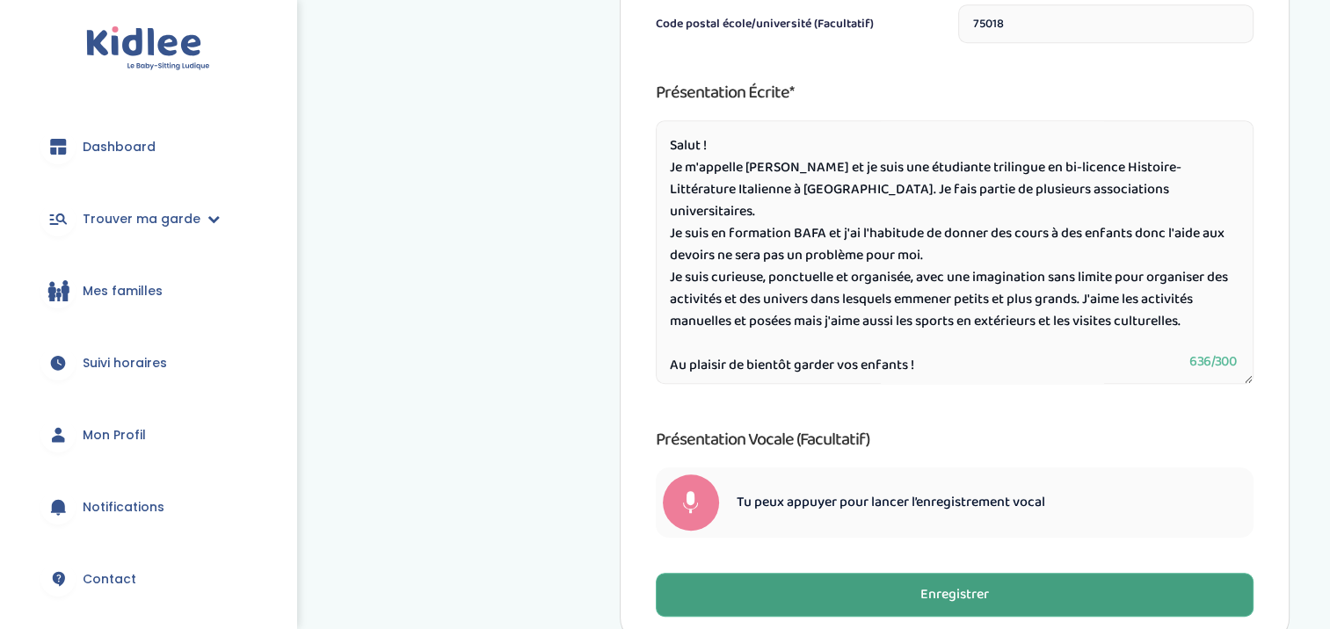
type textarea "Salut ! Je m'appelle Shana et je suis une étudiante trilingue en bi-licence His…"
click at [873, 591] on button "Enregistrer" at bounding box center [955, 595] width 599 height 44
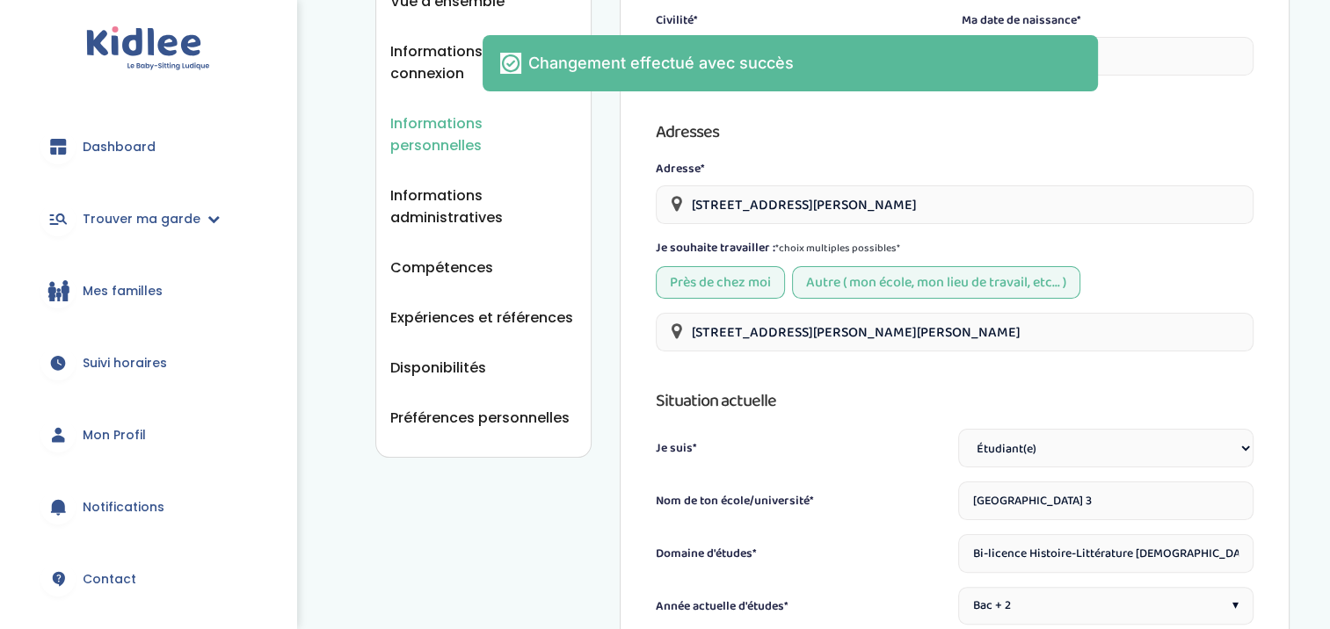
scroll to position [0, 0]
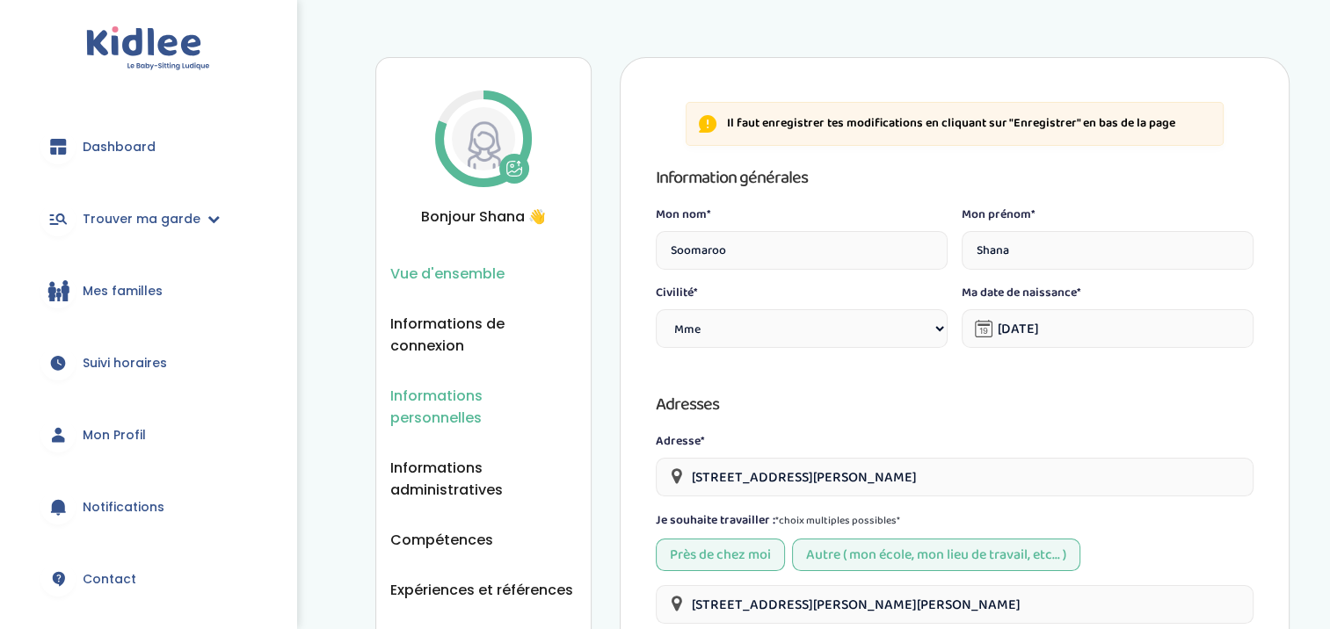
click at [502, 278] on span "Vue d'ensemble" at bounding box center [447, 274] width 114 height 22
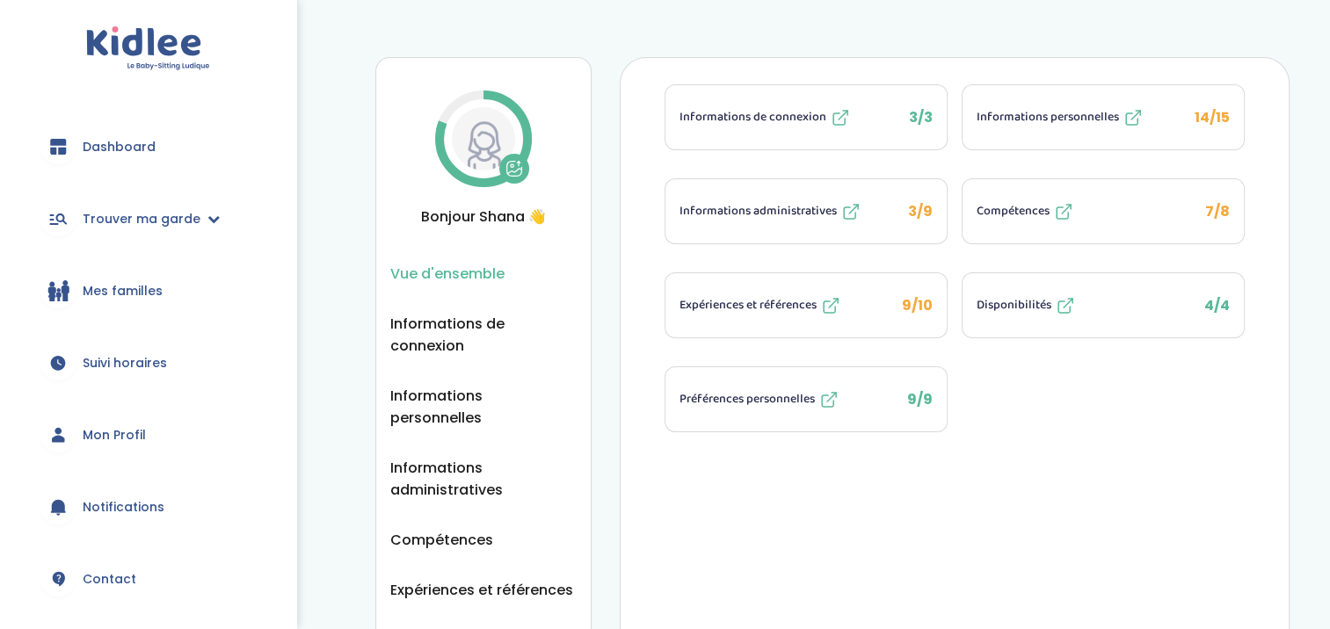
click at [709, 222] on button "Informations administratives 3/9" at bounding box center [805, 211] width 281 height 64
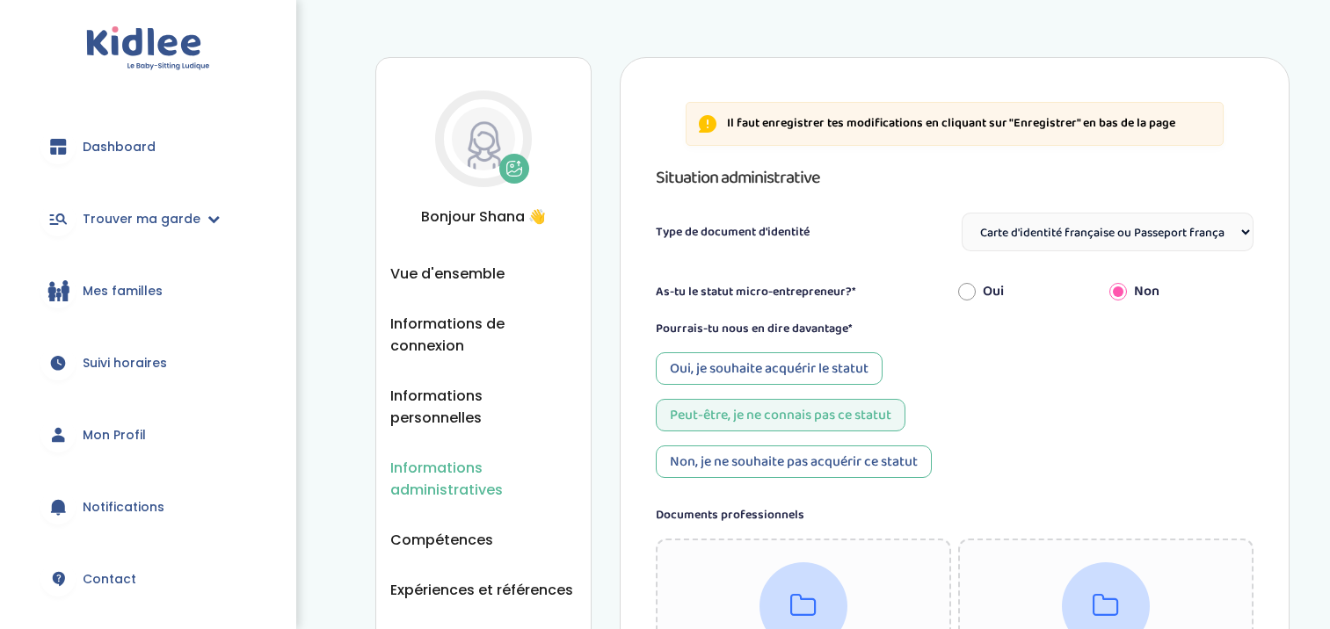
select select "Carte d'identité française ou Passeport français daté de moins de 5 ans"
click at [492, 275] on span "Vue d'ensemble" at bounding box center [447, 274] width 114 height 22
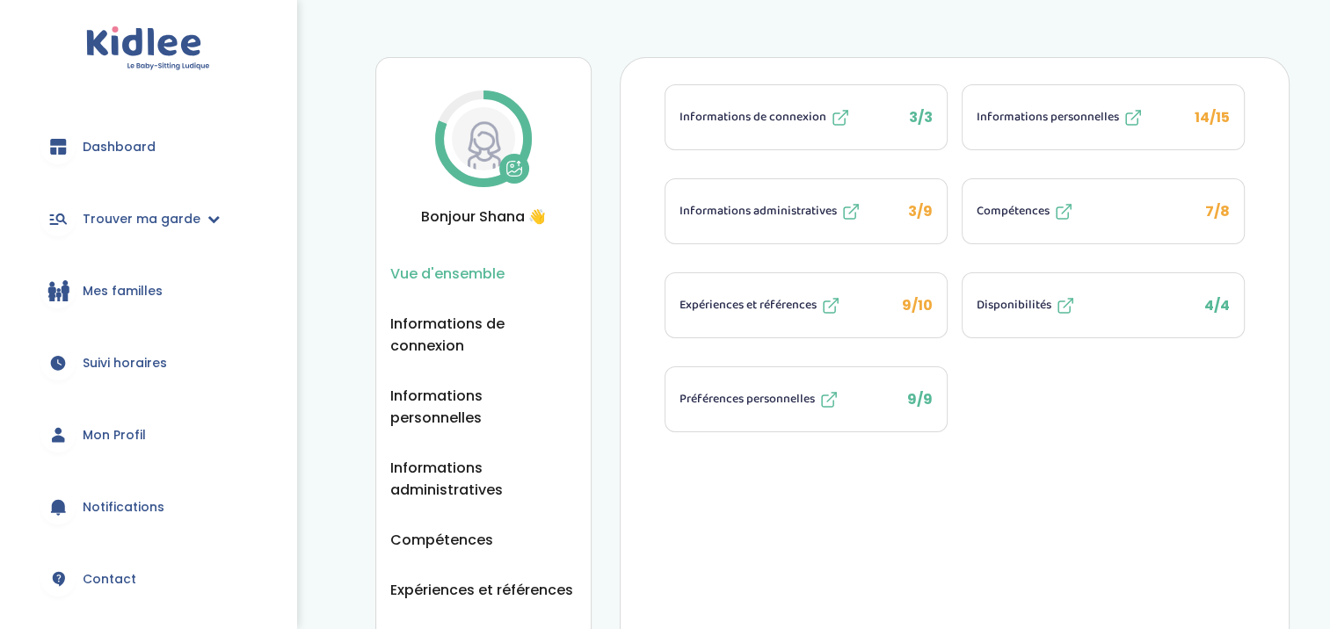
click at [1315, 54] on div "Vue d'ensemble Vue d'ensemble Informations de connexion Informations personnell…" at bounding box center [833, 384] width 996 height 717
